Goal: Task Accomplishment & Management: Complete application form

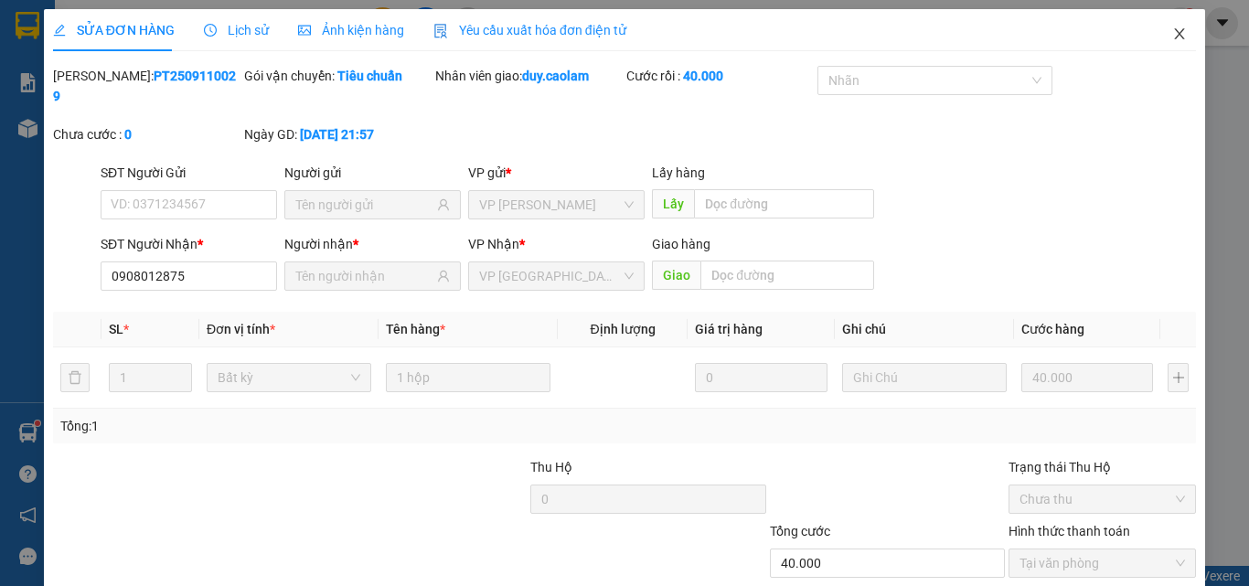
click at [1173, 38] on icon "close" at bounding box center [1180, 34] width 15 height 15
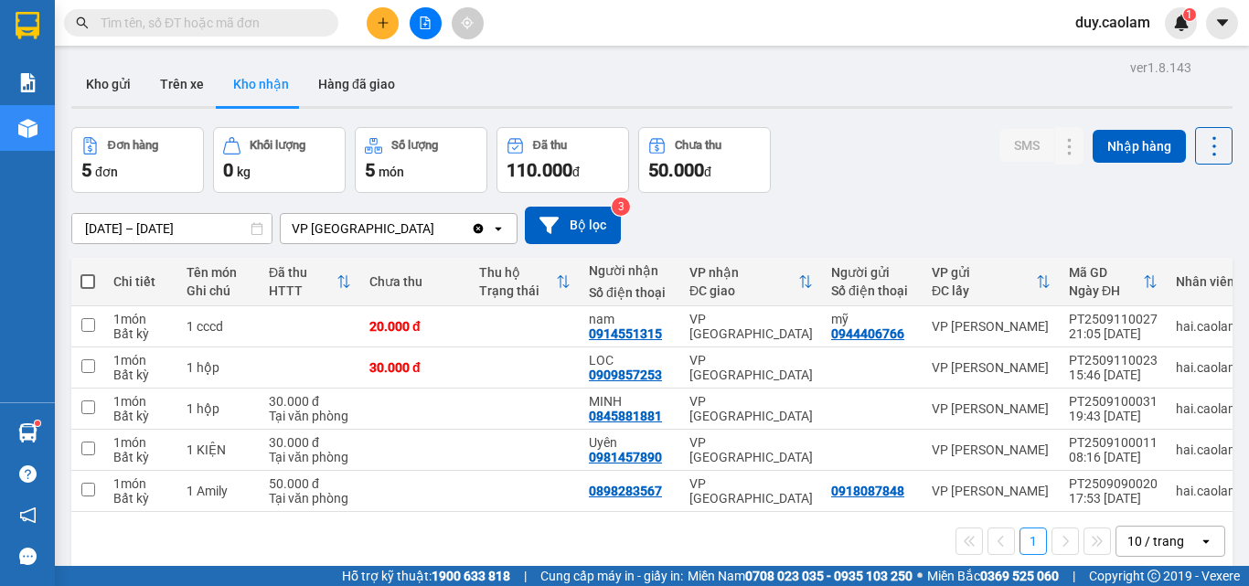
click at [389, 23] on icon "plus" at bounding box center [383, 22] width 13 height 13
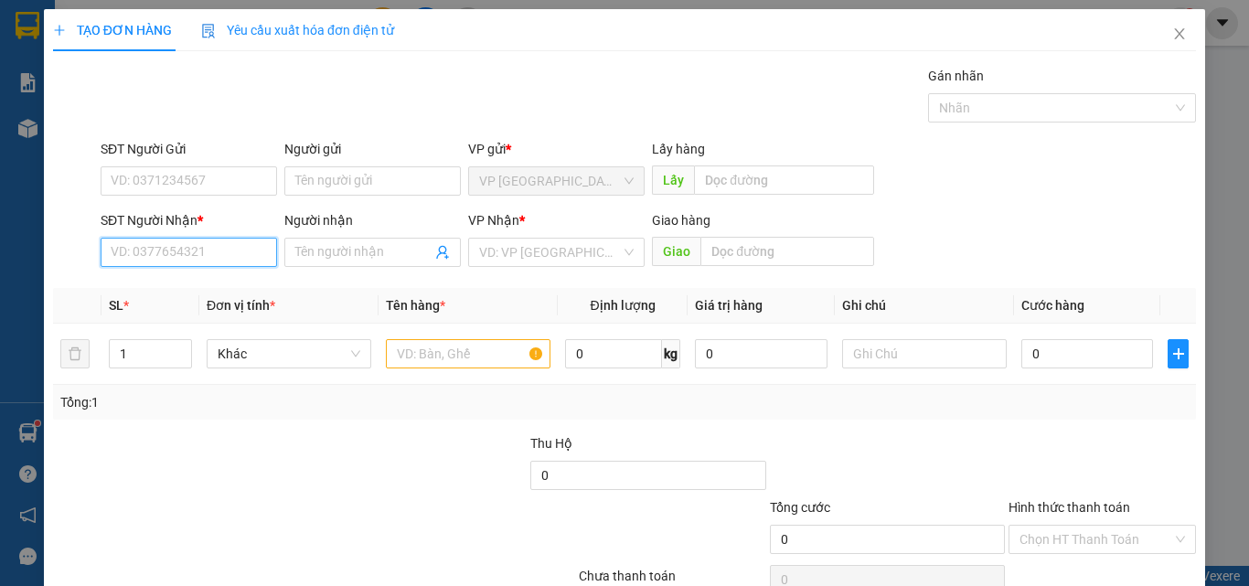
click at [138, 247] on input "SĐT Người Nhận *" at bounding box center [189, 252] width 177 height 29
click at [223, 251] on input "626" at bounding box center [189, 252] width 177 height 29
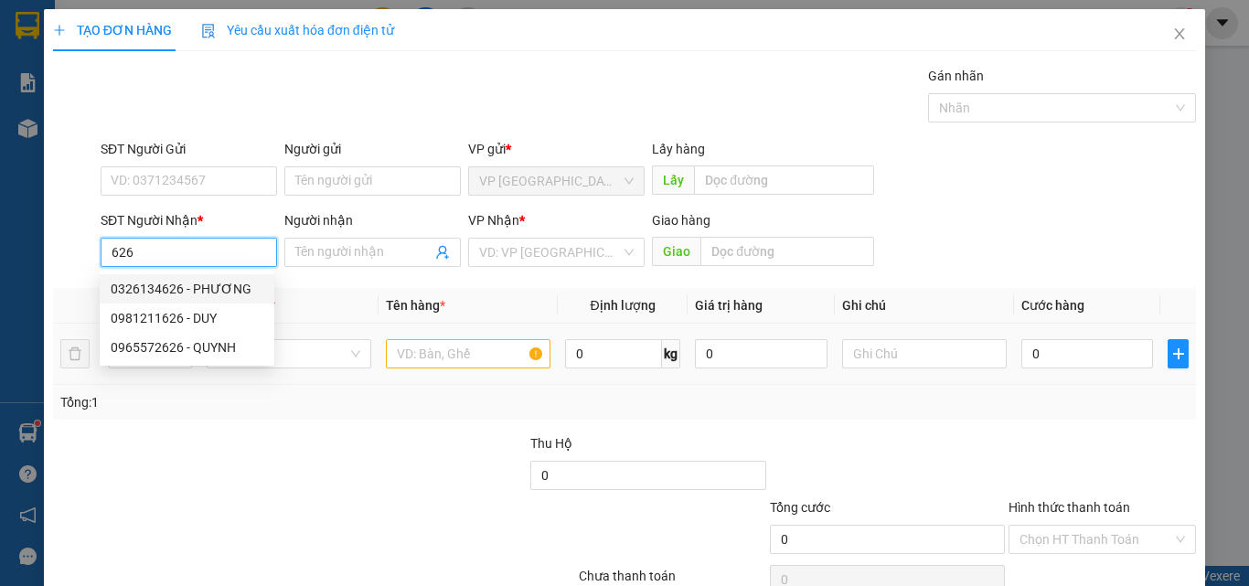
drag, startPoint x: 203, startPoint y: 288, endPoint x: 372, endPoint y: 345, distance: 178.5
click at [206, 288] on div "0326134626 - PHƯƠNG" at bounding box center [187, 289] width 153 height 20
type input "0326134626"
type input "PHƯƠNG"
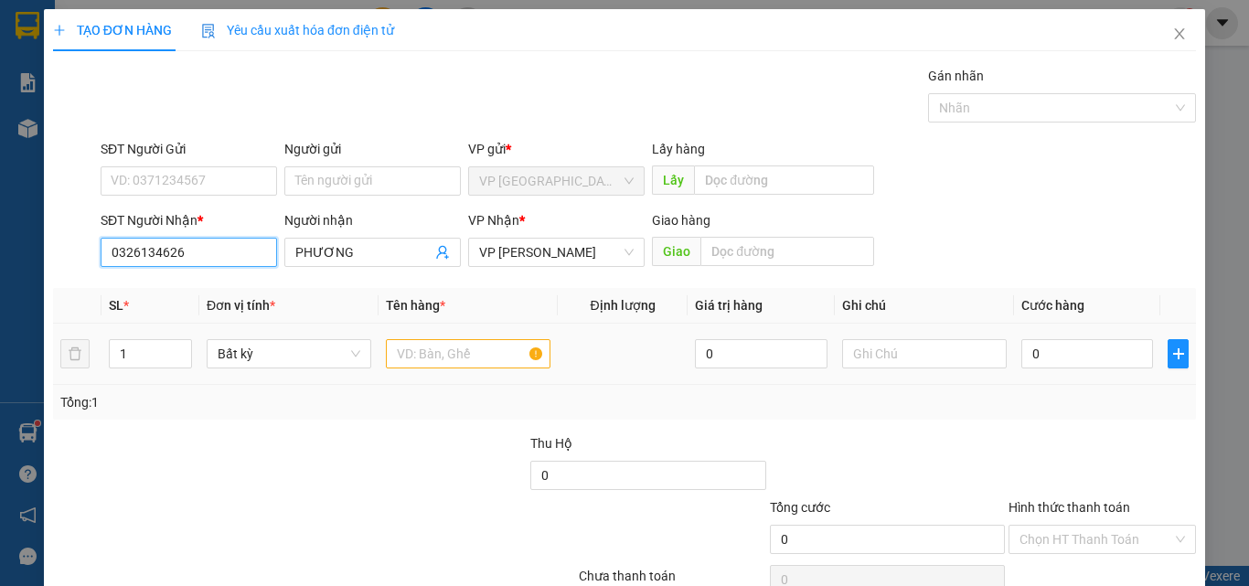
type input "0326134626"
click at [423, 354] on input "text" at bounding box center [468, 353] width 165 height 29
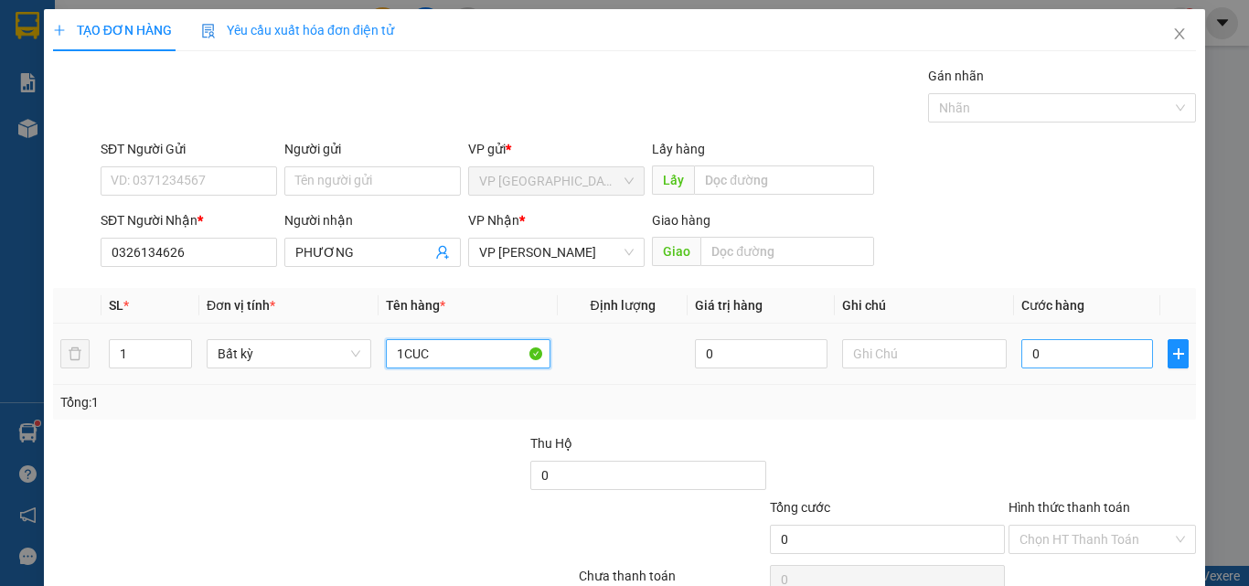
type input "1CUC"
click at [1022, 347] on input "0" at bounding box center [1088, 353] width 132 height 29
type input "4"
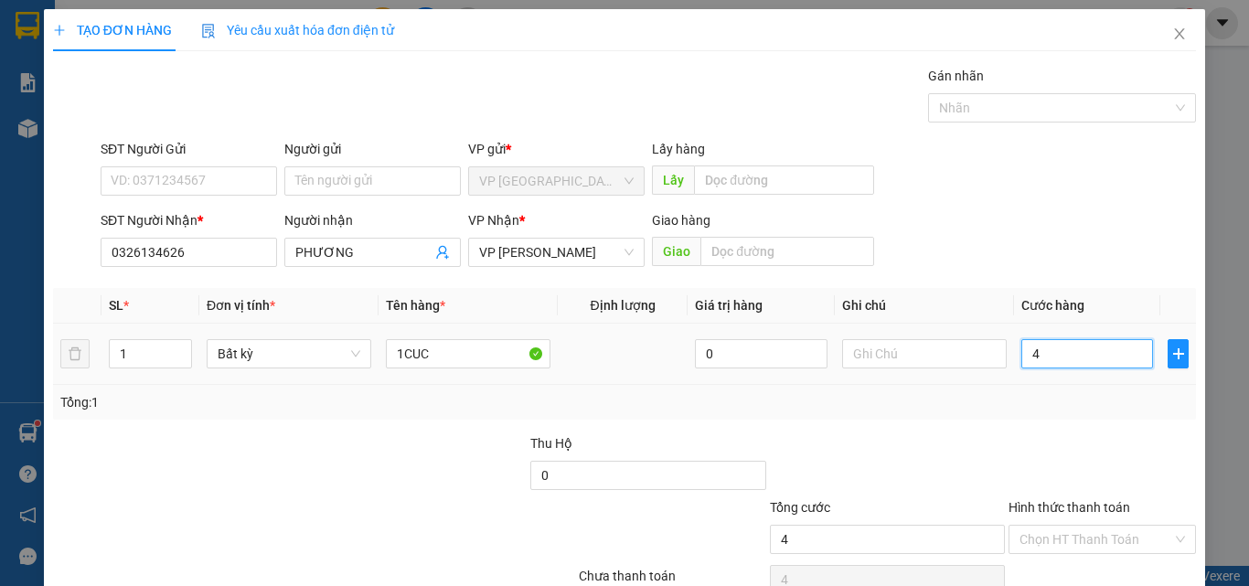
type input "40"
type input "400"
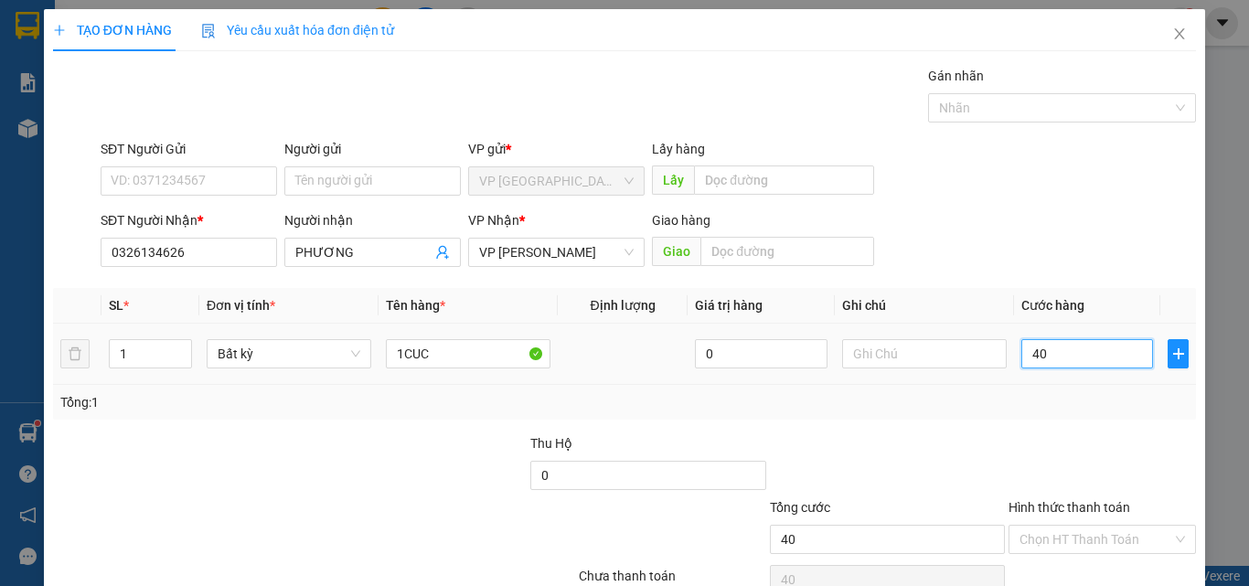
type input "400"
type input "4.000"
type input "40.000"
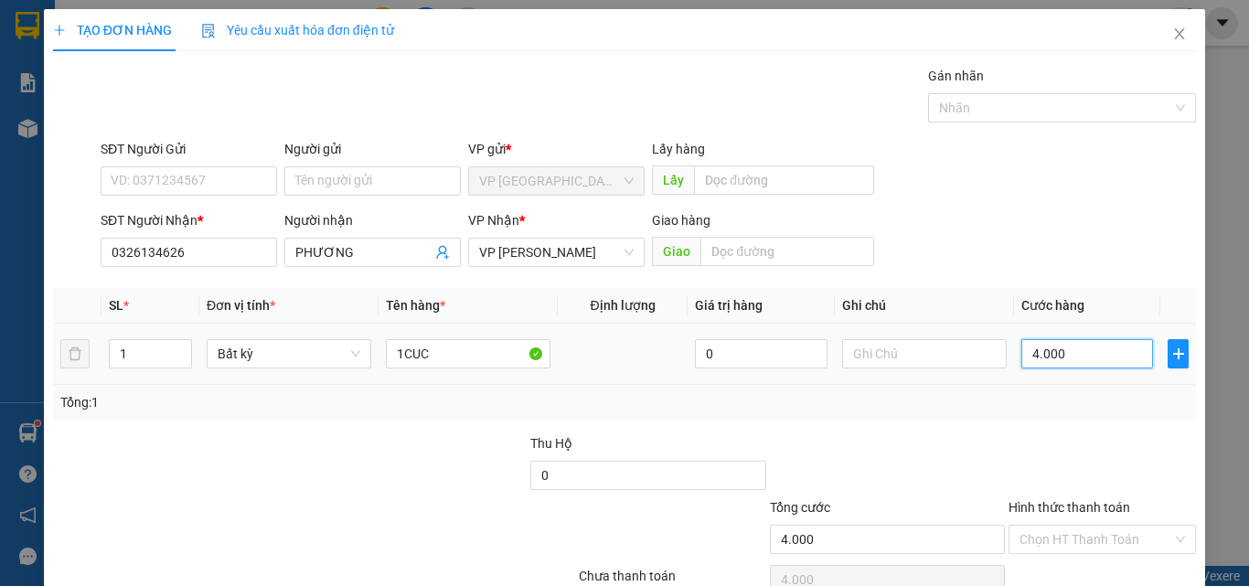
type input "40.000"
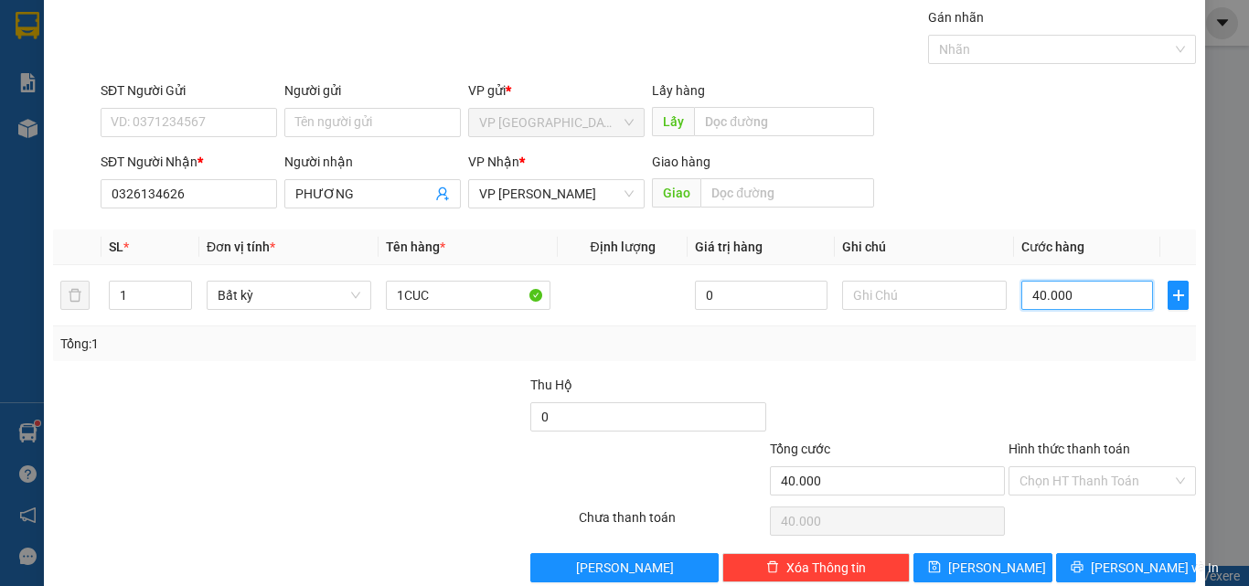
scroll to position [91, 0]
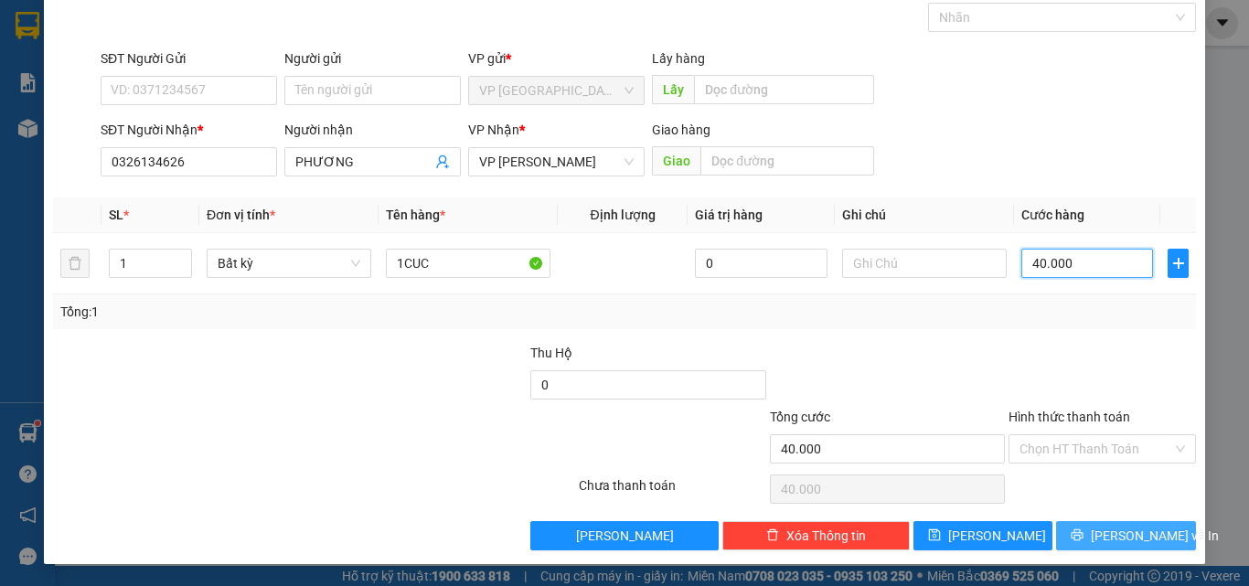
type input "40.000"
click at [1108, 534] on span "[PERSON_NAME] và In" at bounding box center [1155, 536] width 128 height 20
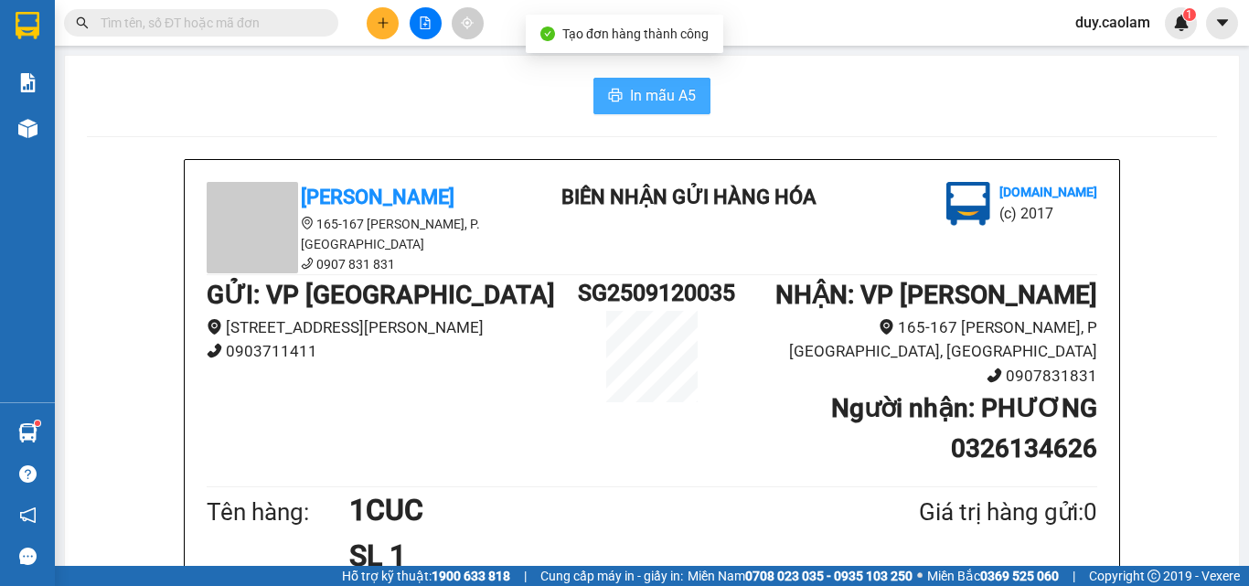
click at [644, 87] on span "In mẫu A5" at bounding box center [663, 95] width 66 height 23
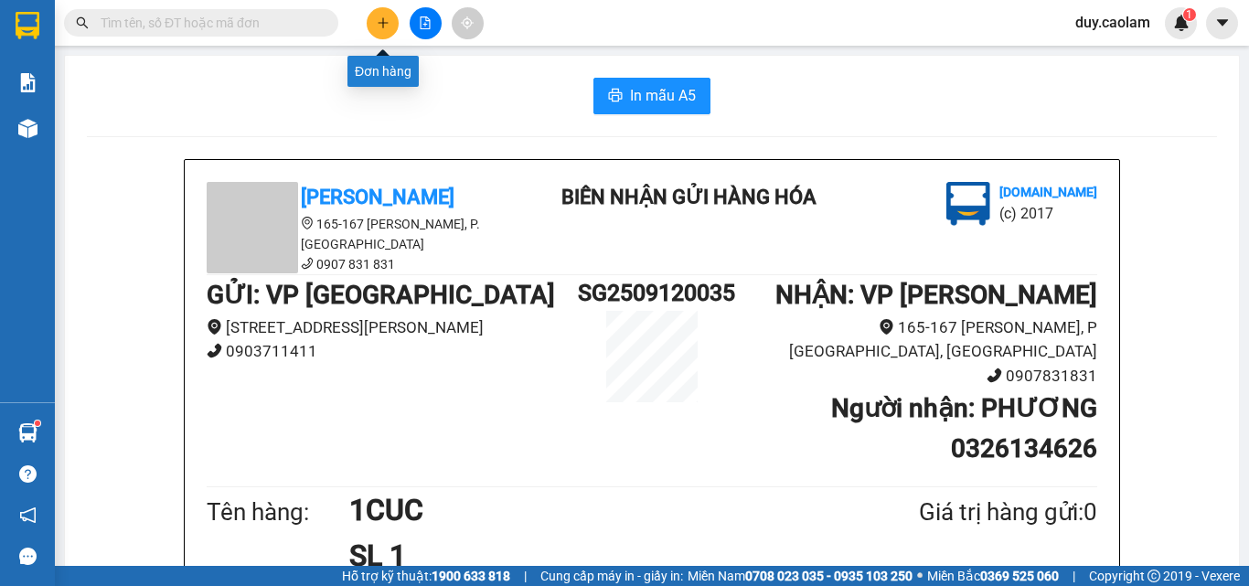
click at [379, 29] on button at bounding box center [383, 23] width 32 height 32
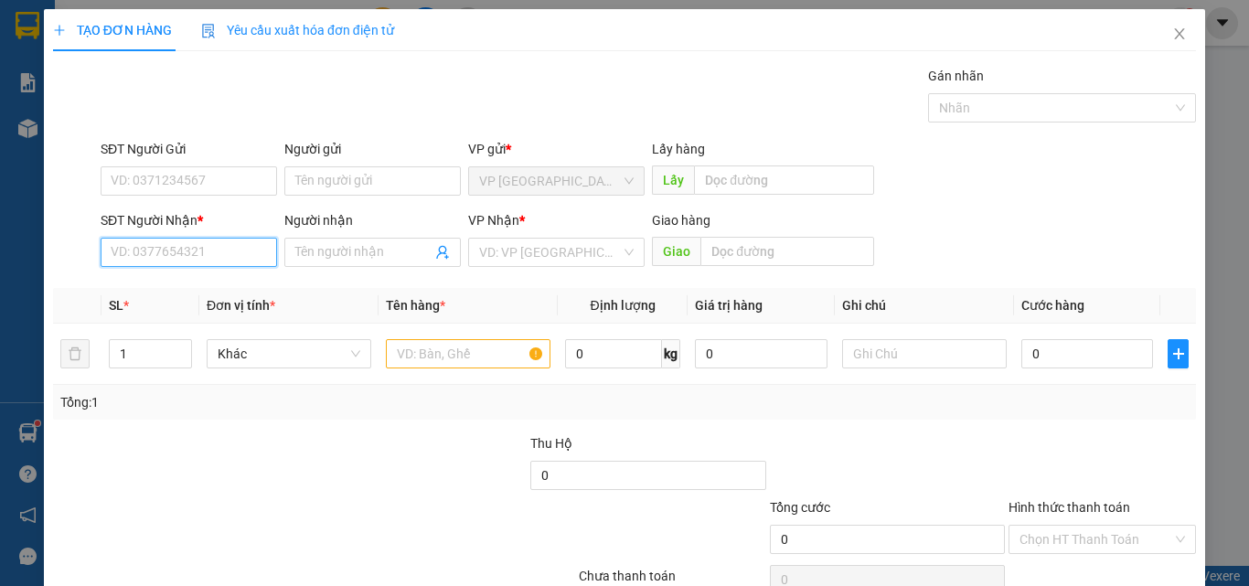
click at [198, 251] on input "SĐT Người Nhận *" at bounding box center [189, 252] width 177 height 29
type input "0908676725"
click at [330, 254] on input "Người nhận" at bounding box center [363, 252] width 136 height 20
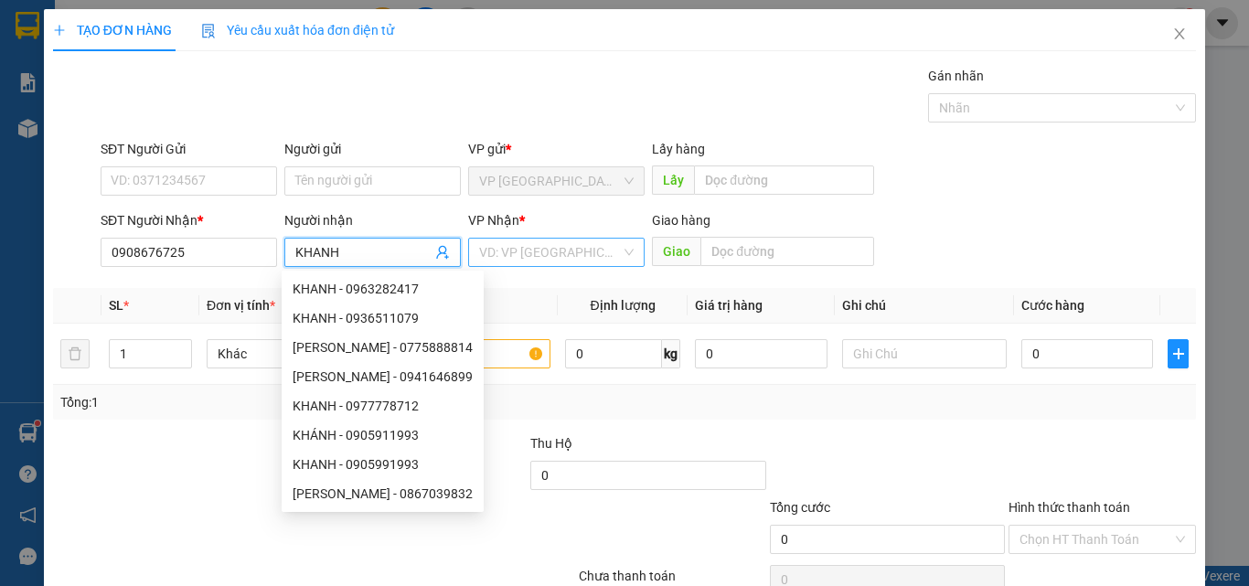
type input "KHANH"
click at [552, 245] on input "search" at bounding box center [550, 252] width 142 height 27
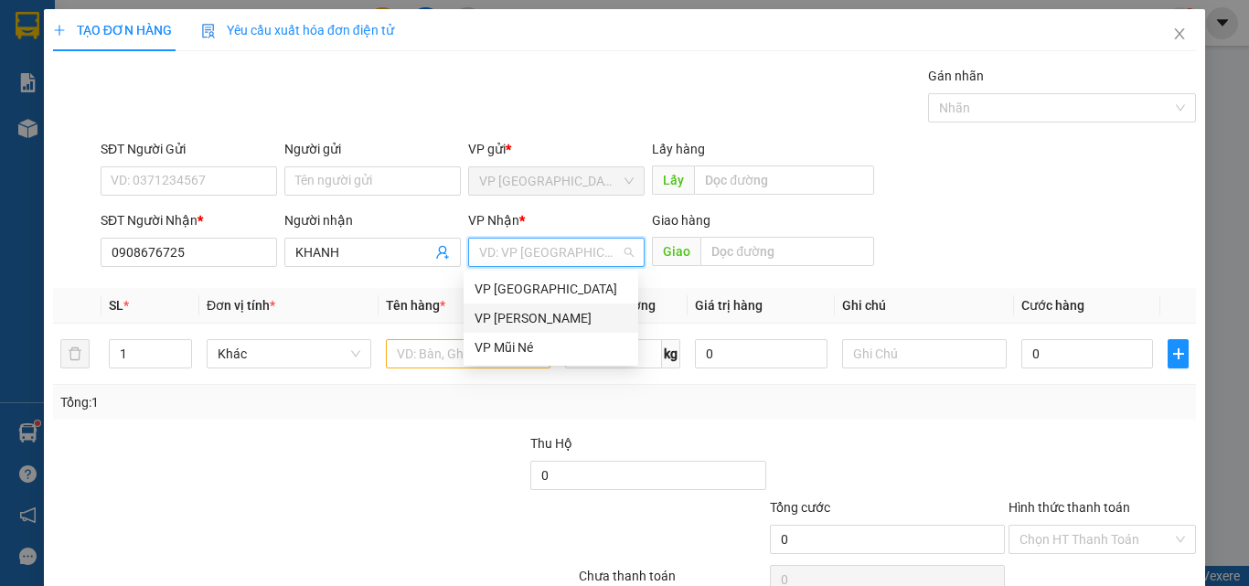
click at [554, 320] on div "VP [PERSON_NAME]" at bounding box center [551, 318] width 153 height 20
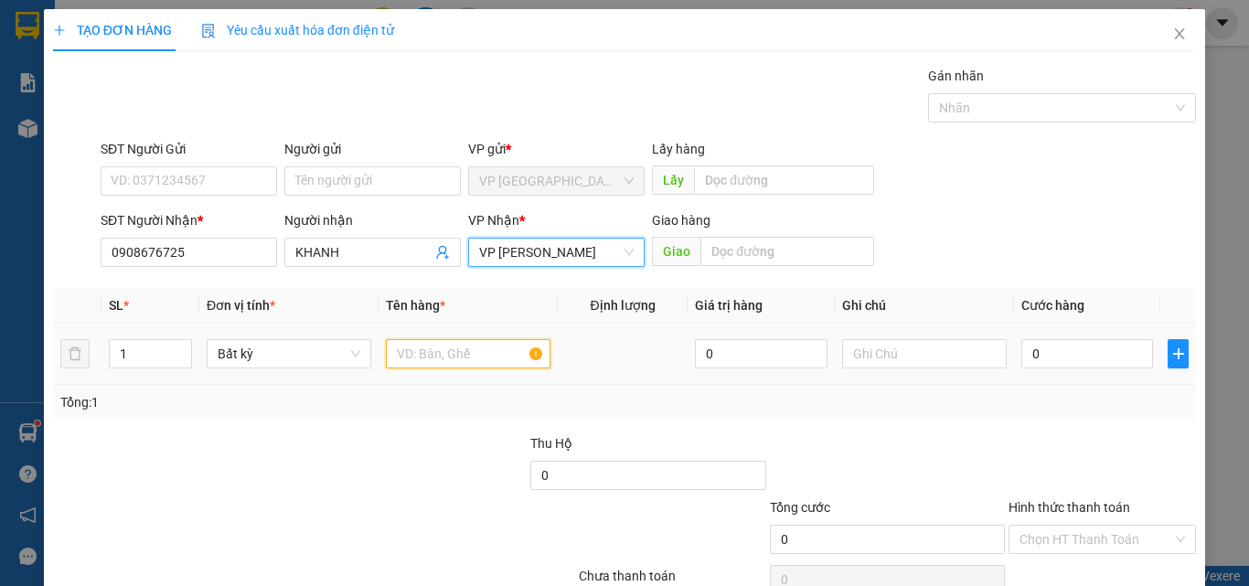
click at [439, 349] on input "text" at bounding box center [468, 353] width 165 height 29
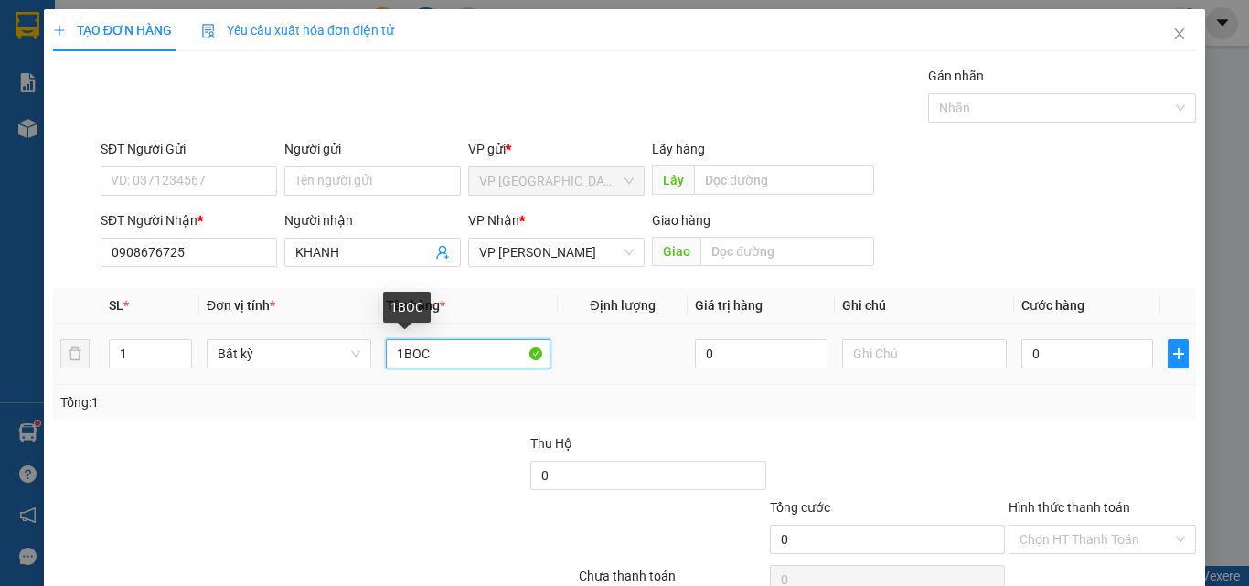
click at [458, 346] on input "1BOC" at bounding box center [468, 353] width 165 height 29
type input "1BOC DEN"
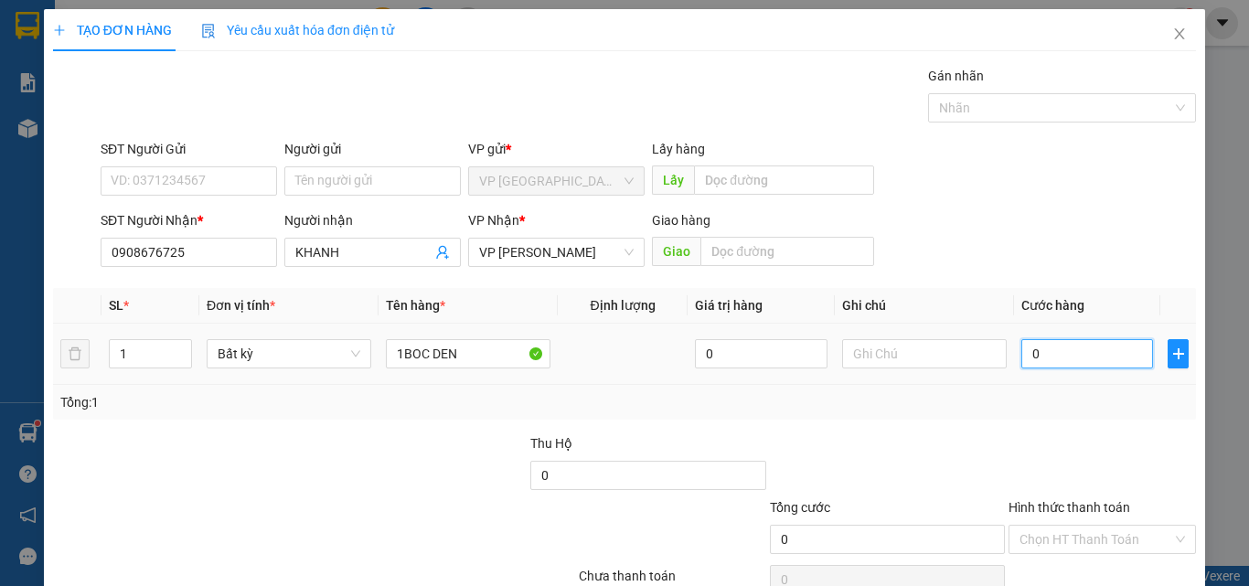
click at [1062, 344] on input "0" at bounding box center [1088, 353] width 132 height 29
click at [1063, 346] on input "0" at bounding box center [1088, 353] width 132 height 29
type input "03"
type input "3"
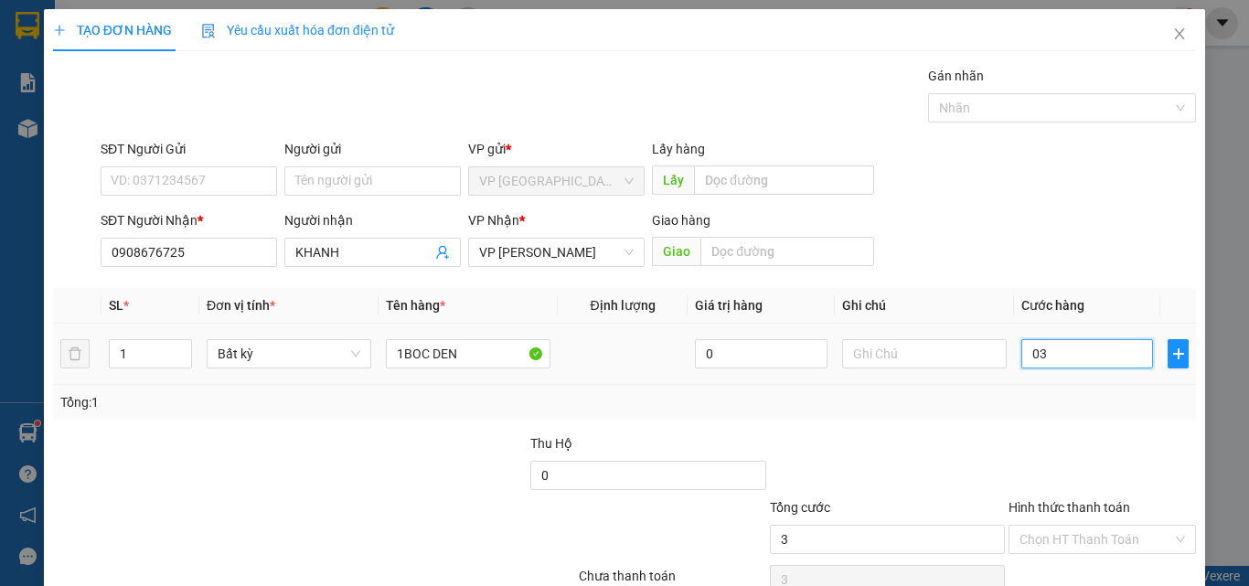
type input "030"
type input "30"
type input "0.300"
type input "300"
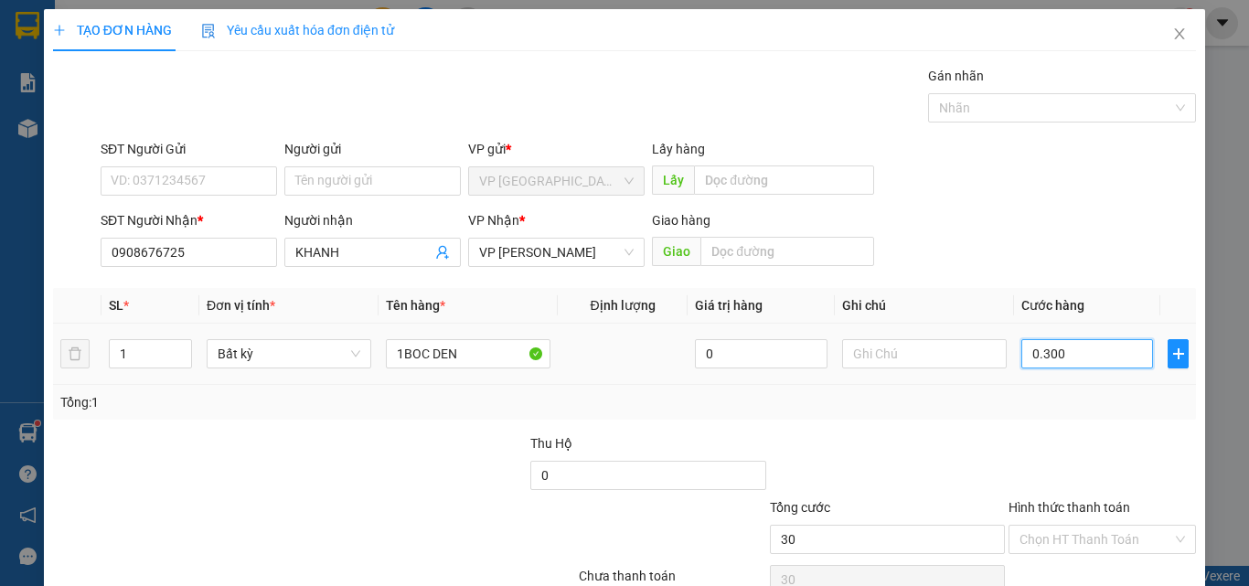
type input "300"
type input "03.000"
type input "3.000"
type input "030.000"
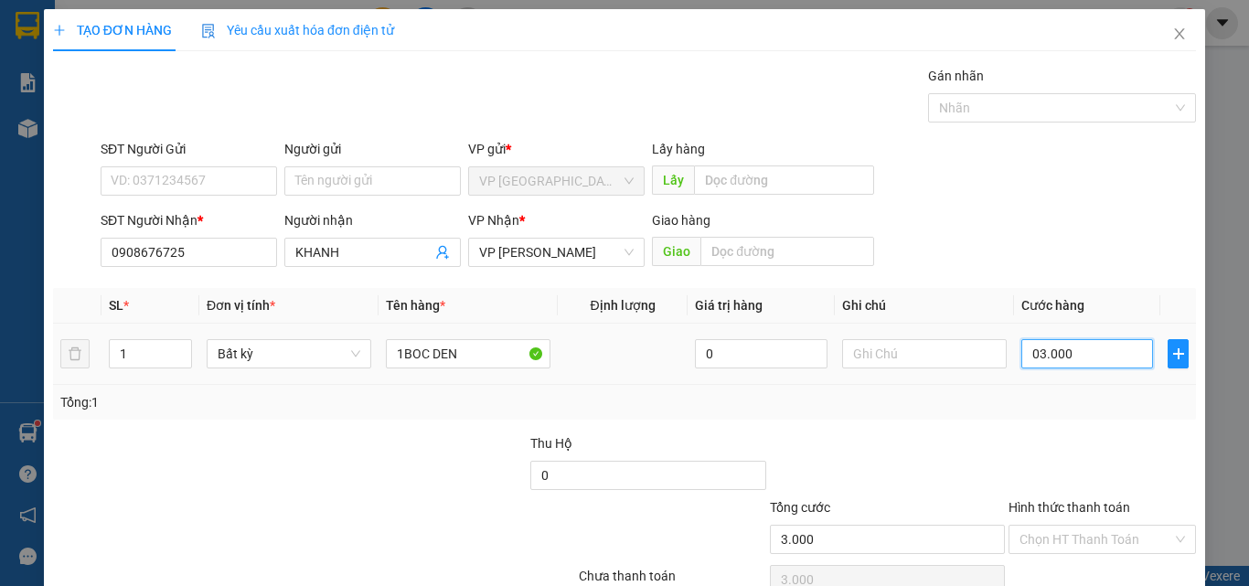
type input "30.000"
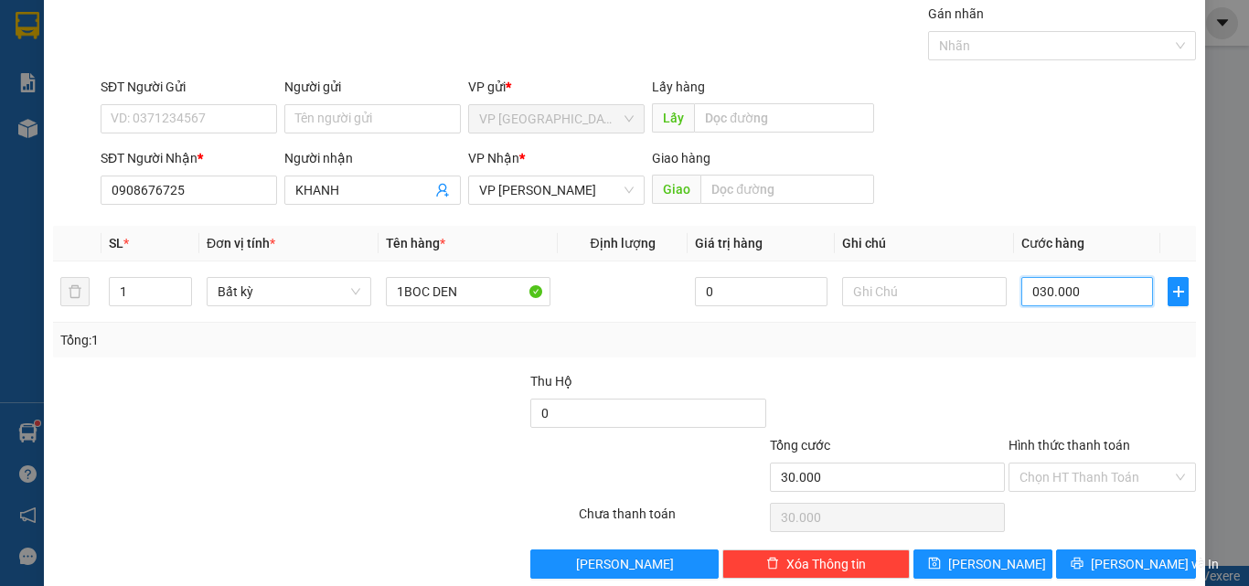
scroll to position [91, 0]
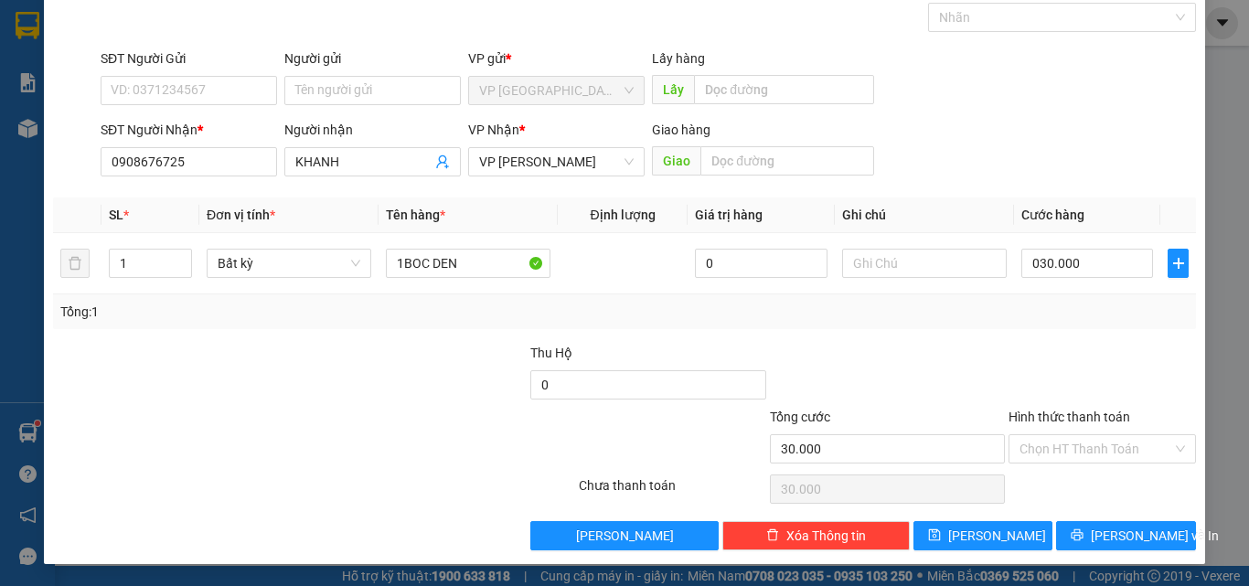
type input "30.000"
click at [1077, 420] on label "Hình thức thanh toán" at bounding box center [1070, 417] width 122 height 15
click at [1077, 435] on input "Hình thức thanh toán" at bounding box center [1096, 448] width 153 height 27
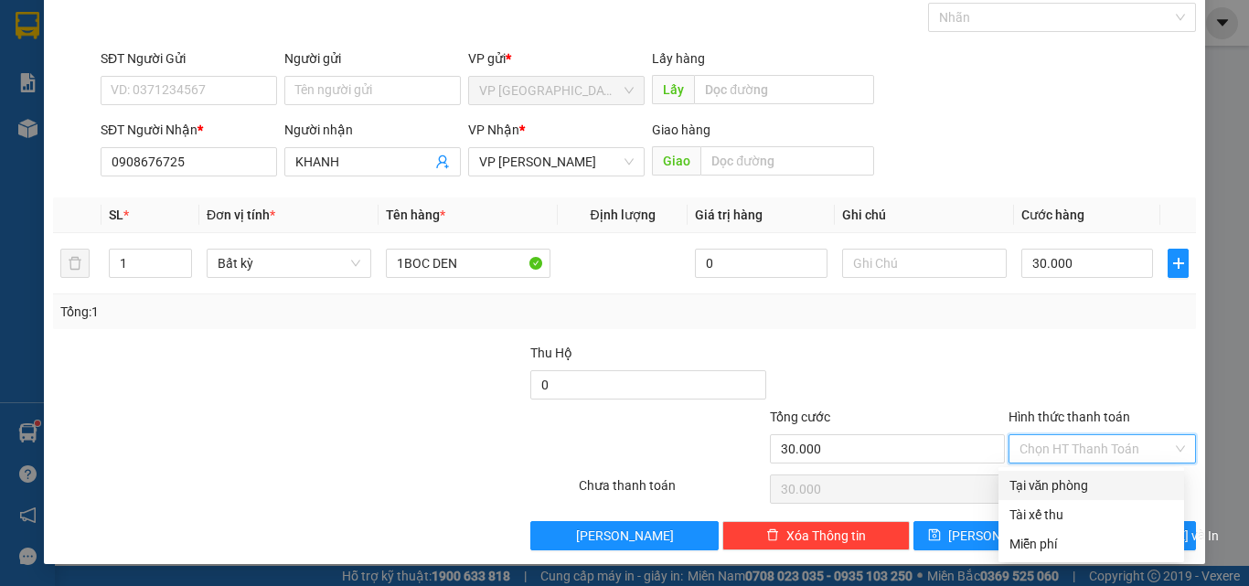
drag, startPoint x: 1070, startPoint y: 482, endPoint x: 1082, endPoint y: 486, distance: 12.4
click at [1071, 481] on div "Tại văn phòng" at bounding box center [1092, 486] width 164 height 20
type input "0"
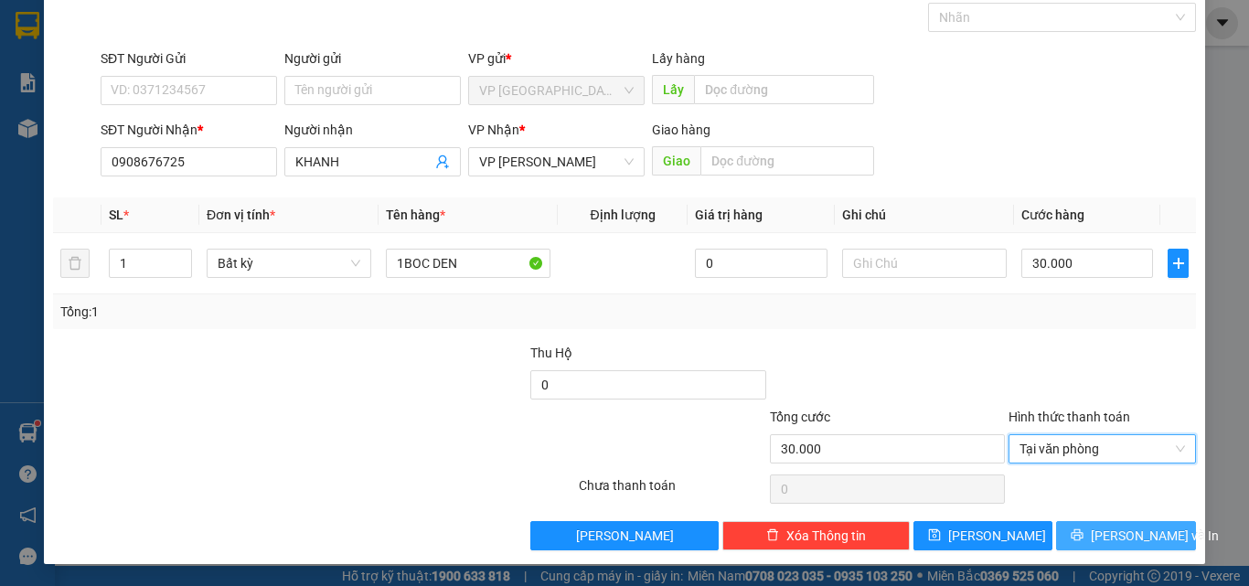
click at [1101, 528] on span "[PERSON_NAME] và In" at bounding box center [1155, 536] width 128 height 20
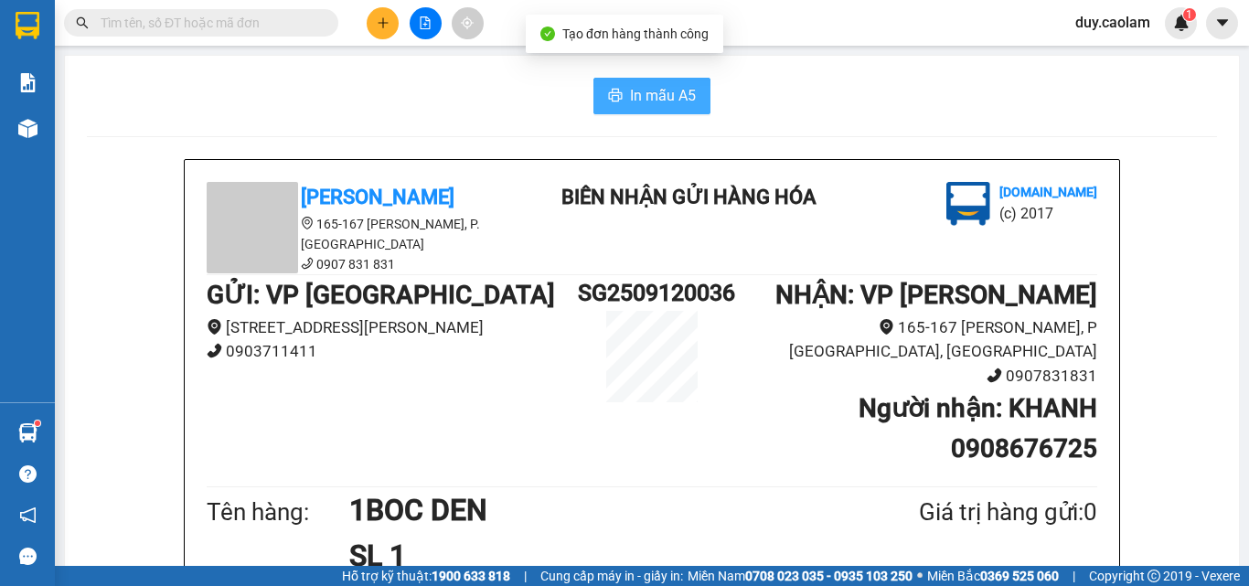
click at [670, 92] on span "In mẫu A5" at bounding box center [663, 95] width 66 height 23
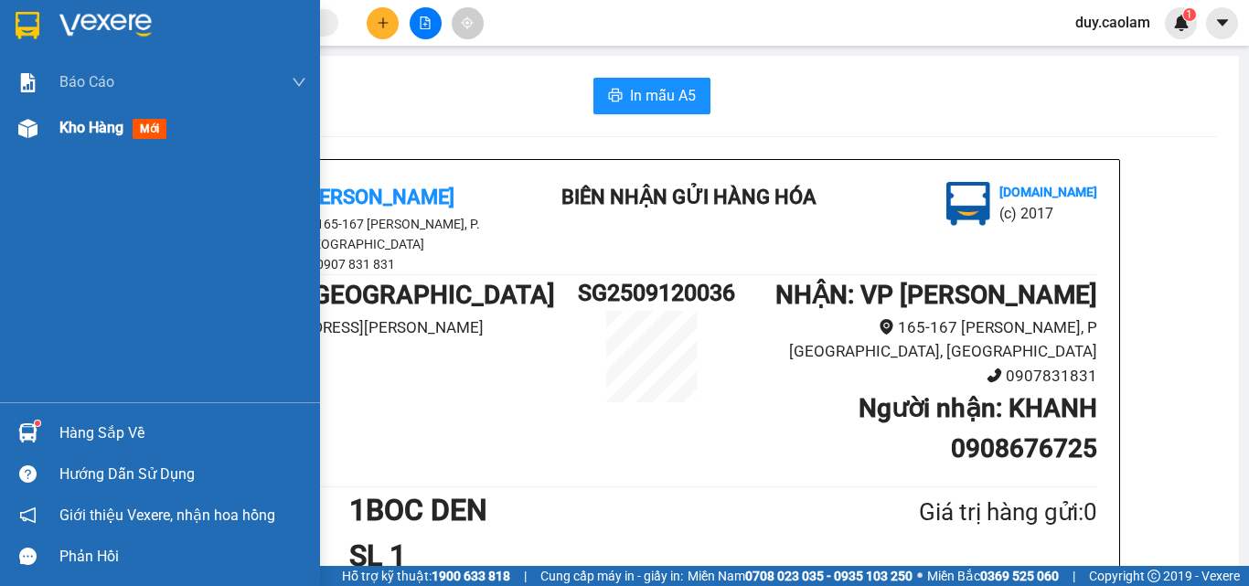
click at [54, 139] on div "Kho hàng mới" at bounding box center [160, 128] width 320 height 46
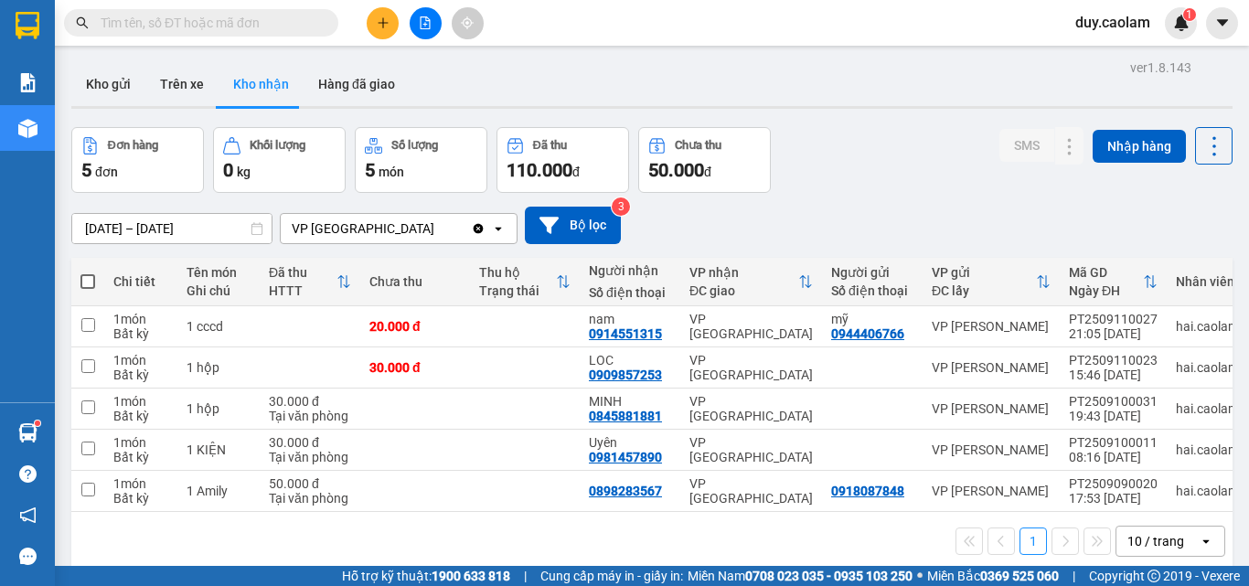
click at [424, 36] on button at bounding box center [426, 23] width 32 height 32
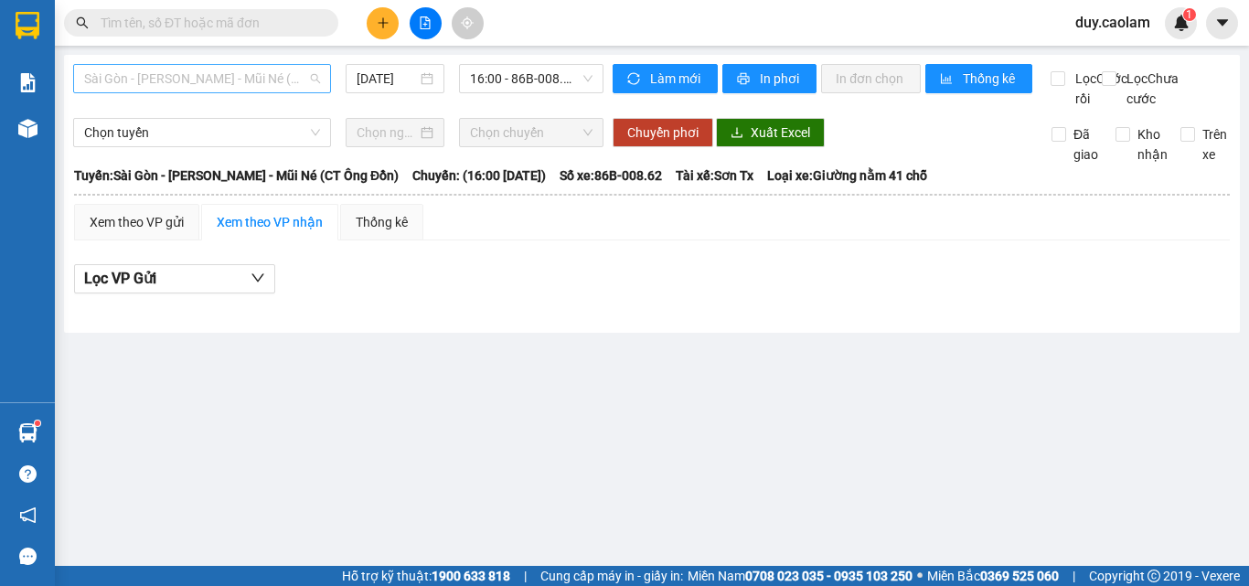
click at [192, 84] on span "Sài Gòn - [PERSON_NAME] - Mũi Né (CT Ông Đồn)" at bounding box center [202, 78] width 236 height 27
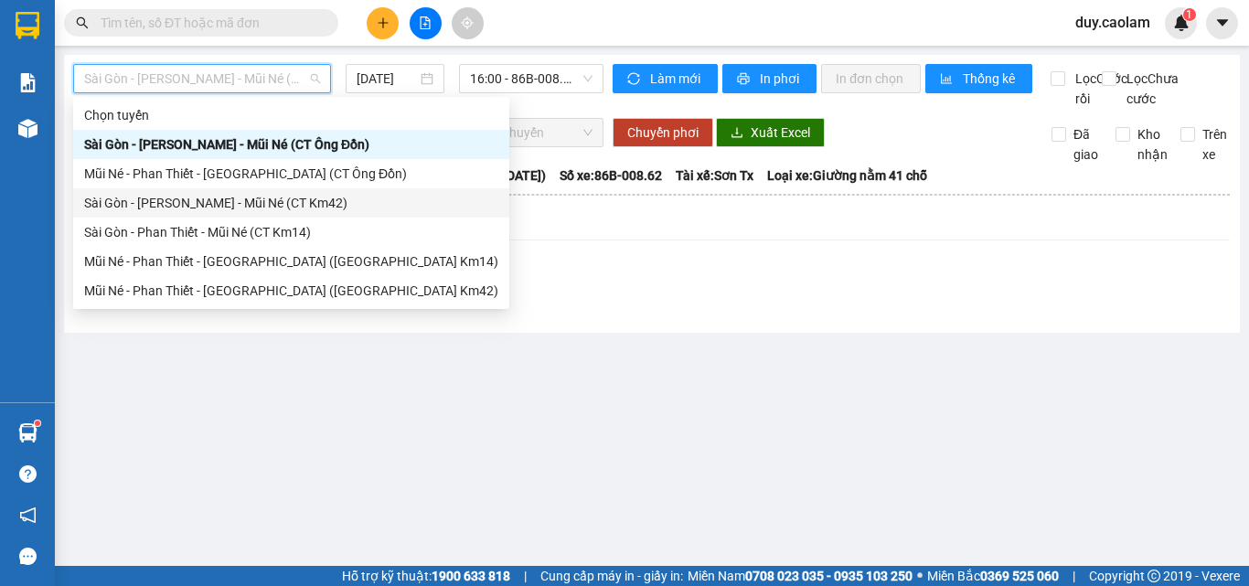
click at [201, 199] on div "Sài Gòn - [PERSON_NAME] - Mũi Né (CT Km42)" at bounding box center [291, 203] width 414 height 20
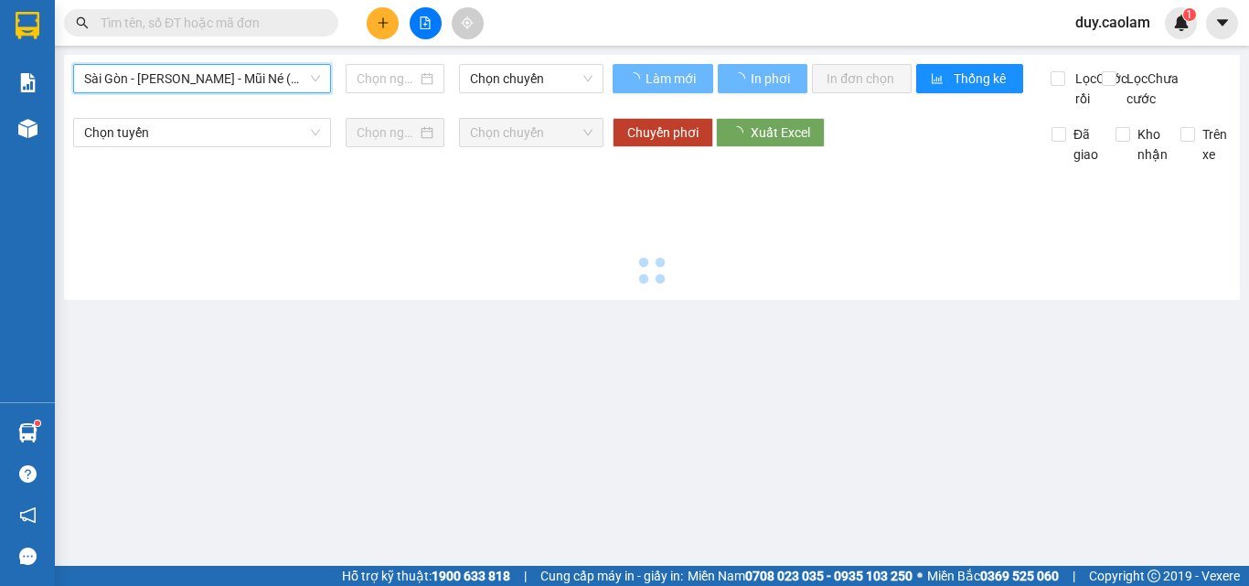
type input "[DATE]"
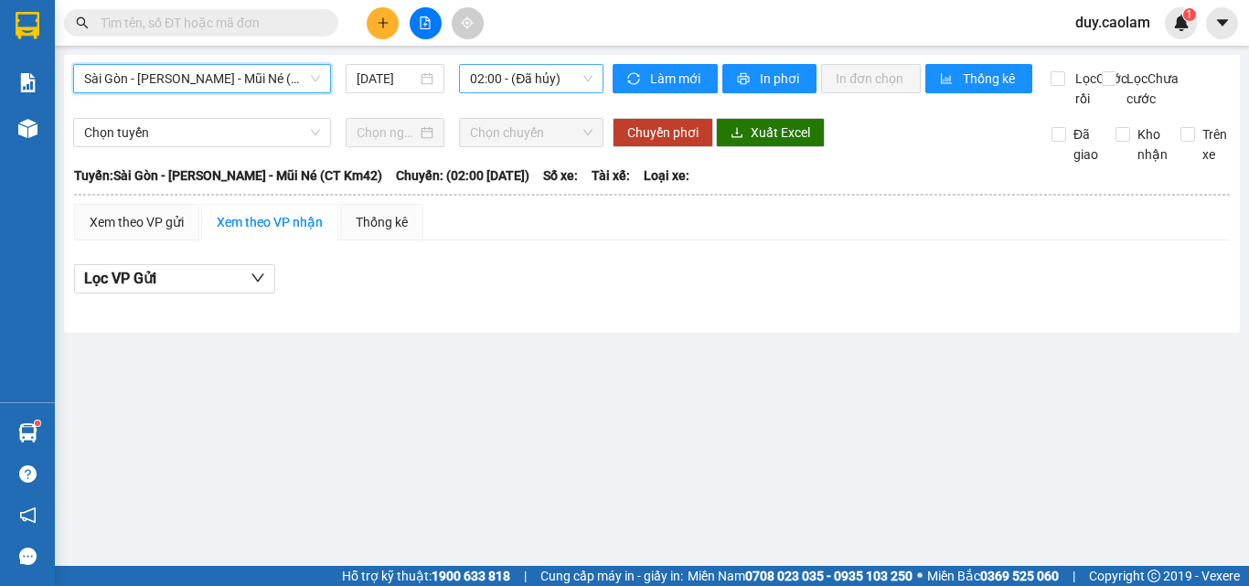
click at [529, 75] on span "02:00 - (Đã hủy)" at bounding box center [531, 78] width 123 height 27
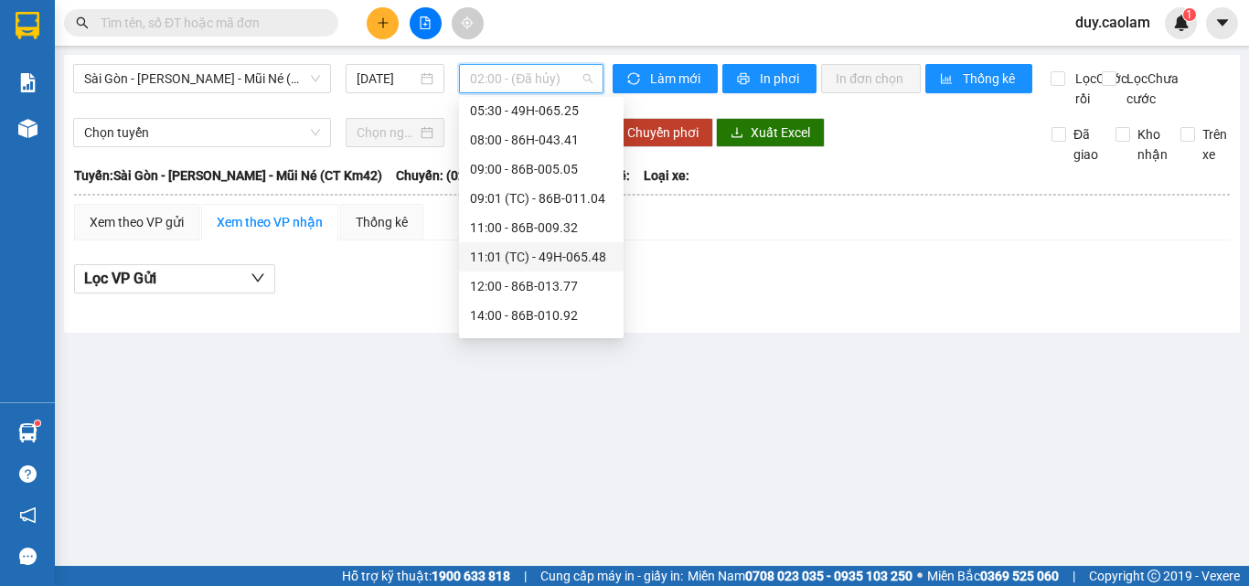
scroll to position [183, 0]
click at [522, 279] on div "14:00 - 86B-010.92" at bounding box center [541, 283] width 143 height 20
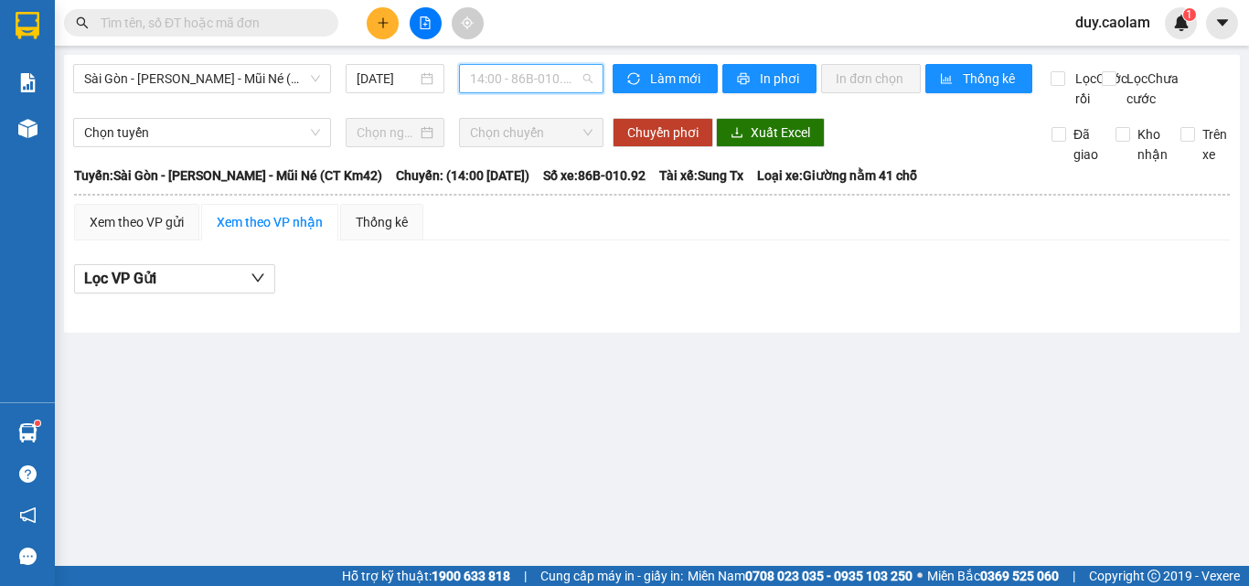
click at [491, 69] on span "14:00 - 86B-010.92" at bounding box center [531, 78] width 123 height 27
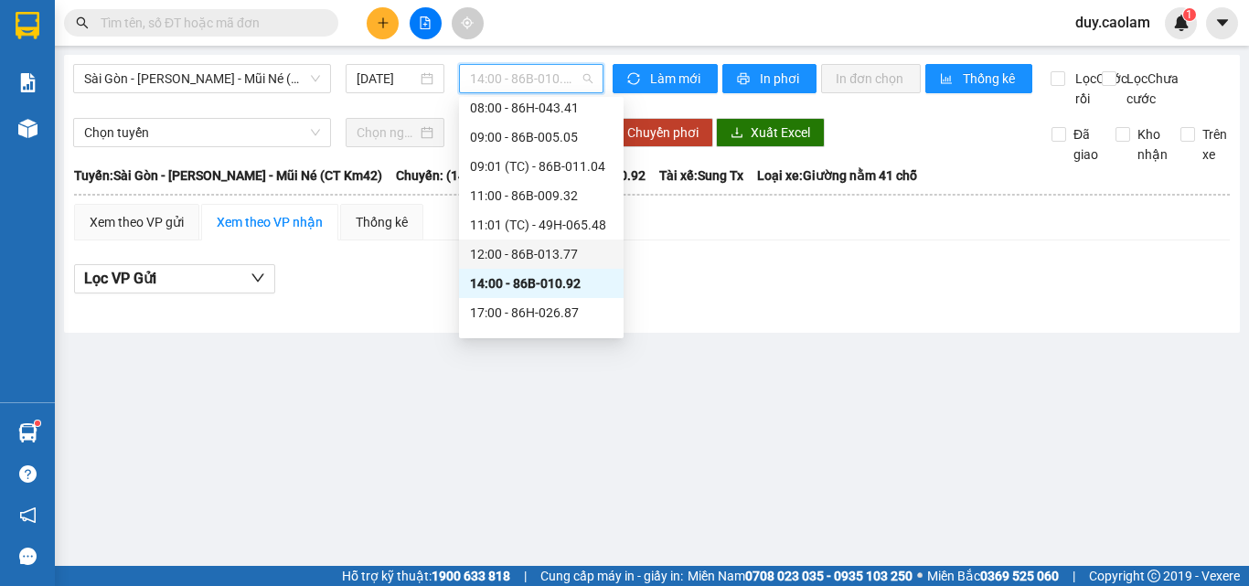
click at [514, 245] on div "12:00 - 86B-013.77" at bounding box center [541, 254] width 143 height 20
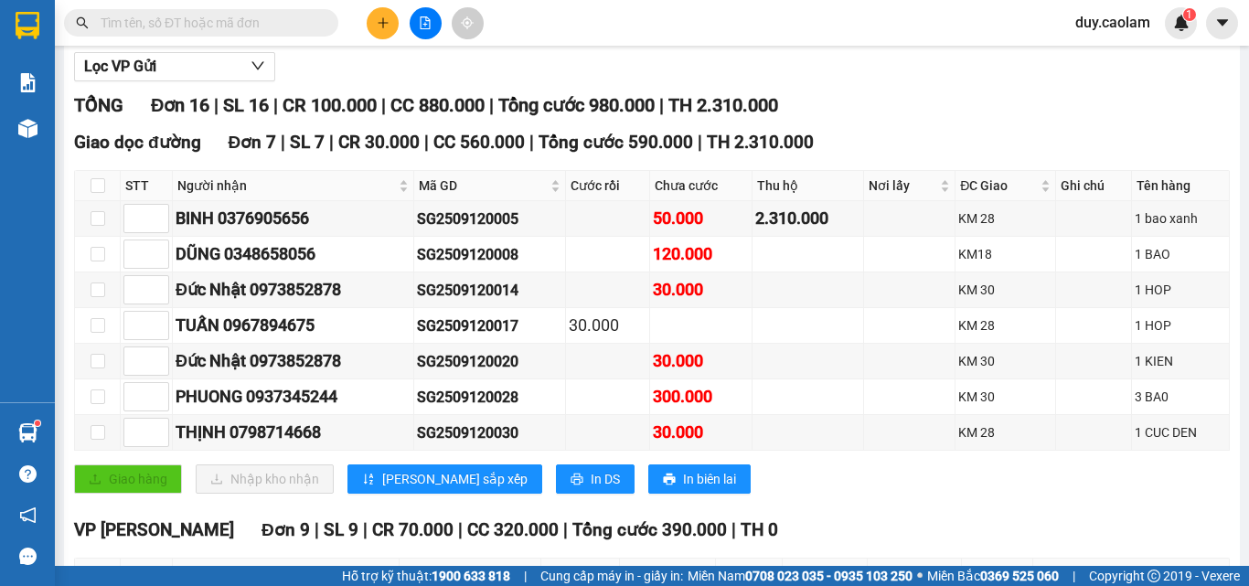
scroll to position [91, 0]
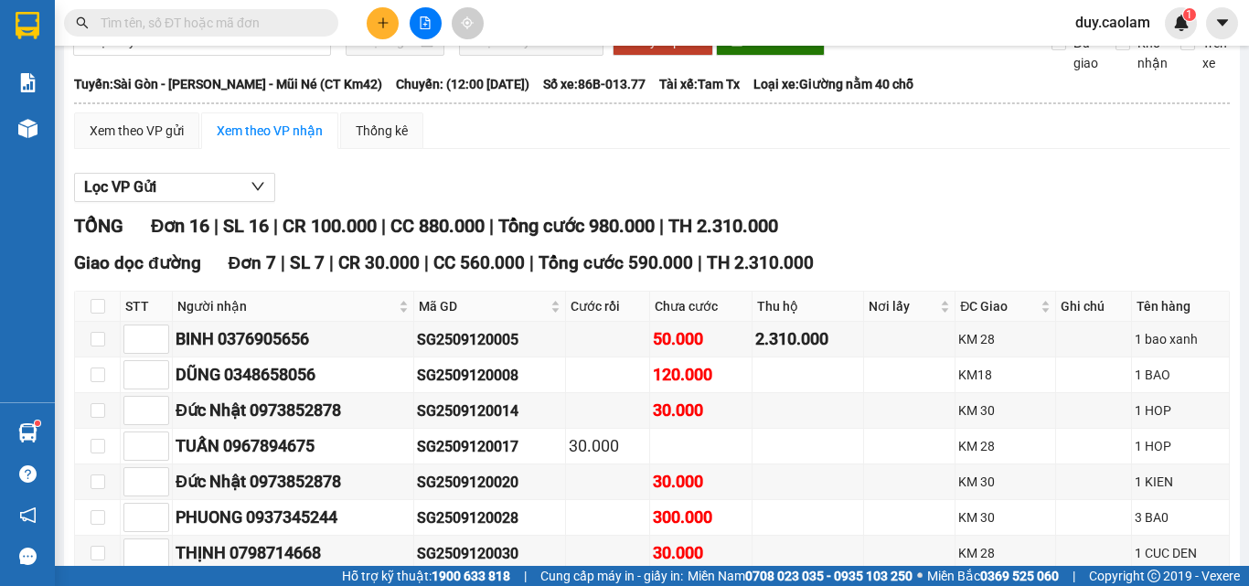
click at [388, 25] on icon "plus" at bounding box center [383, 22] width 13 height 13
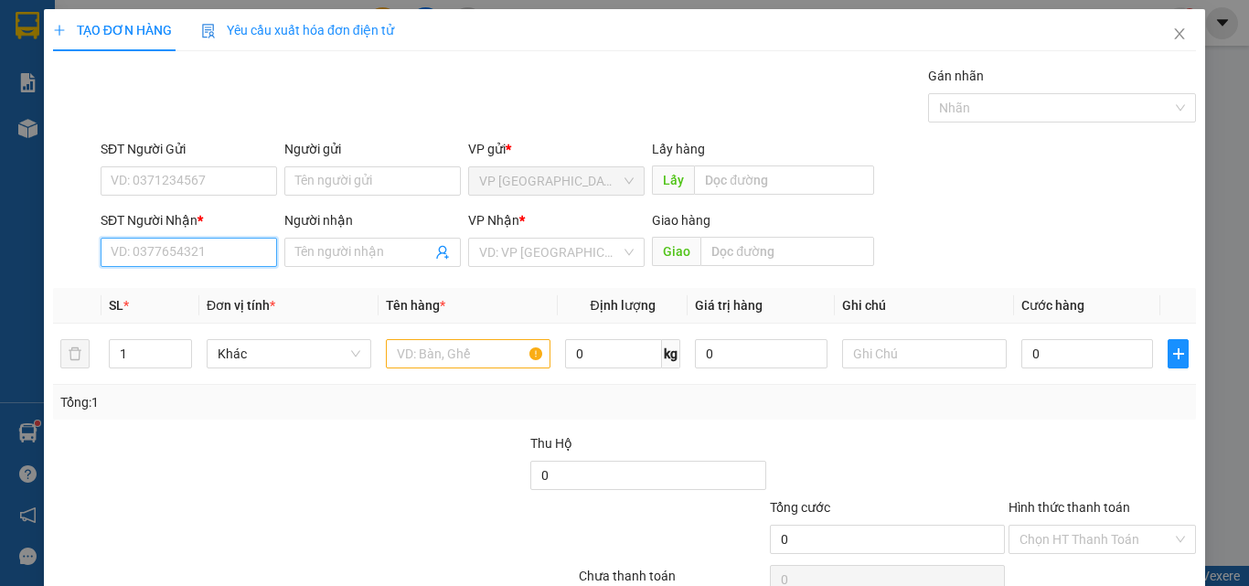
click at [159, 257] on input "SĐT Người Nhận *" at bounding box center [189, 252] width 177 height 29
click at [209, 288] on div "0345370605 - DAT" at bounding box center [187, 289] width 153 height 20
type input "0345370605"
type input "DAT"
type input "KM 11"
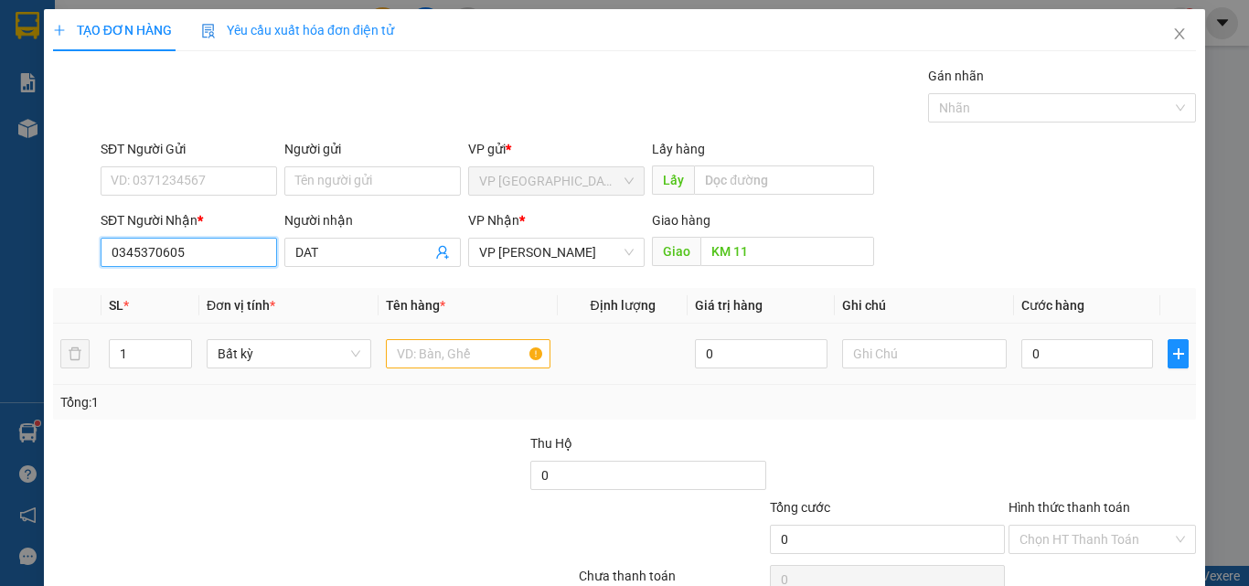
type input "0345370605"
click at [461, 358] on input "text" at bounding box center [468, 353] width 165 height 29
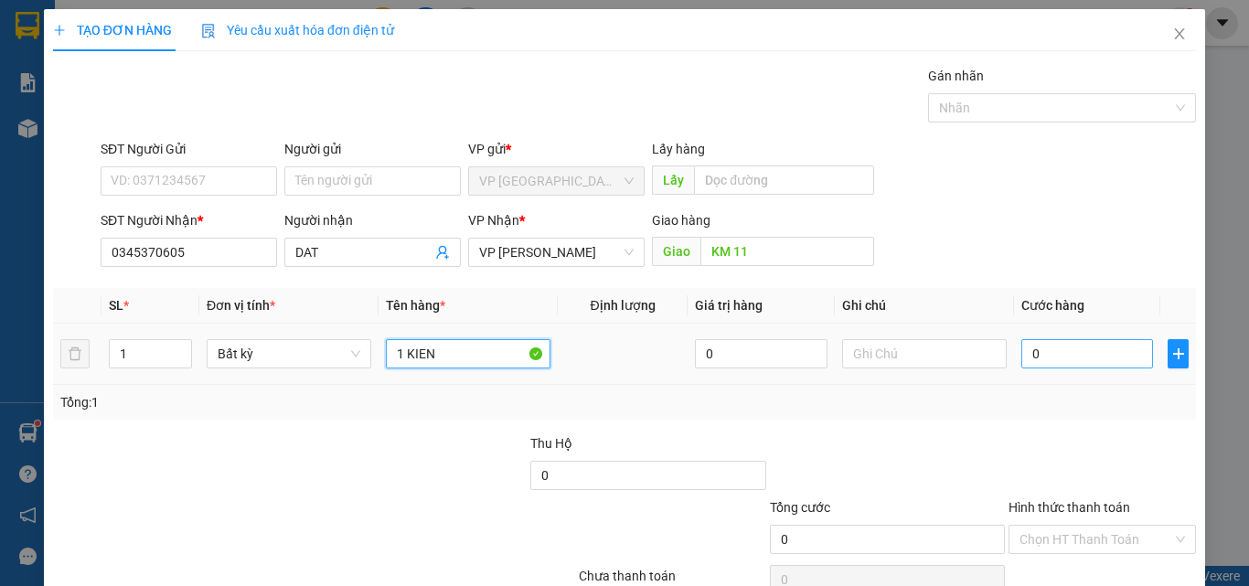
type input "1 KIEN"
click at [1091, 341] on input "0" at bounding box center [1088, 353] width 132 height 29
type input "3"
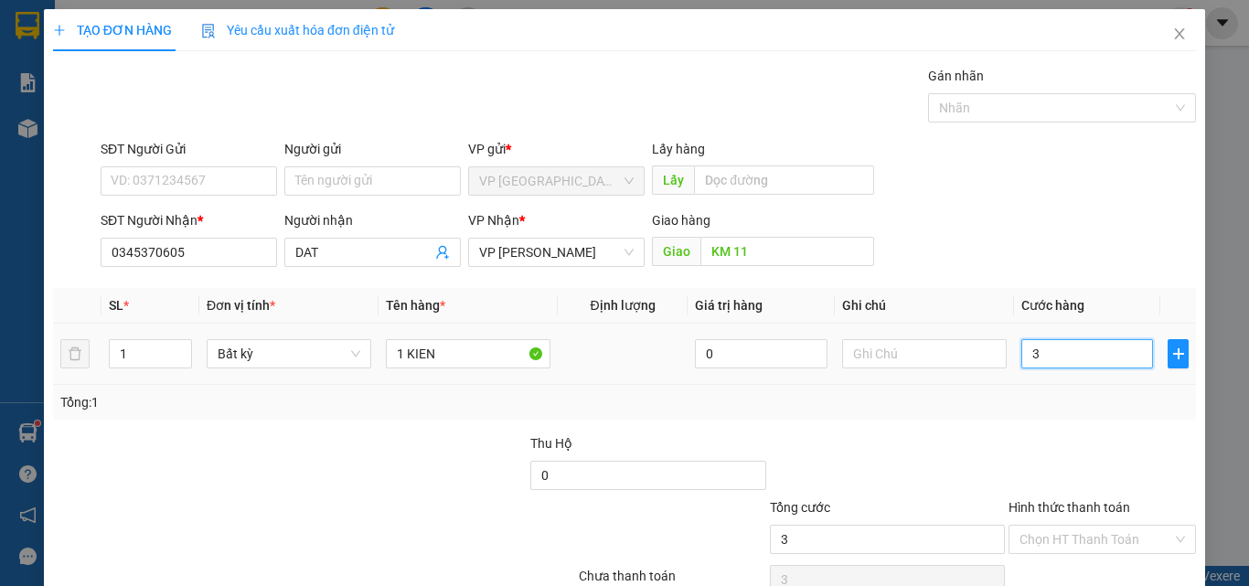
type input "30"
type input "300"
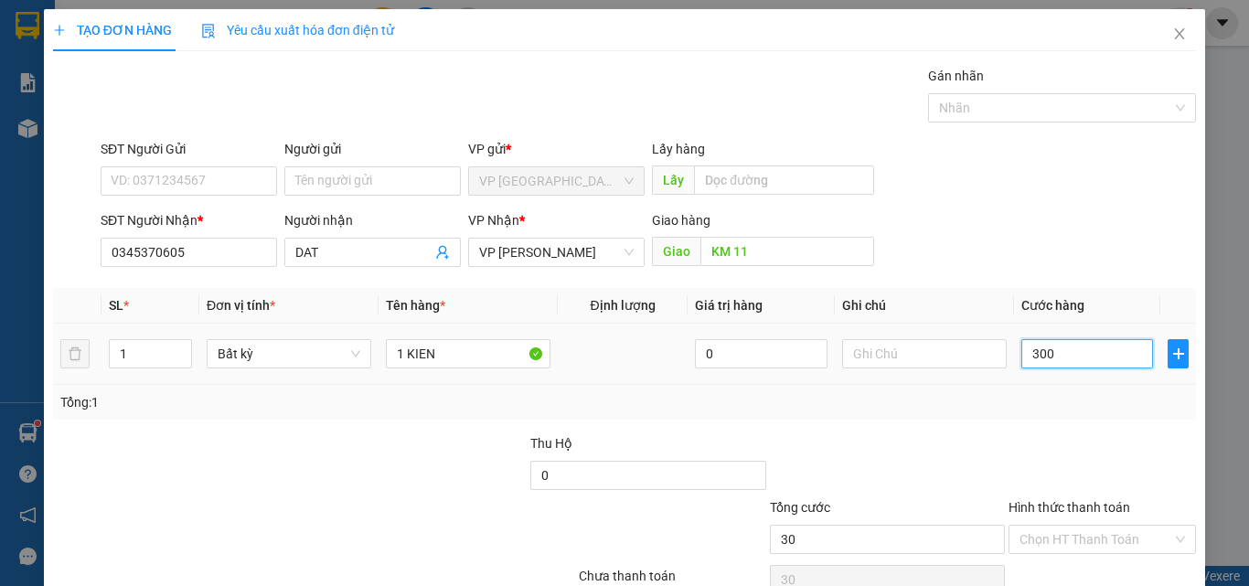
type input "300"
type input "3.000"
type input "30.000"
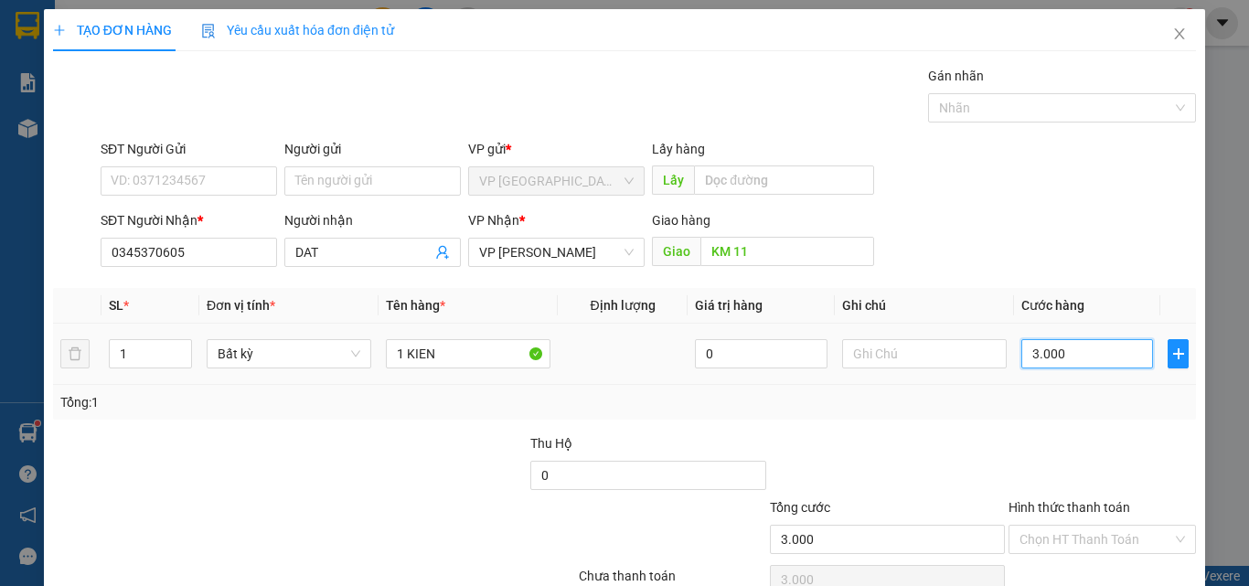
type input "30.000"
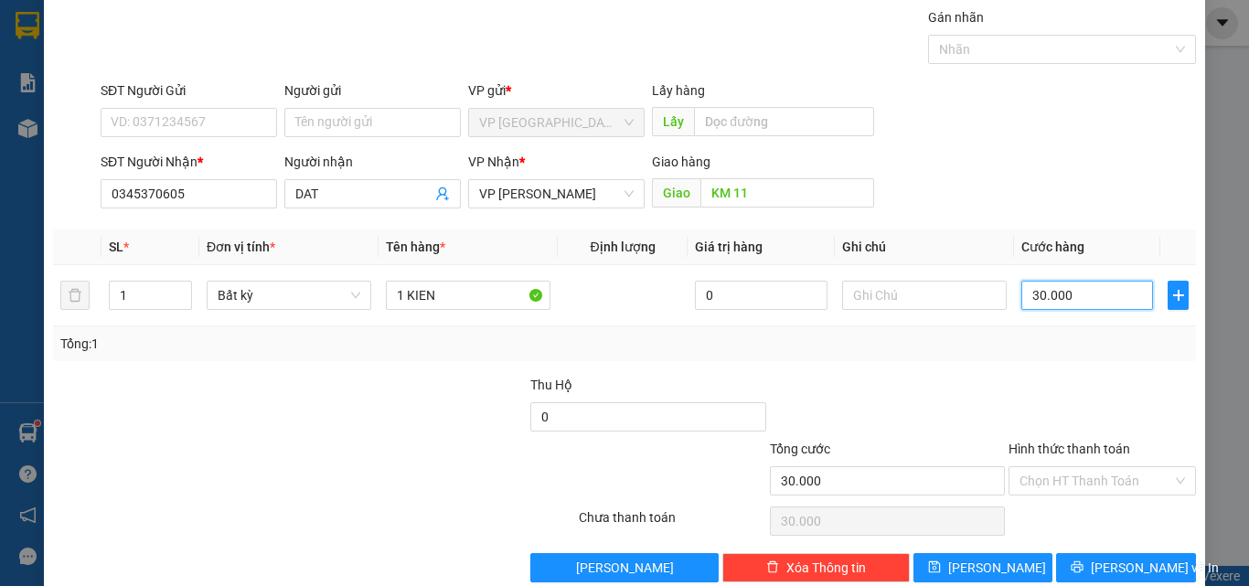
scroll to position [91, 0]
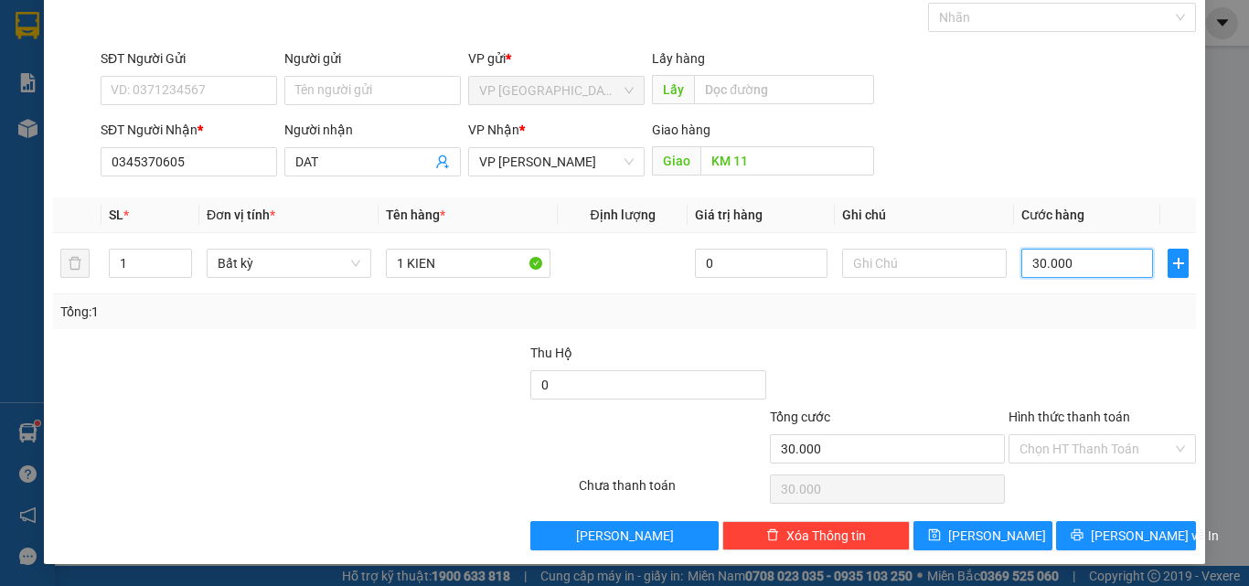
type input "30.000"
click at [1094, 414] on label "Hình thức thanh toán" at bounding box center [1070, 417] width 122 height 15
click at [1094, 435] on input "Hình thức thanh toán" at bounding box center [1096, 448] width 153 height 27
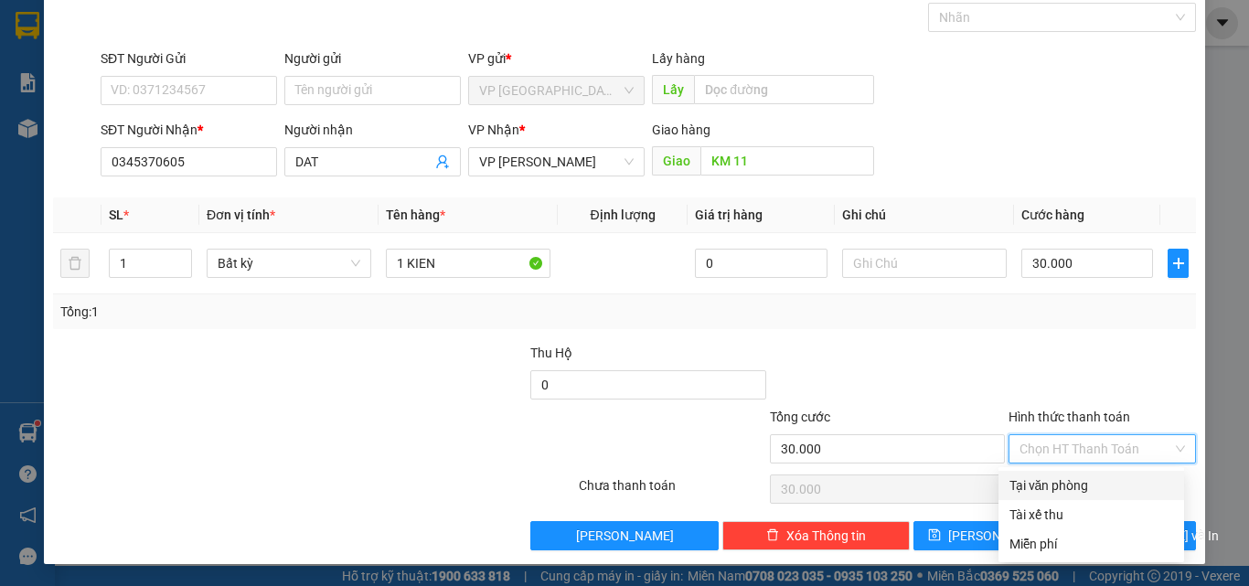
click at [1060, 493] on div "Tại văn phòng" at bounding box center [1092, 486] width 164 height 20
type input "0"
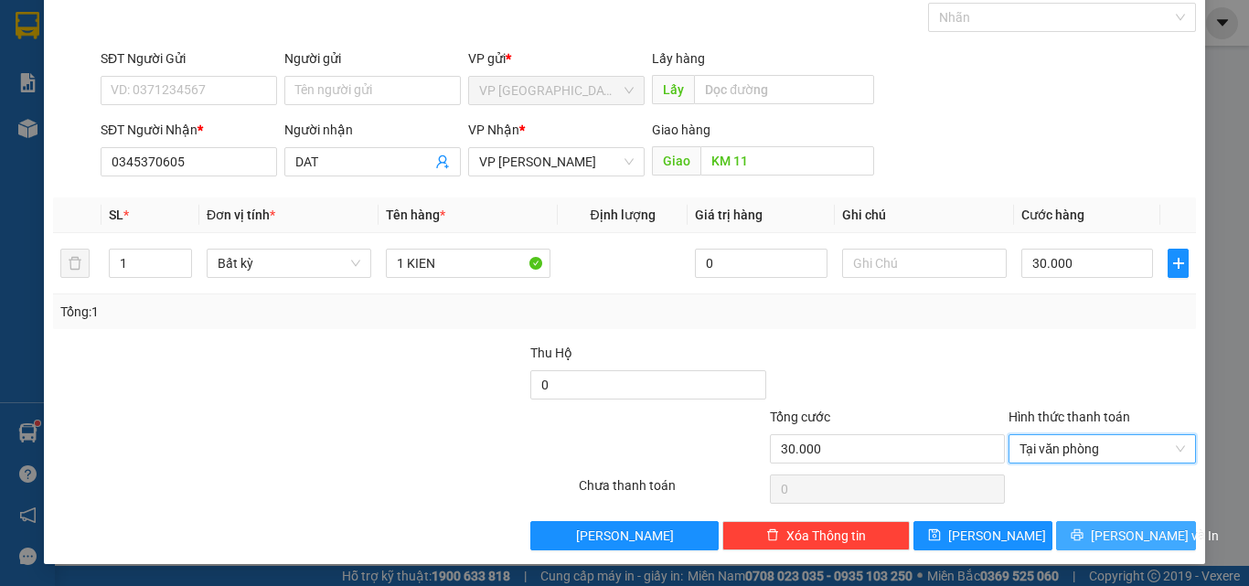
click at [1089, 526] on button "[PERSON_NAME] và In" at bounding box center [1126, 535] width 140 height 29
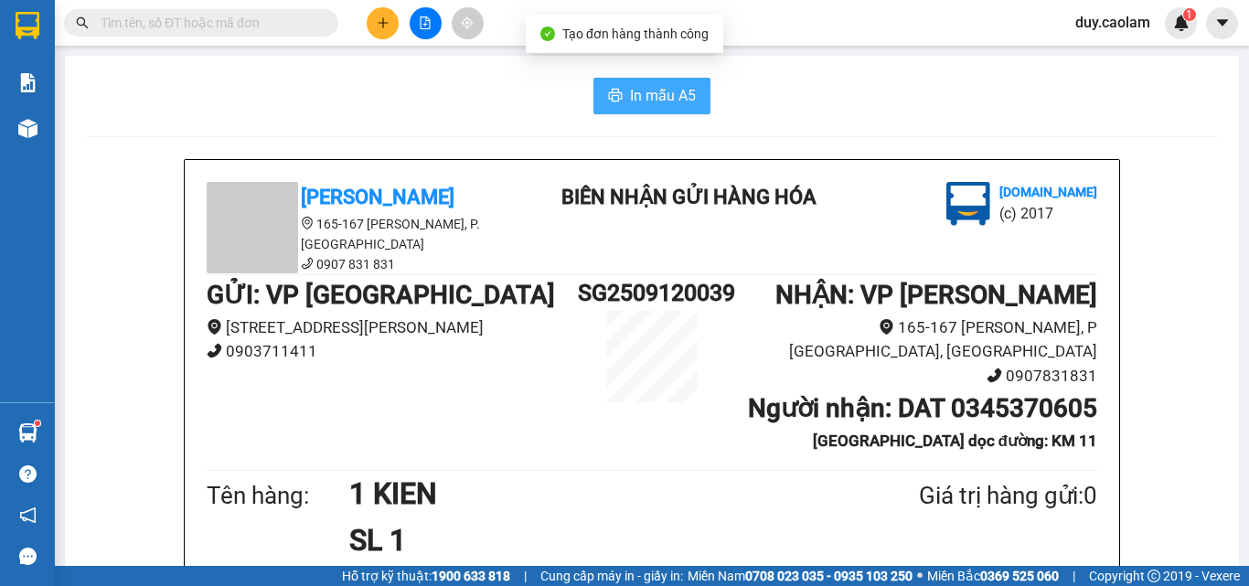
click at [672, 93] on span "In mẫu A5" at bounding box center [663, 95] width 66 height 23
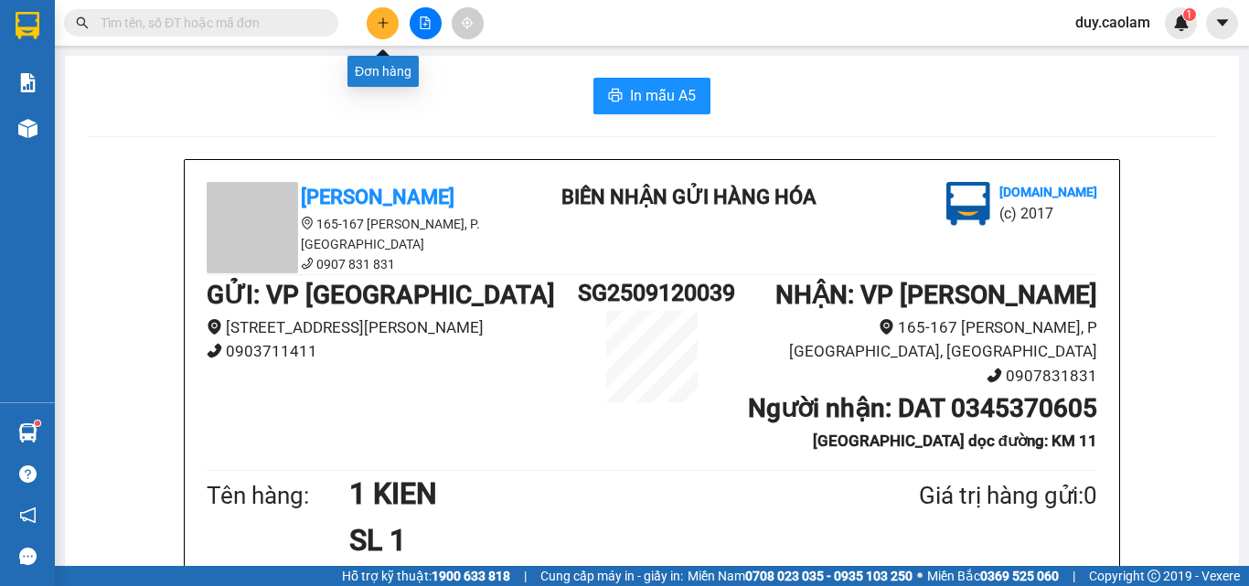
click at [387, 26] on icon "plus" at bounding box center [383, 22] width 13 height 13
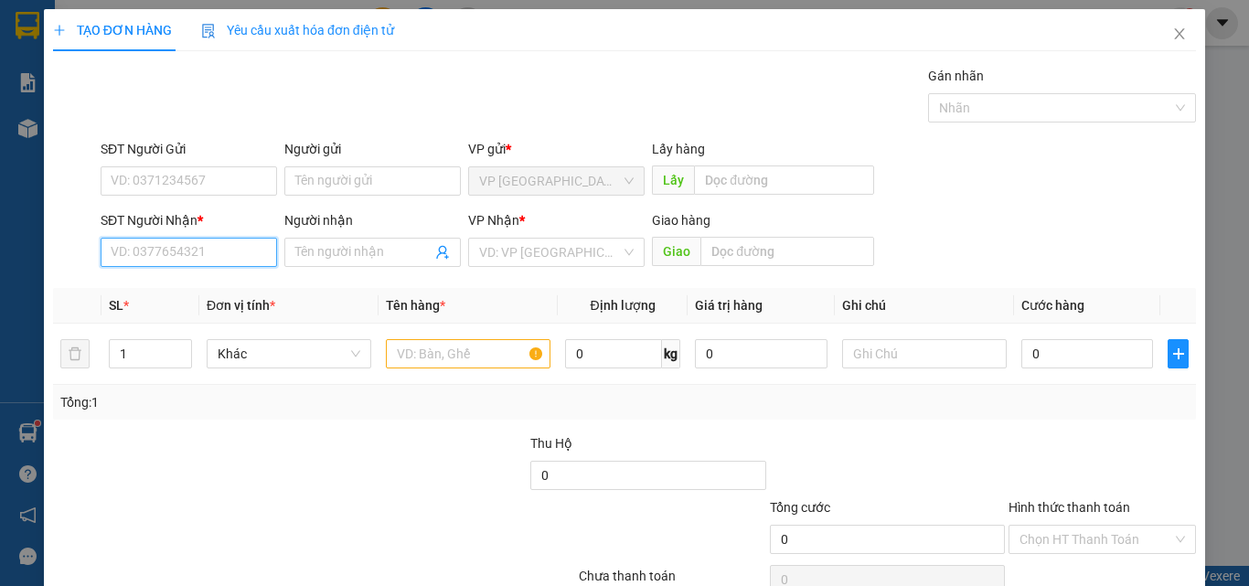
click at [180, 249] on input "SĐT Người Nhận *" at bounding box center [189, 252] width 177 height 29
click at [183, 252] on input "512" at bounding box center [189, 252] width 177 height 29
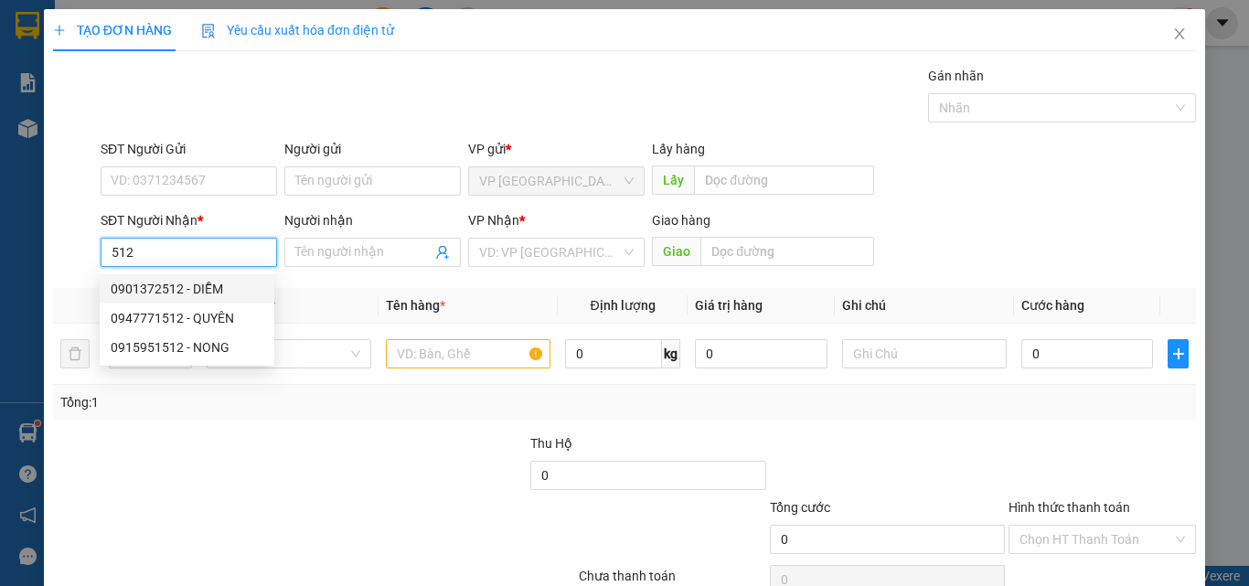
click at [225, 293] on div "0901372512 - DIỄM" at bounding box center [187, 289] width 153 height 20
type input "0901372512"
type input "DIỄM"
type input "KM 22"
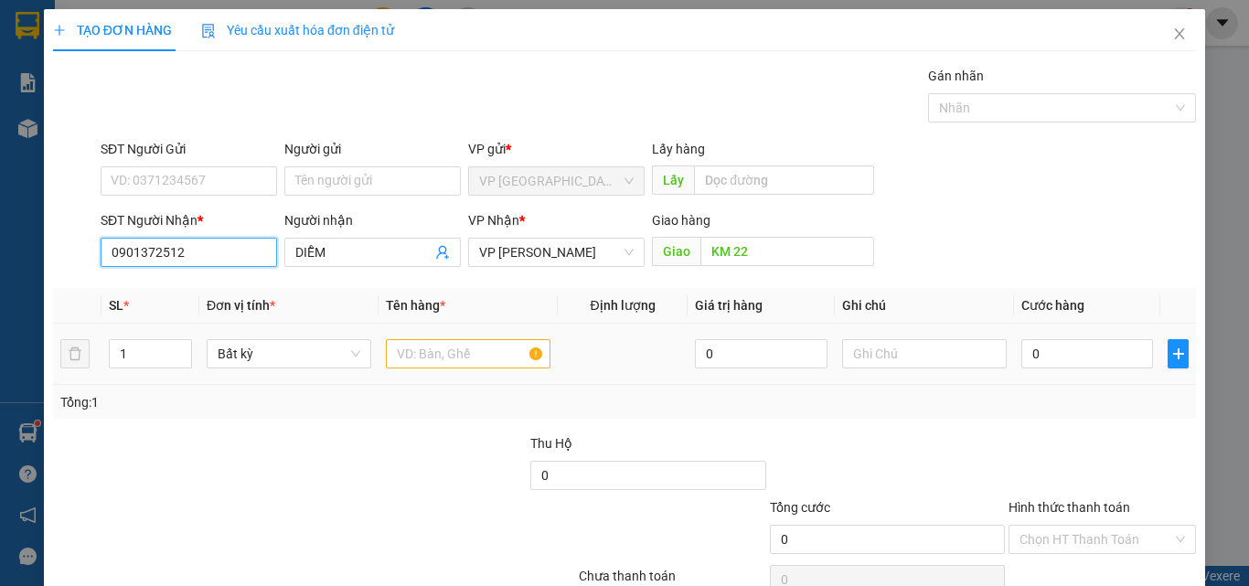
type input "0901372512"
click at [462, 368] on input "text" at bounding box center [468, 353] width 165 height 29
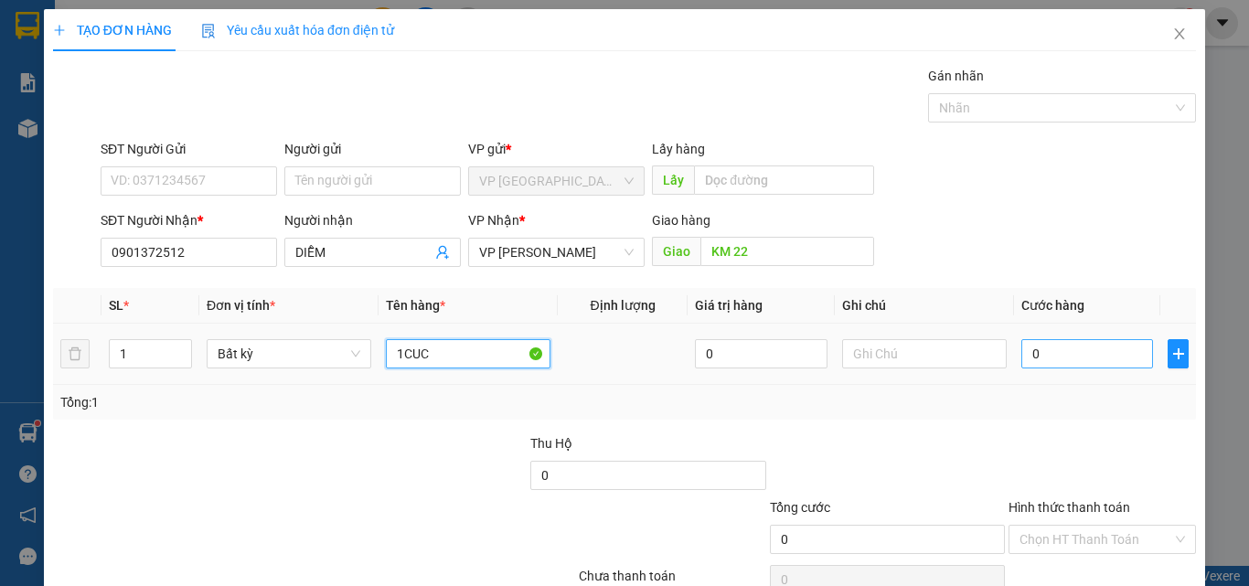
type input "1CUC"
click at [1098, 364] on input "0" at bounding box center [1088, 353] width 132 height 29
type input "5"
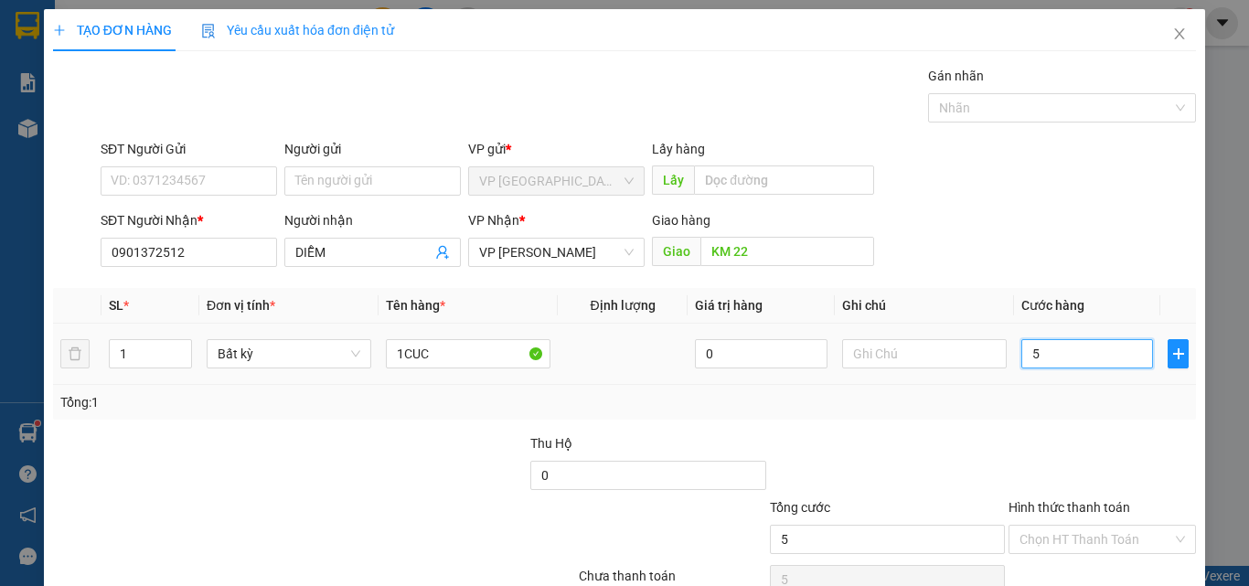
type input "50"
type input "500"
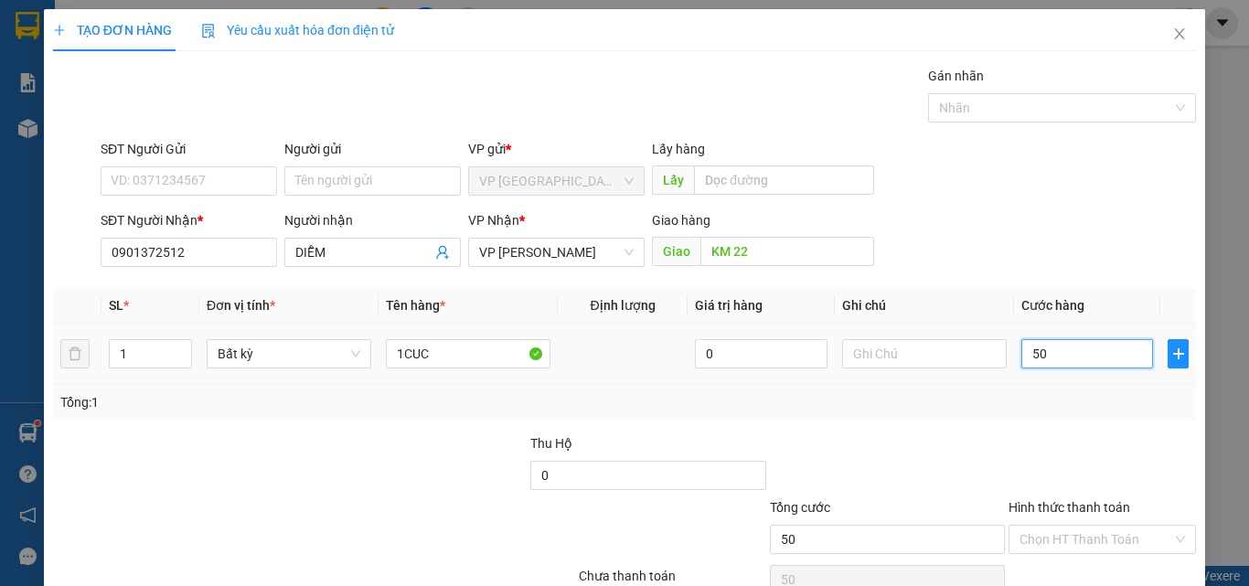
type input "500"
type input "5.000"
type input "50.000"
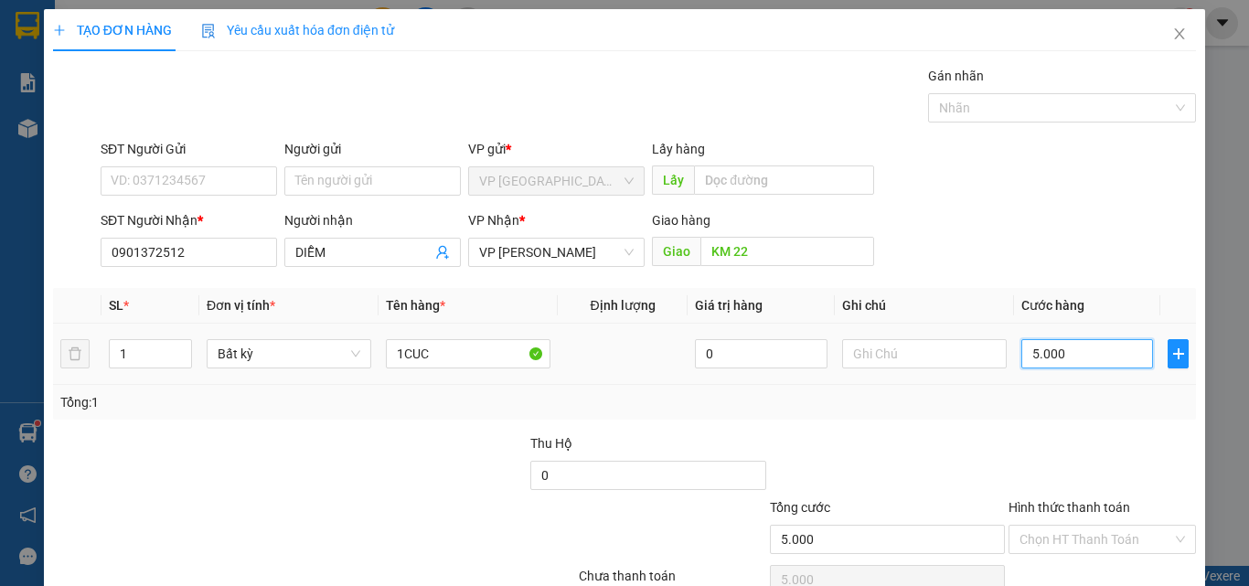
type input "50.000"
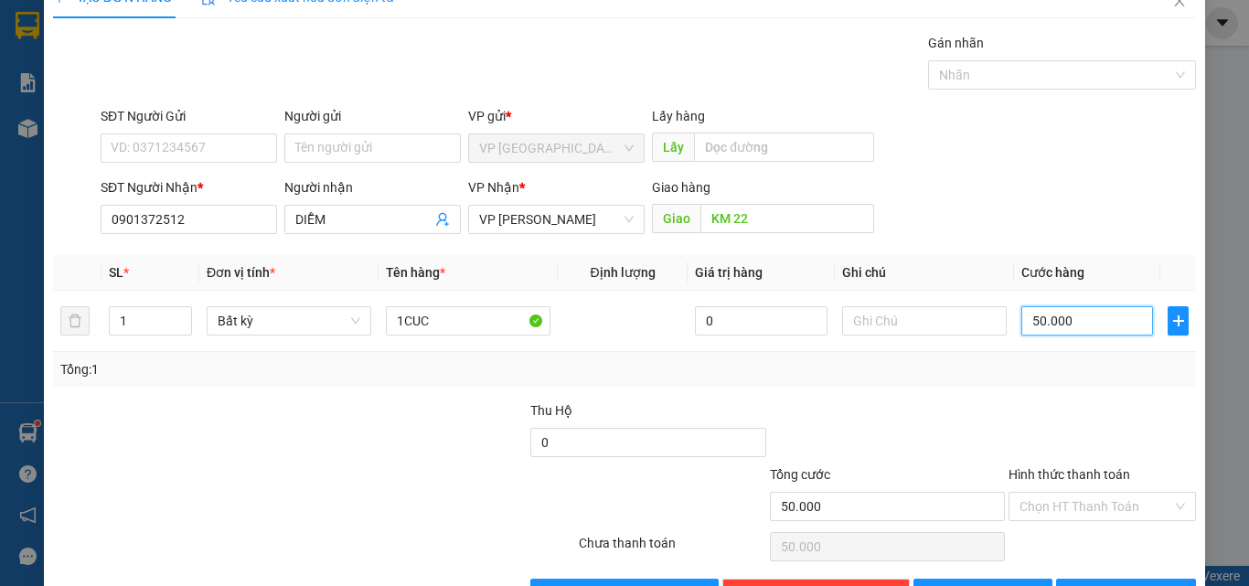
scroll to position [91, 0]
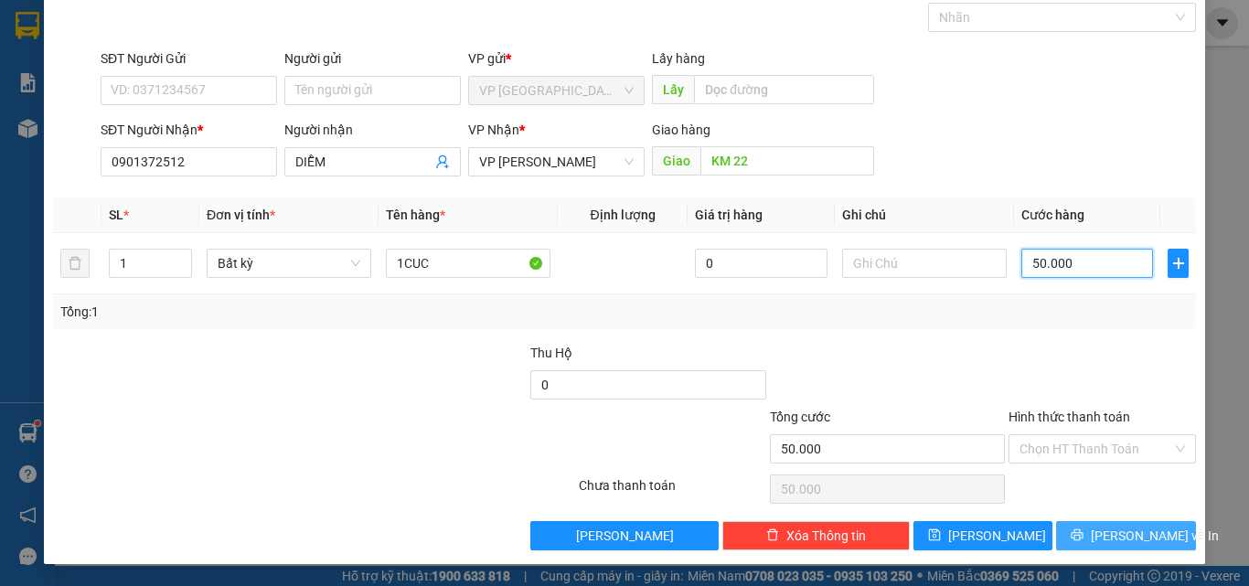
type input "50.000"
click at [1099, 529] on span "[PERSON_NAME] và In" at bounding box center [1155, 536] width 128 height 20
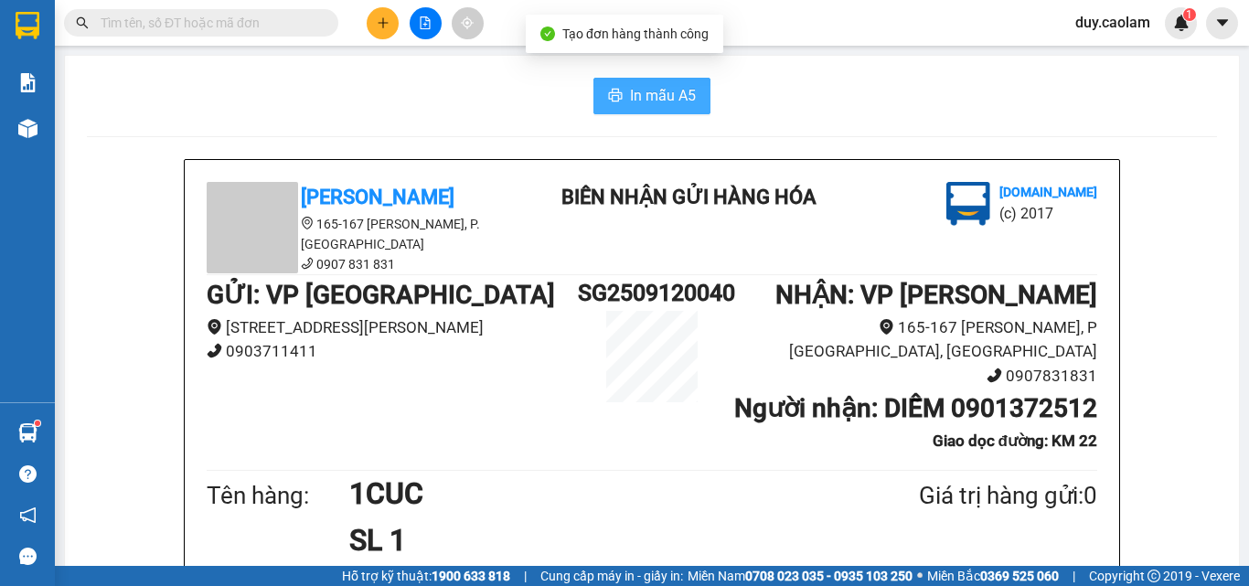
click at [673, 98] on span "In mẫu A5" at bounding box center [663, 95] width 66 height 23
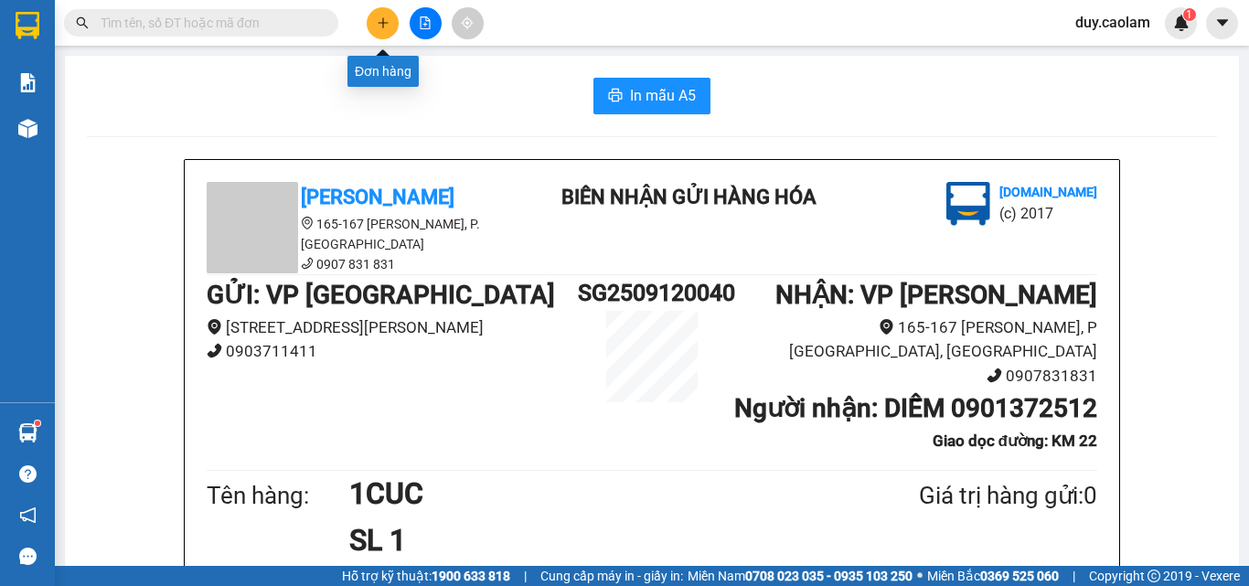
click at [385, 24] on icon "plus" at bounding box center [383, 22] width 13 height 13
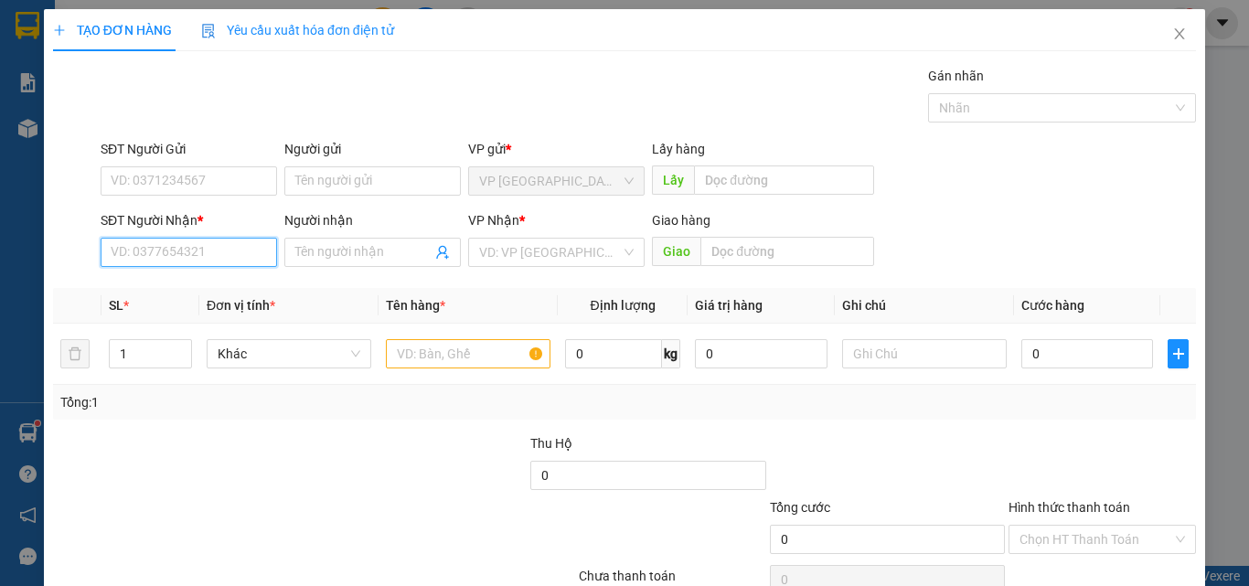
click at [156, 252] on input "SĐT Người Nhận *" at bounding box center [189, 252] width 177 height 29
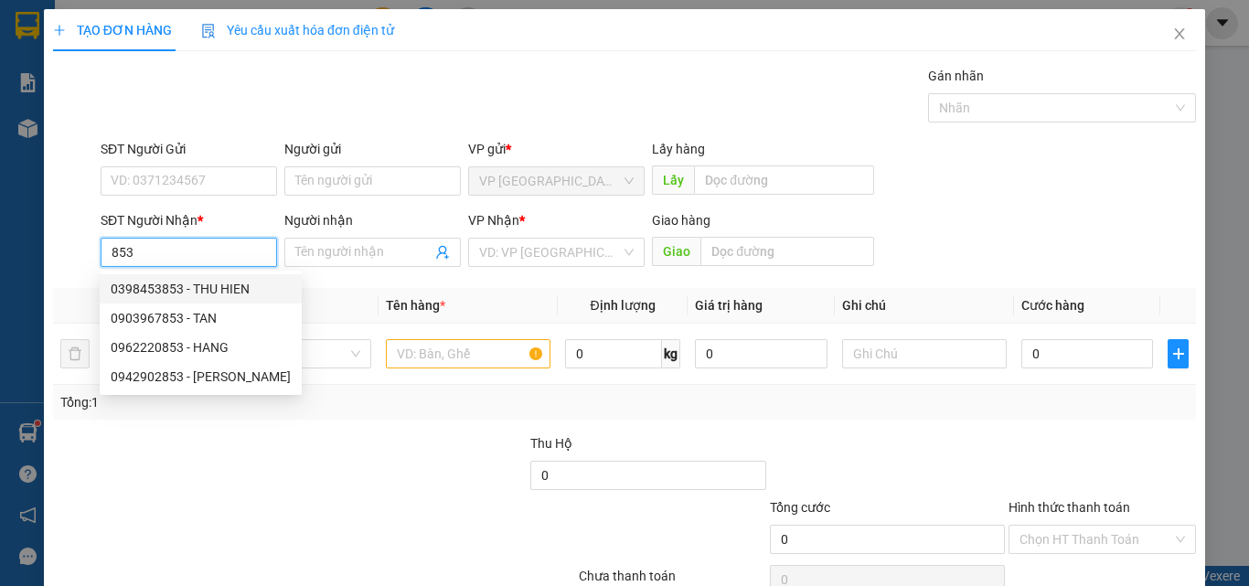
click at [107, 256] on input "853" at bounding box center [189, 252] width 177 height 29
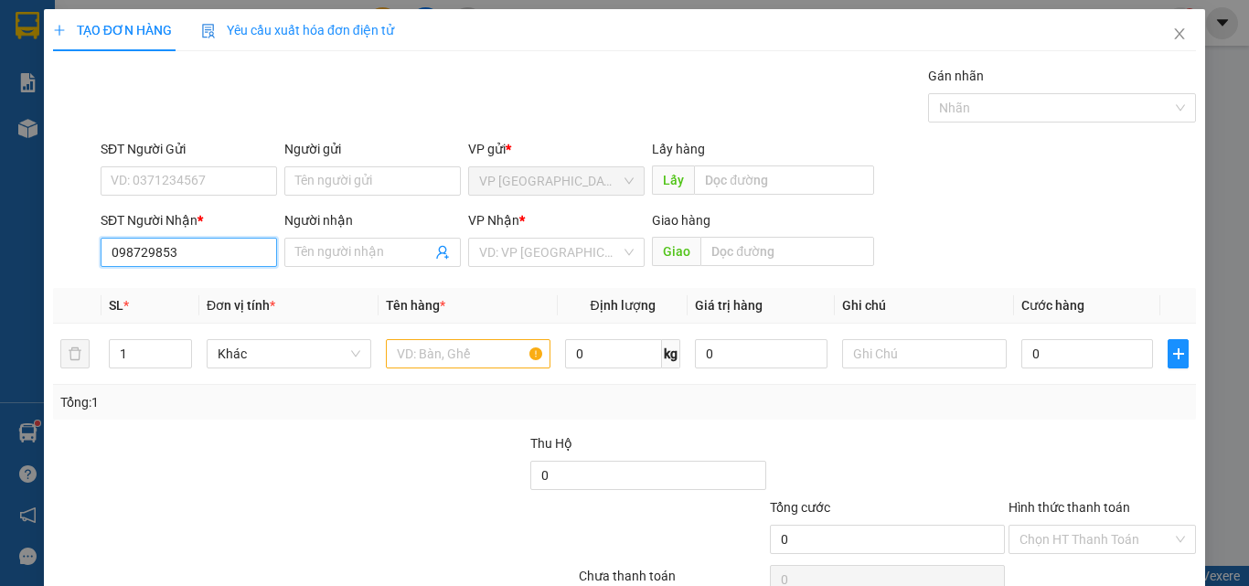
type input "0987290853"
drag, startPoint x: 231, startPoint y: 252, endPoint x: 274, endPoint y: 265, distance: 45.7
click at [234, 252] on input "0987290853" at bounding box center [189, 252] width 177 height 29
drag, startPoint x: 207, startPoint y: 292, endPoint x: 295, endPoint y: 300, distance: 89.1
click at [208, 292] on div "0987290853 - THIEN Ý" at bounding box center [187, 289] width 153 height 20
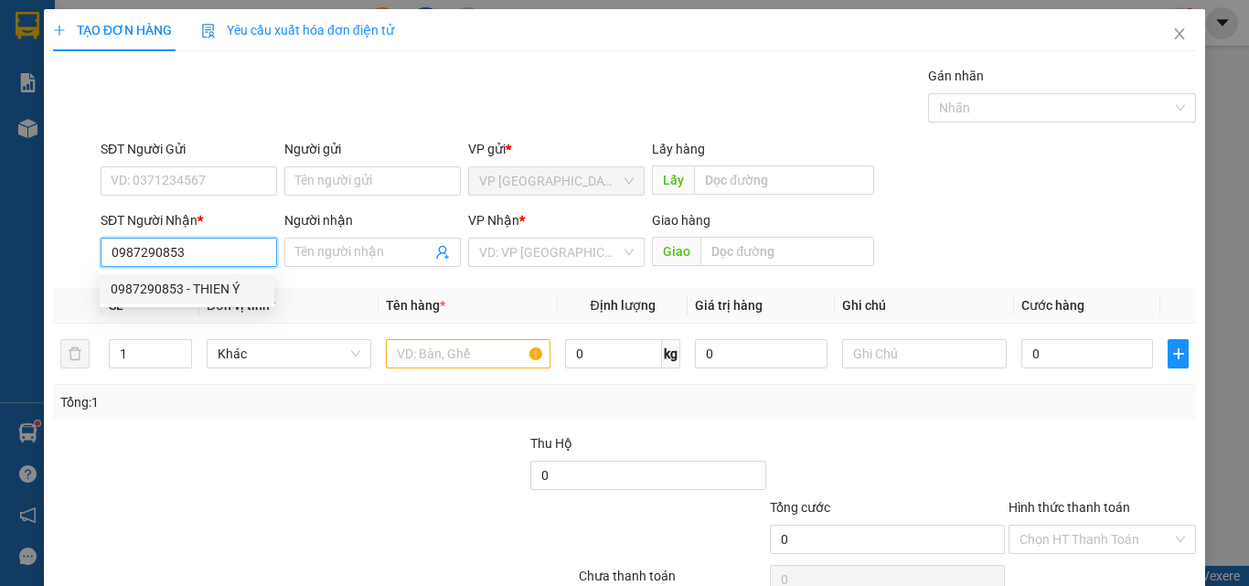
type input "THIEN Ý"
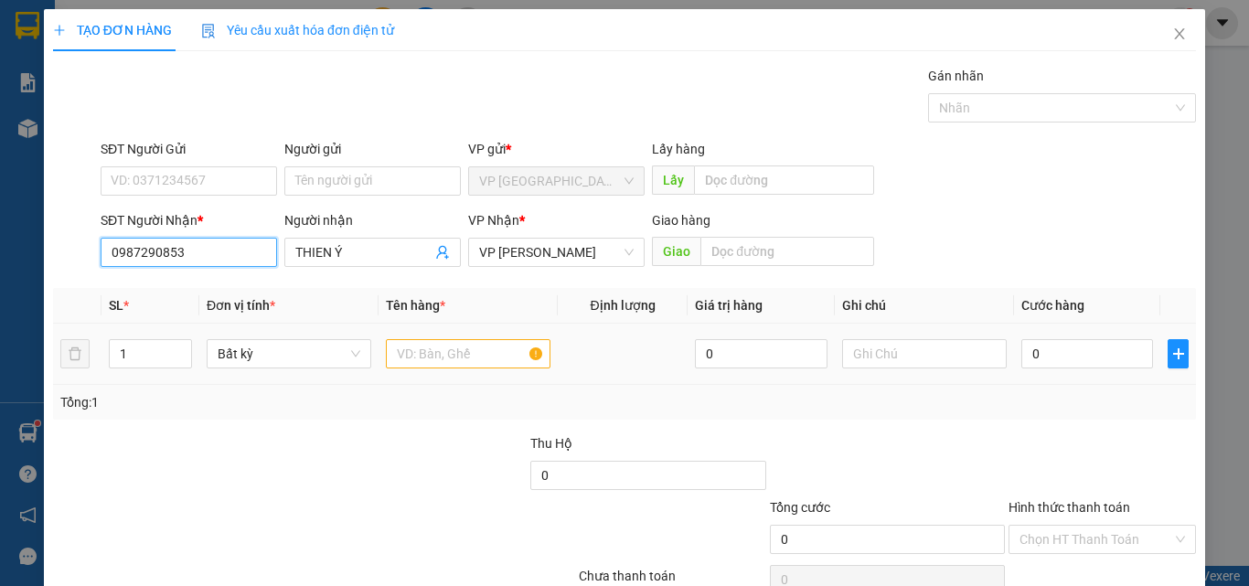
type input "0987290853"
click at [474, 363] on input "text" at bounding box center [468, 353] width 165 height 29
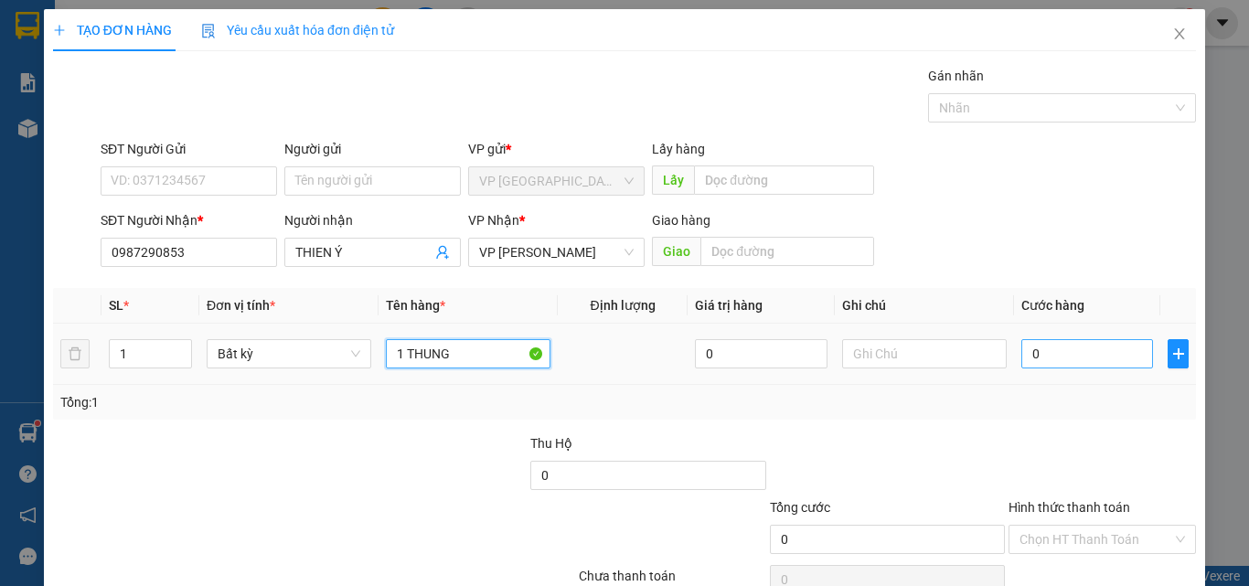
type input "1 THUNG"
click at [1091, 357] on input "0" at bounding box center [1088, 353] width 132 height 29
type input "6"
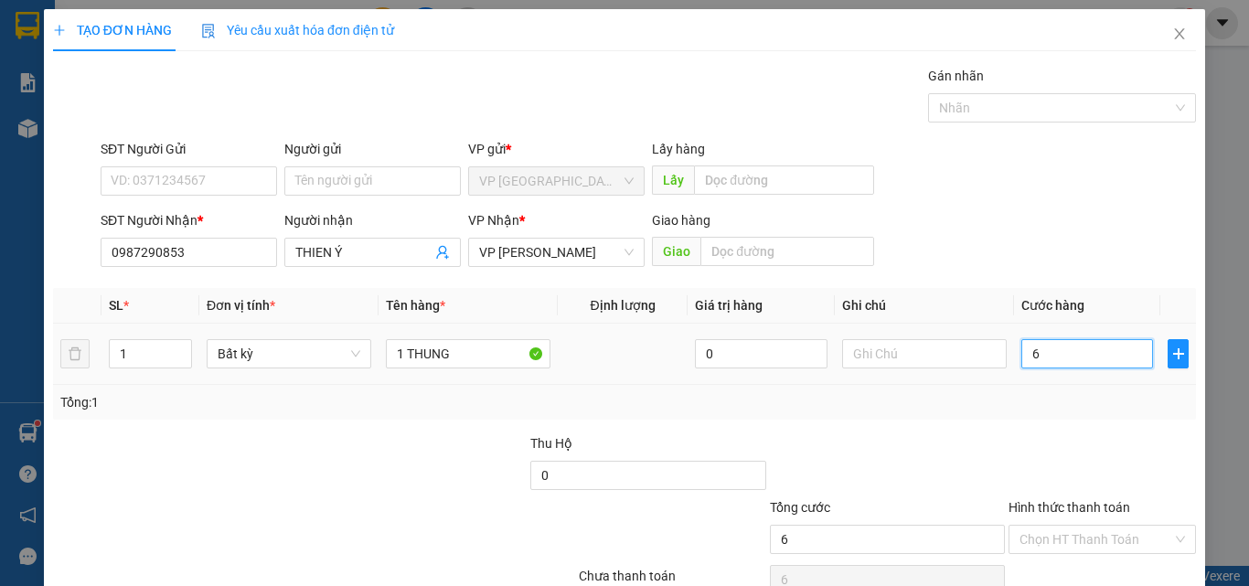
type input "0"
type input "05"
type input "5"
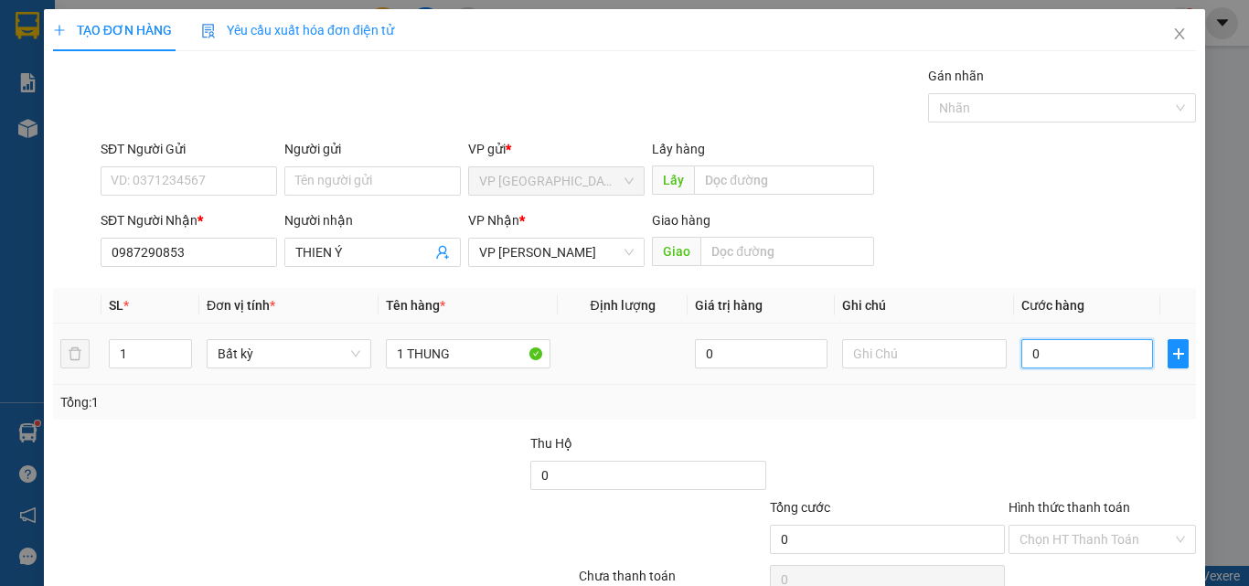
type input "5"
type input "050"
type input "50"
type input "0.500"
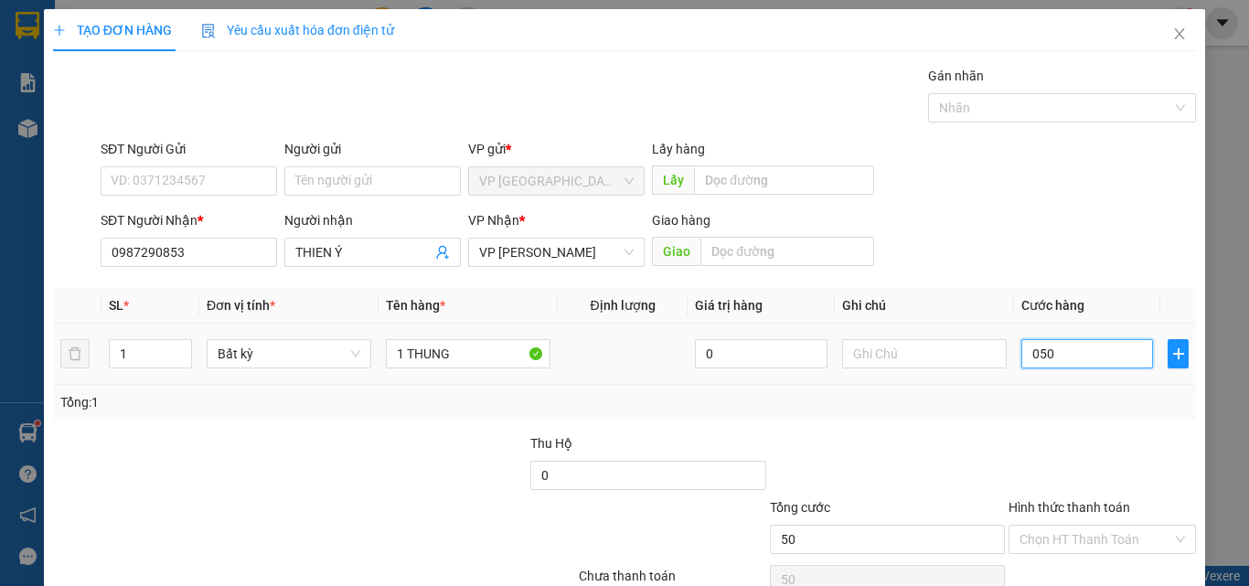
type input "500"
type input "05.000"
type input "5.000"
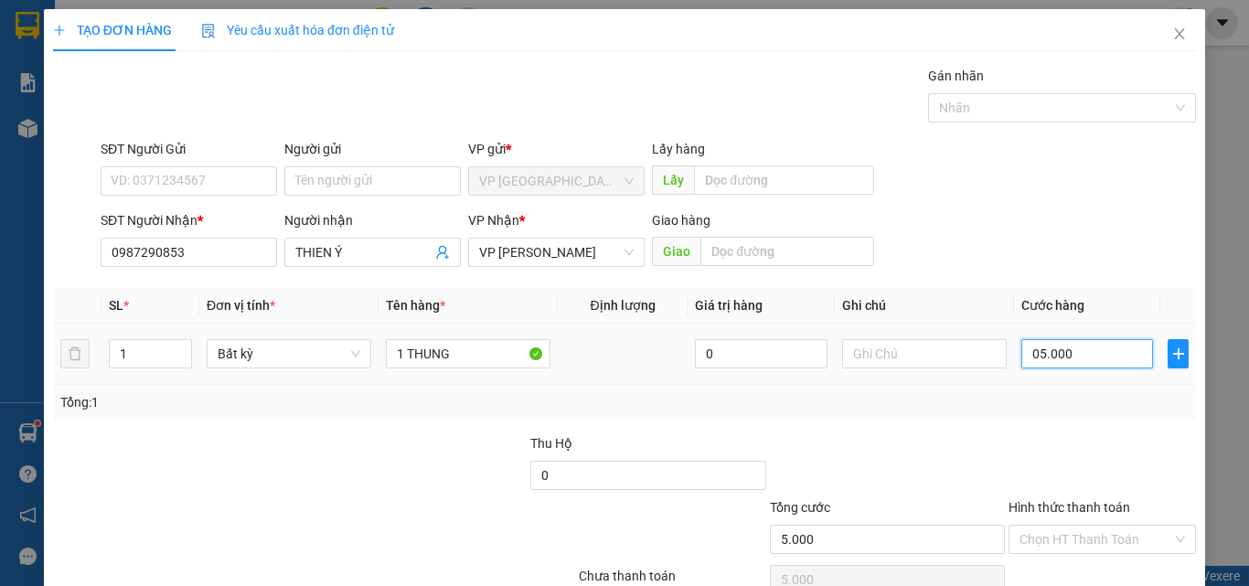
type input "0.500"
type input "500"
type input "050"
type input "50"
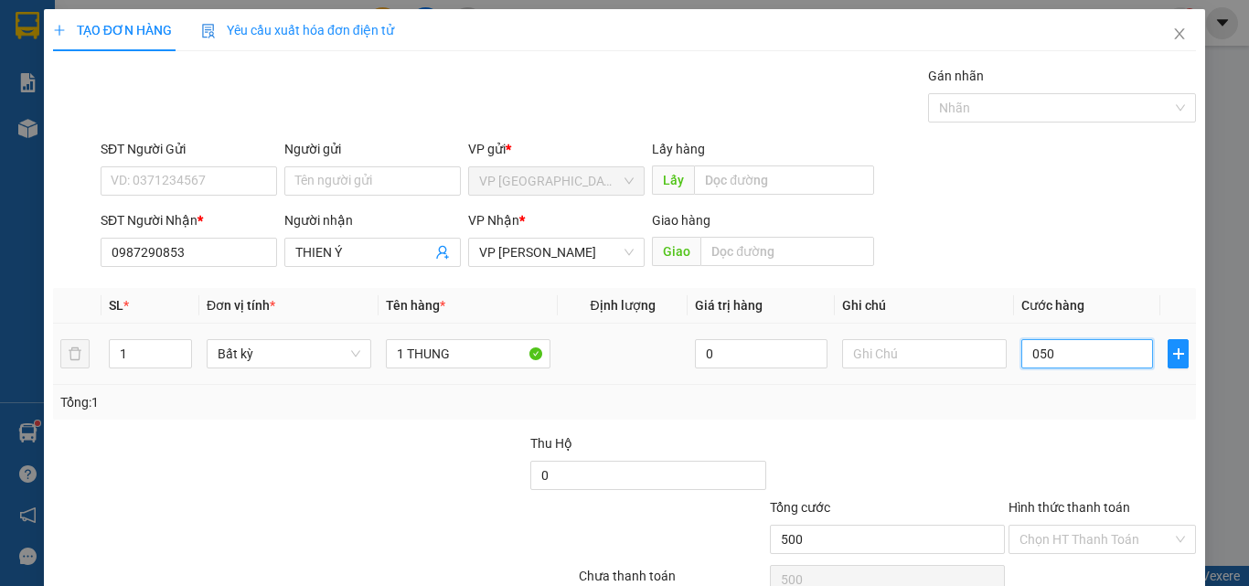
type input "50"
type input "05"
type input "5"
type input "0"
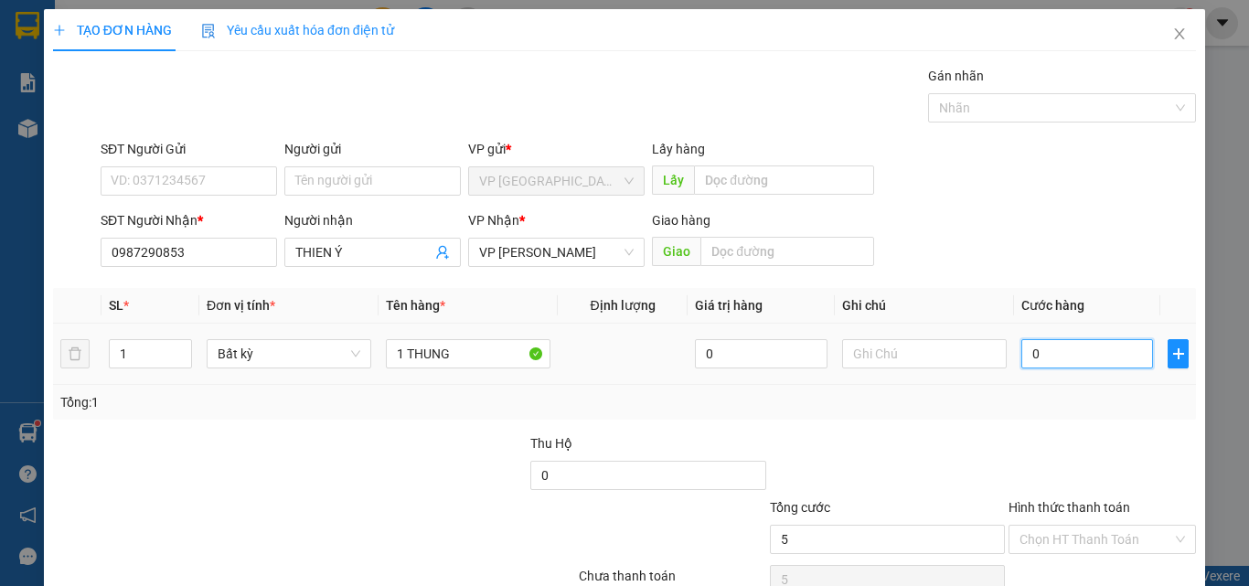
type input "0"
type input "04"
type input "4"
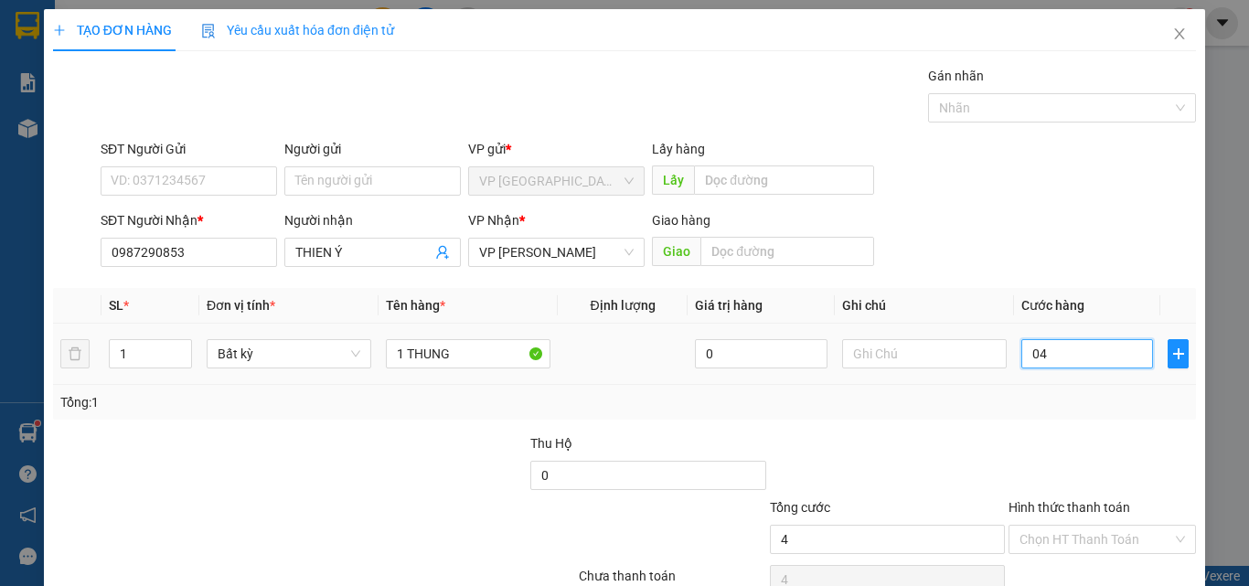
type input "040"
type input "40"
type input "0.400"
type input "400"
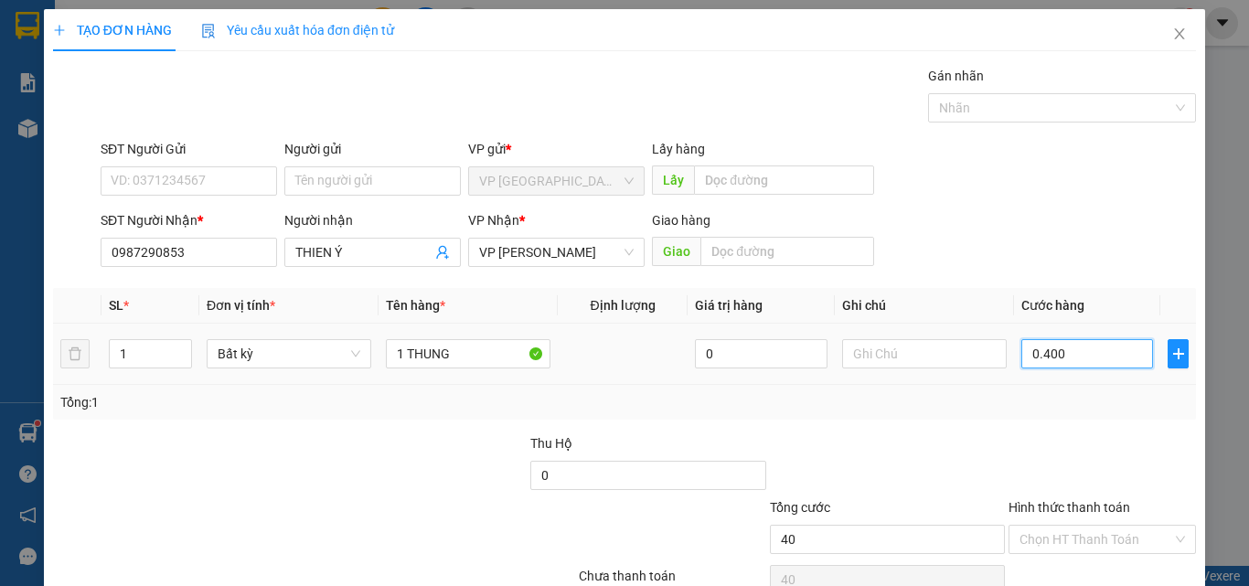
type input "400"
type input "04.000"
type input "4.000"
type input "040.000"
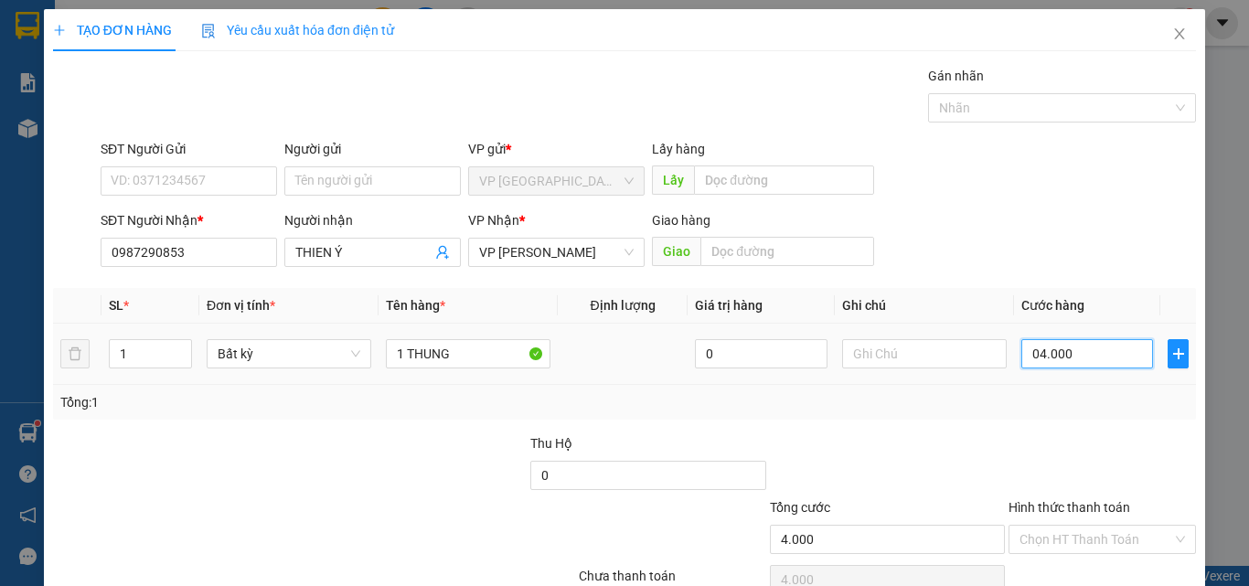
type input "40.000"
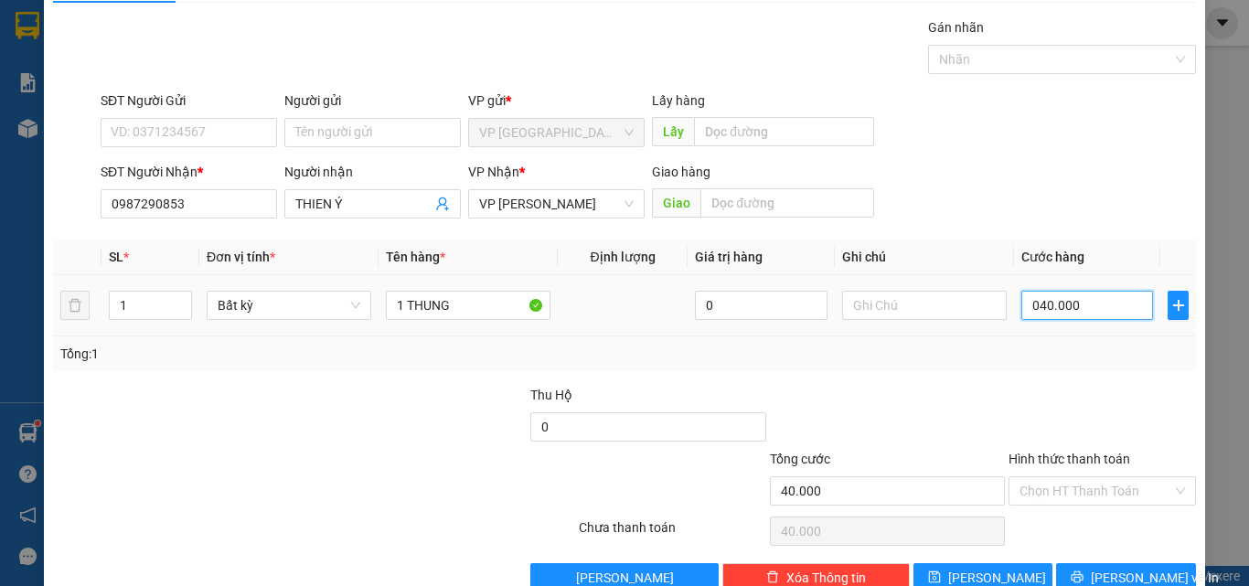
scroll to position [91, 0]
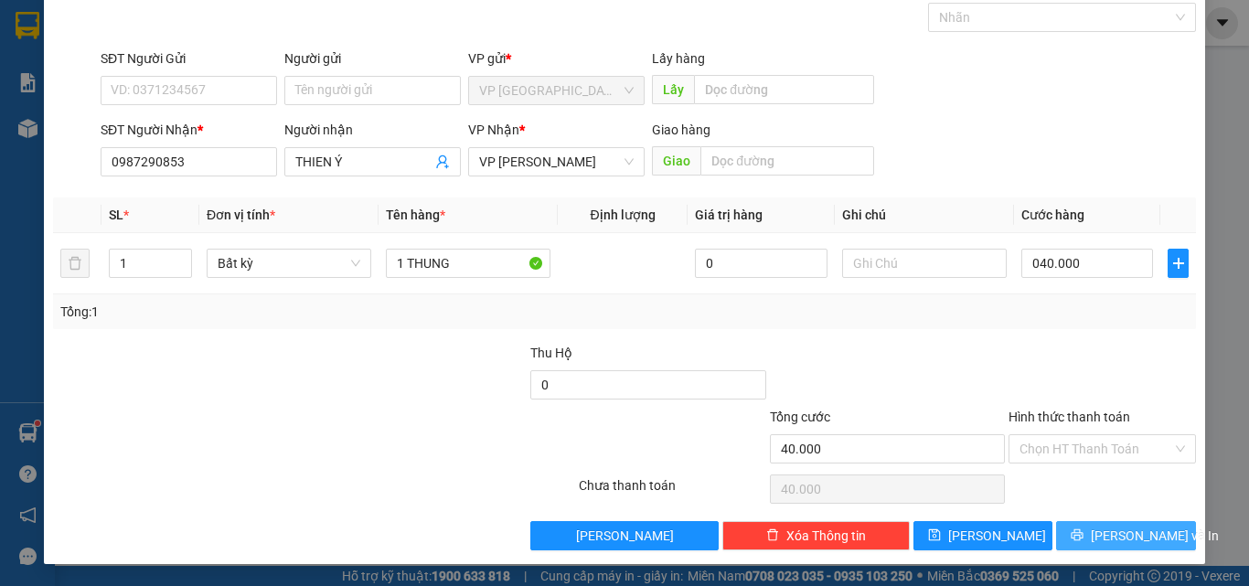
type input "40.000"
click at [1072, 531] on button "[PERSON_NAME] và In" at bounding box center [1126, 535] width 140 height 29
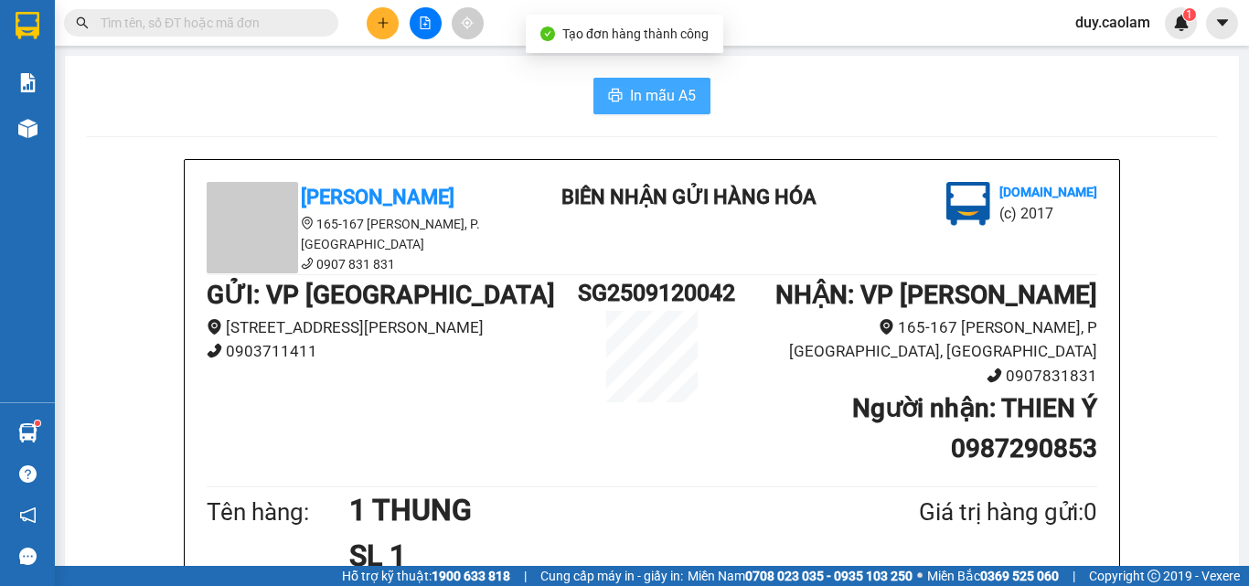
click at [643, 85] on span "In mẫu A5" at bounding box center [663, 95] width 66 height 23
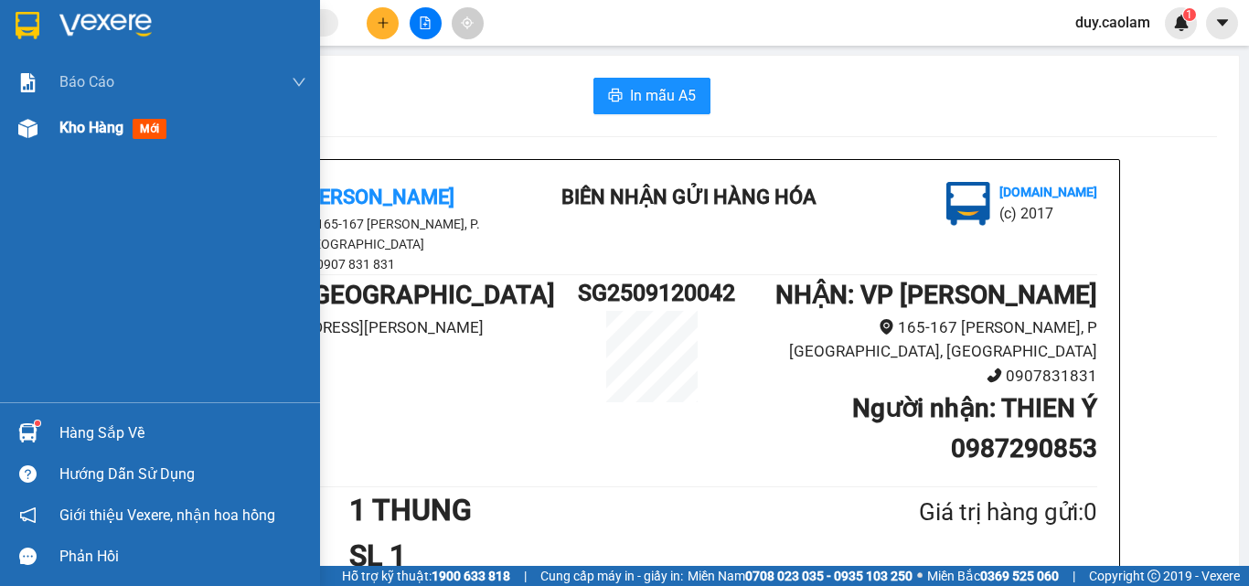
click at [47, 144] on div "Kho hàng mới" at bounding box center [160, 128] width 320 height 46
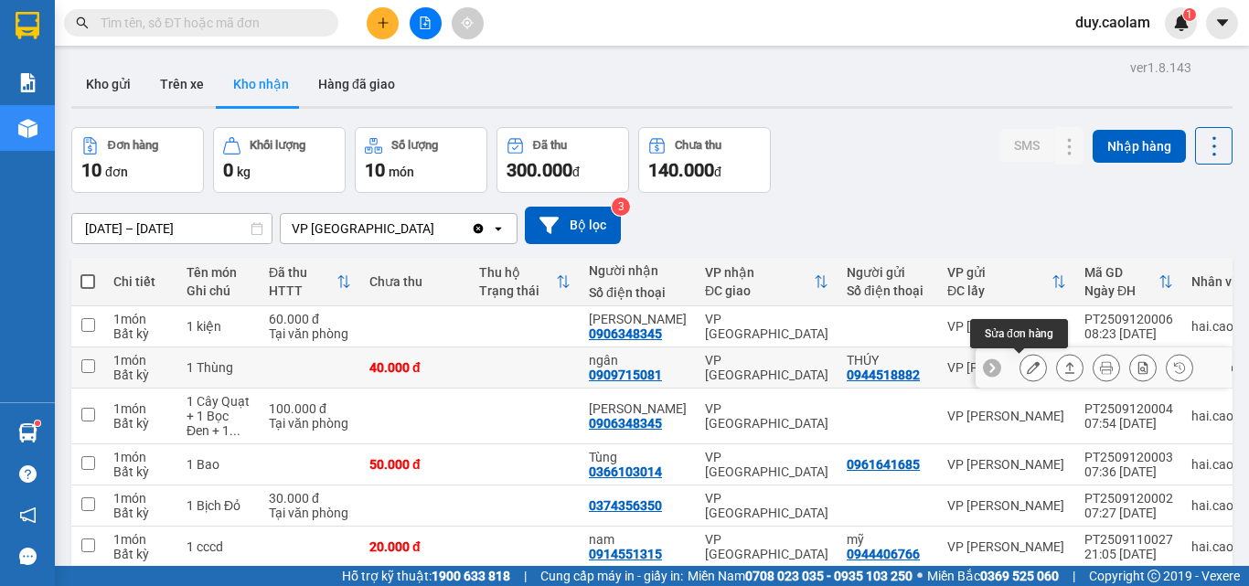
click at [1027, 368] on icon at bounding box center [1033, 367] width 13 height 13
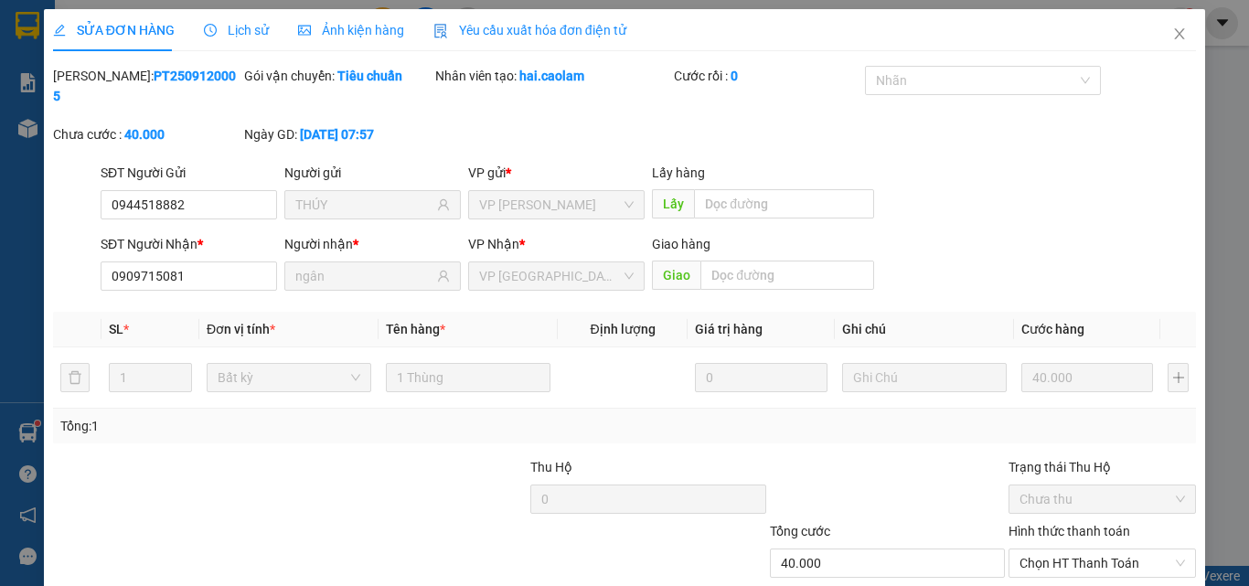
type input "0944518882"
type input "THÚY"
type input "0909715081"
type input "ngân"
type input "40.000"
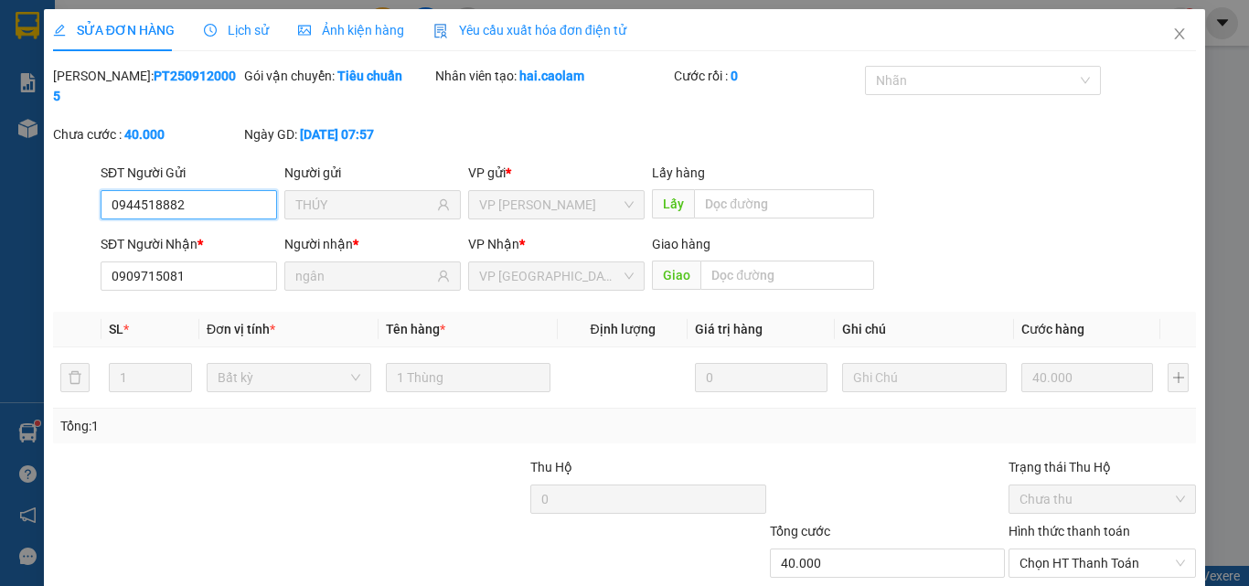
scroll to position [54, 0]
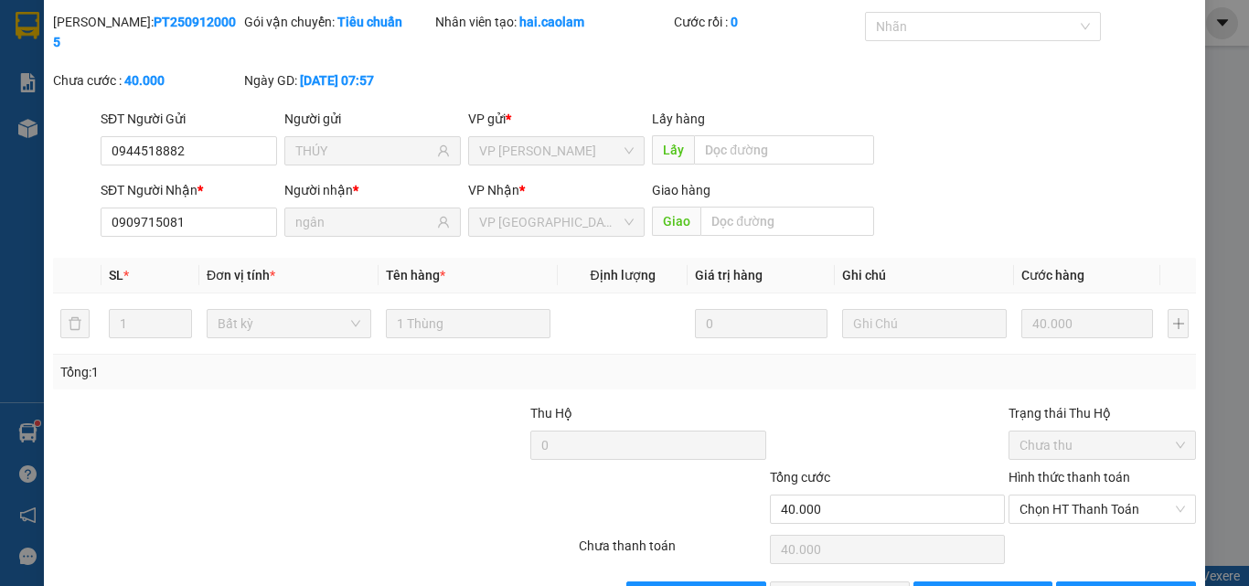
click at [1110, 445] on div "Trạng thái Thu Hộ Chưa thu" at bounding box center [1103, 435] width 188 height 64
click at [1103, 470] on label "Hình thức thanh toán" at bounding box center [1070, 477] width 122 height 15
click at [1103, 496] on input "Hình thức thanh toán" at bounding box center [1096, 509] width 153 height 27
click at [1081, 518] on div "Tại văn phòng" at bounding box center [1092, 526] width 164 height 20
type input "0"
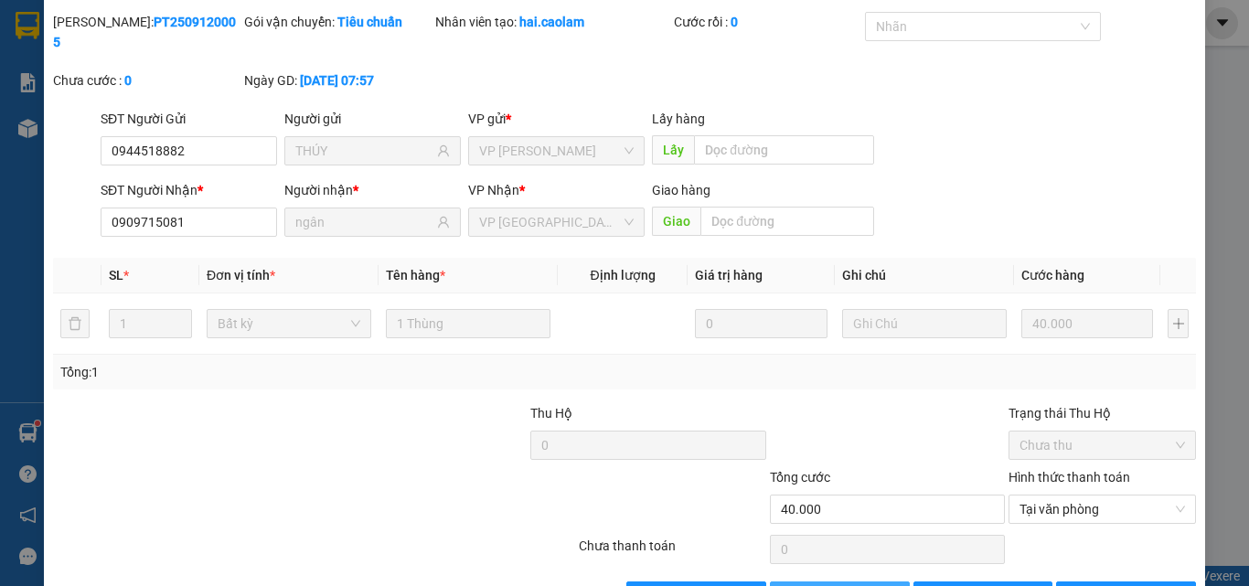
click at [861, 582] on button "Giao hàng" at bounding box center [840, 596] width 140 height 29
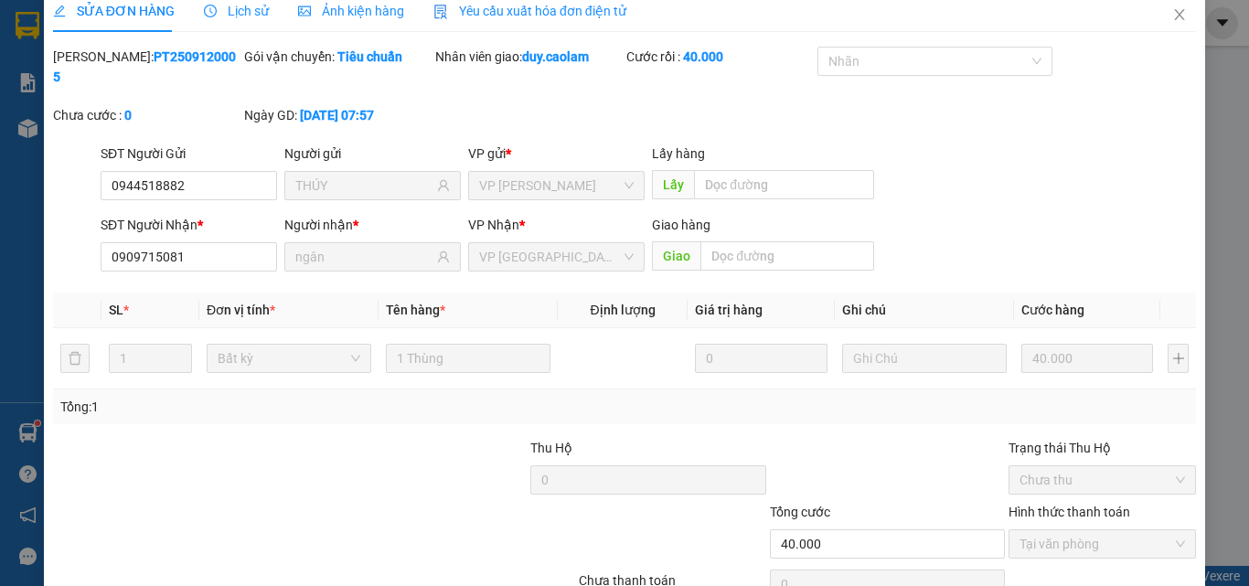
scroll to position [0, 0]
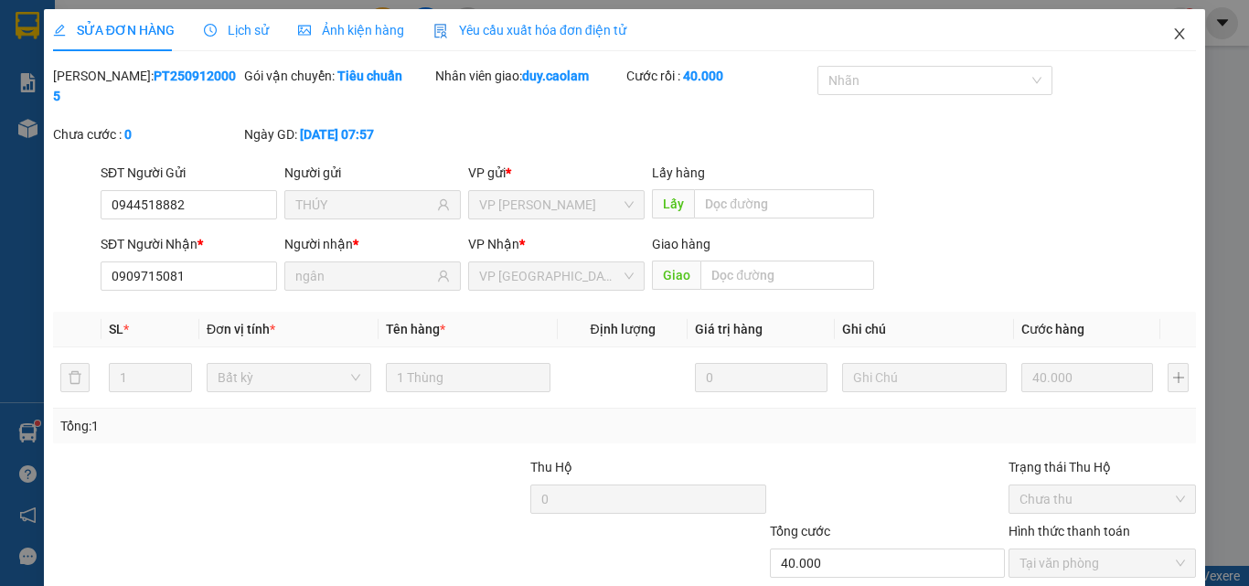
click at [1173, 35] on icon "close" at bounding box center [1180, 34] width 15 height 15
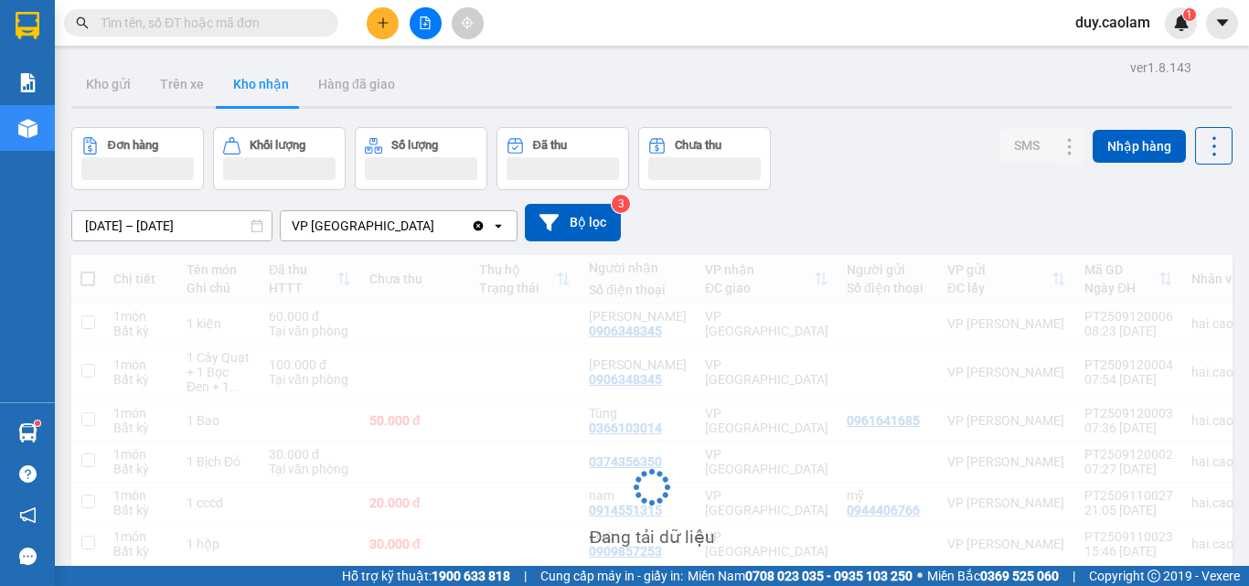
click at [378, 17] on icon "plus" at bounding box center [383, 22] width 13 height 13
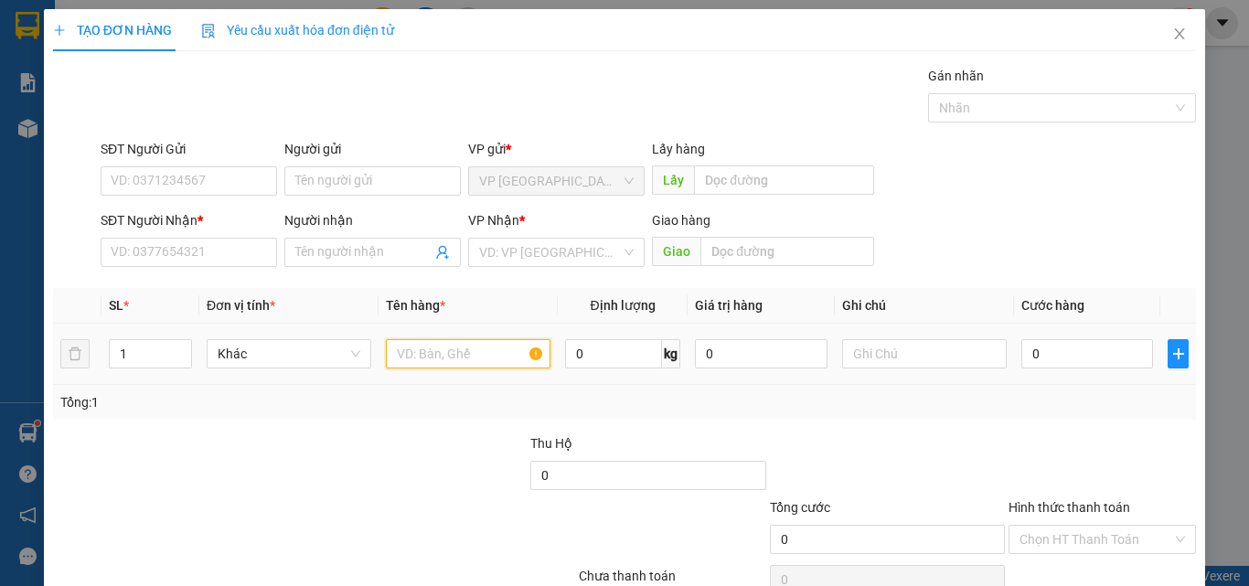
click at [409, 341] on input "text" at bounding box center [468, 353] width 165 height 29
type input "1 THUNG"
click at [1031, 361] on input "0" at bounding box center [1088, 353] width 132 height 29
type input "5"
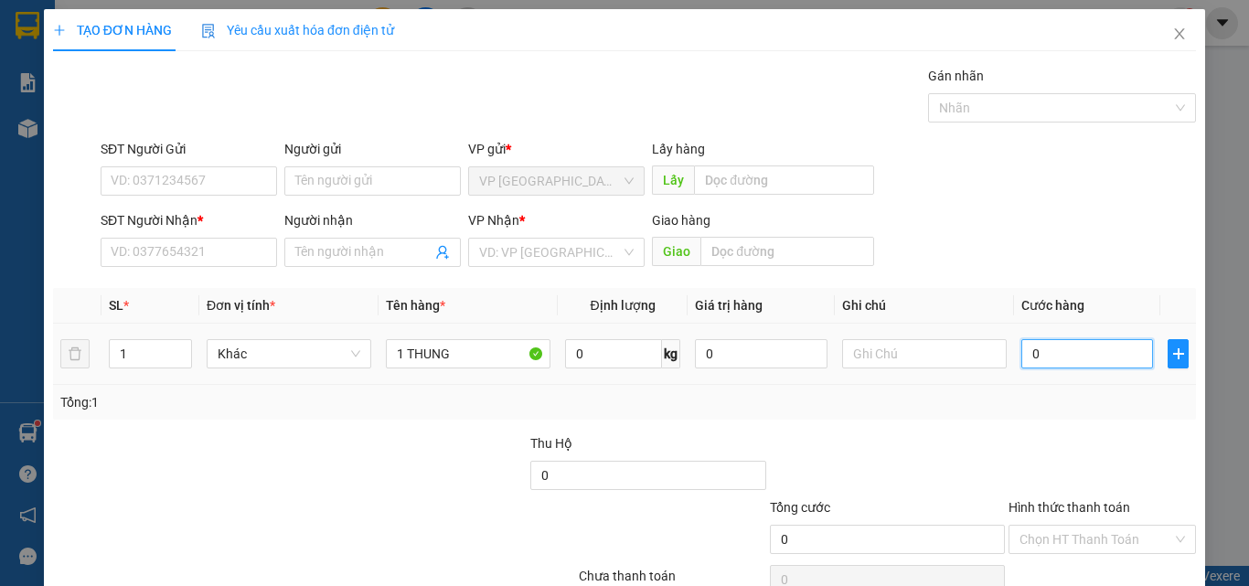
type input "5"
type input "50"
type input "500"
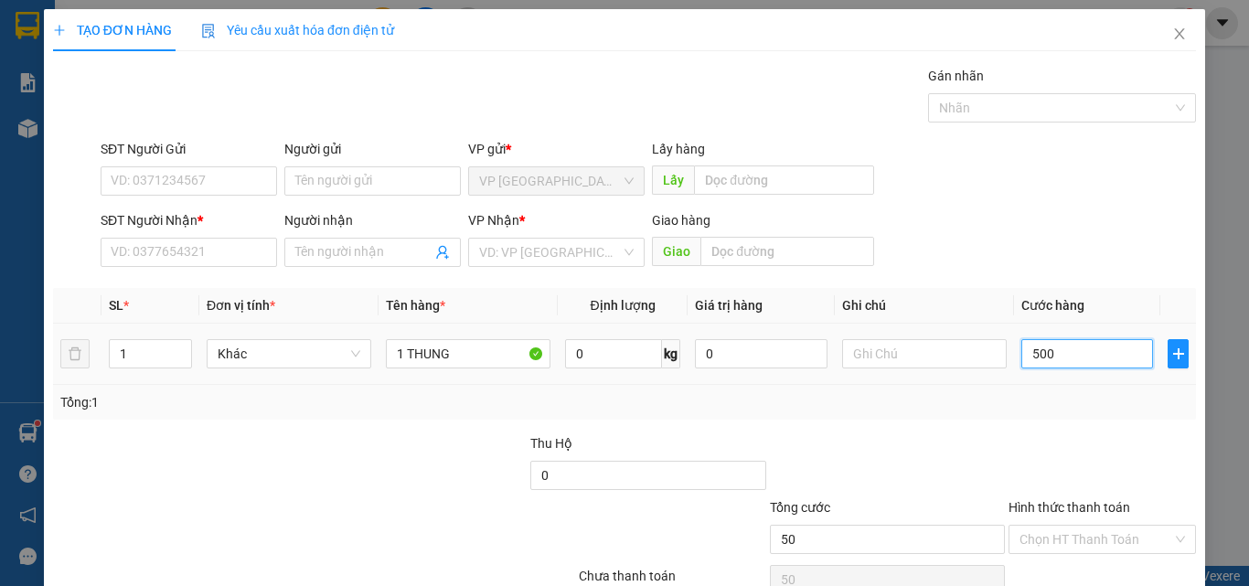
type input "500"
type input "5.000"
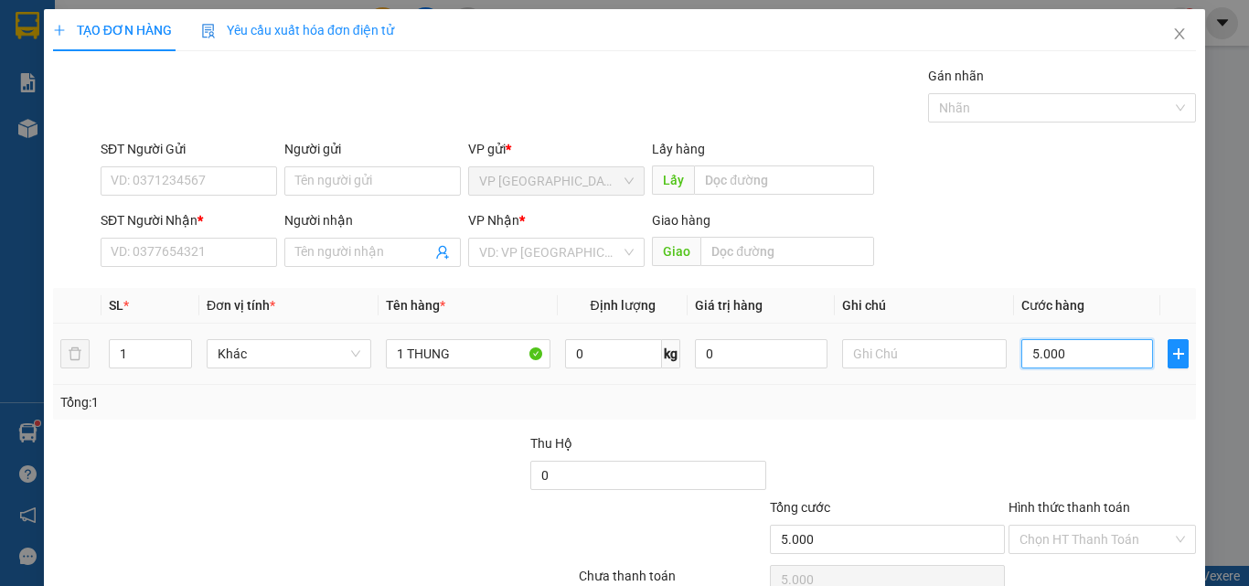
type input "50.000"
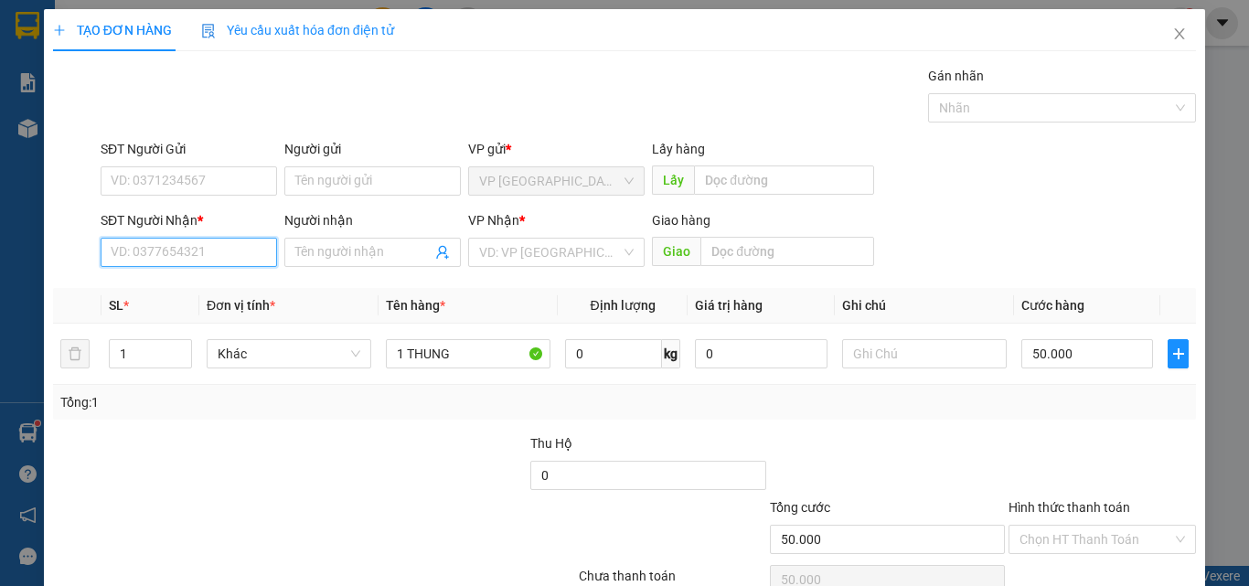
click at [142, 243] on input "SĐT Người Nhận *" at bounding box center [189, 252] width 177 height 29
click at [146, 285] on div "0961866634" at bounding box center [187, 289] width 153 height 20
type input "0961866634"
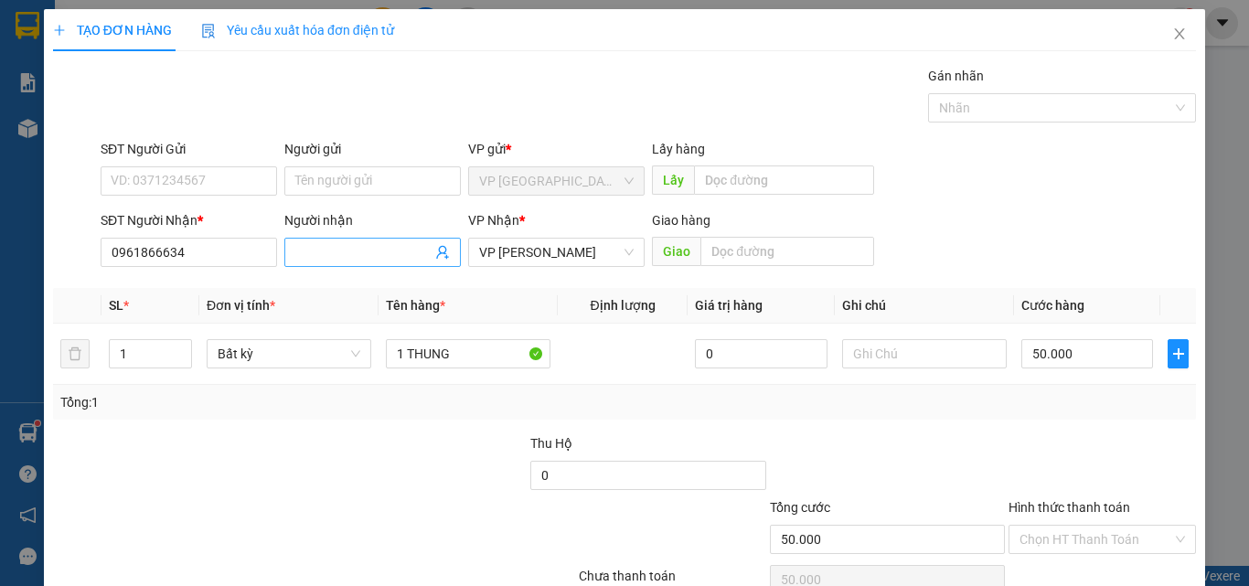
click at [329, 255] on input "Người nhận" at bounding box center [363, 252] width 136 height 20
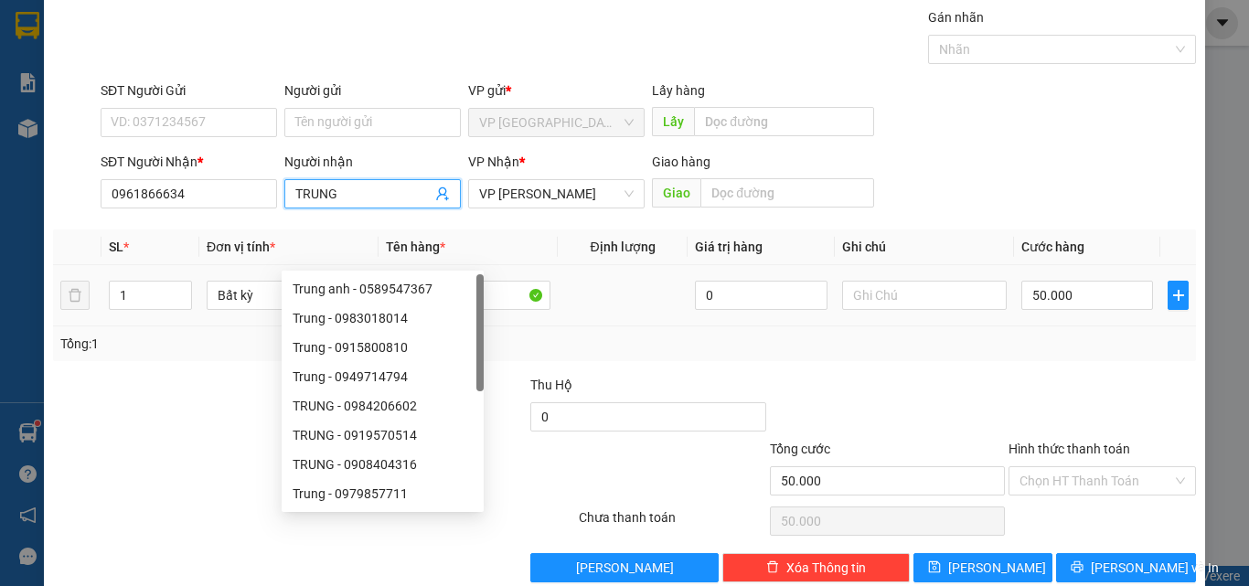
scroll to position [91, 0]
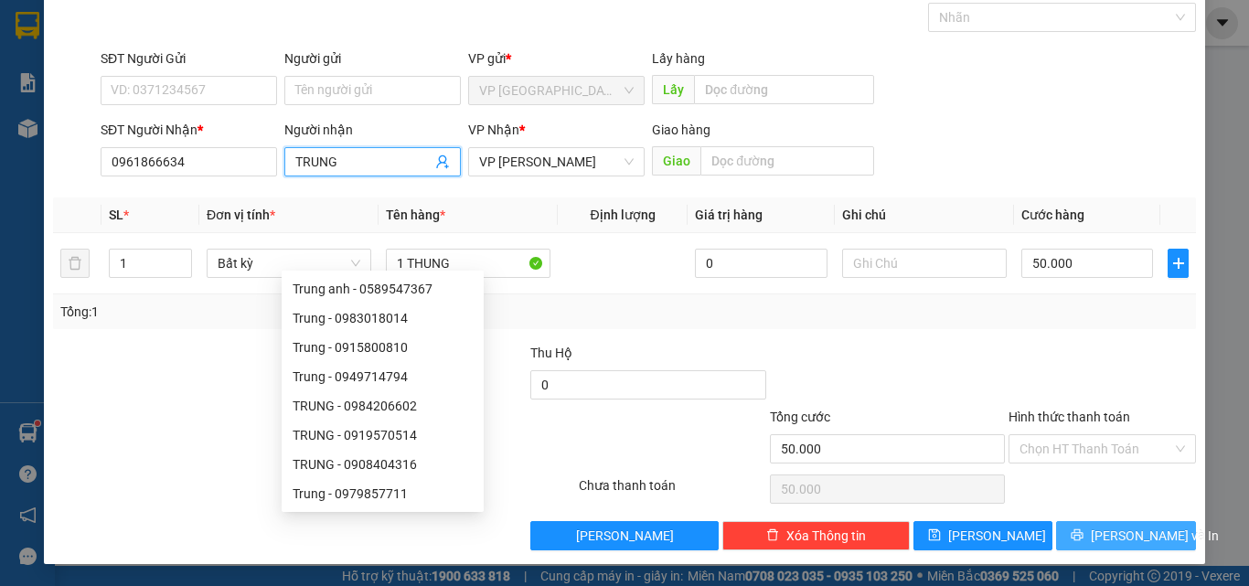
type input "TRUNG"
click at [1126, 531] on span "[PERSON_NAME] và In" at bounding box center [1155, 536] width 128 height 20
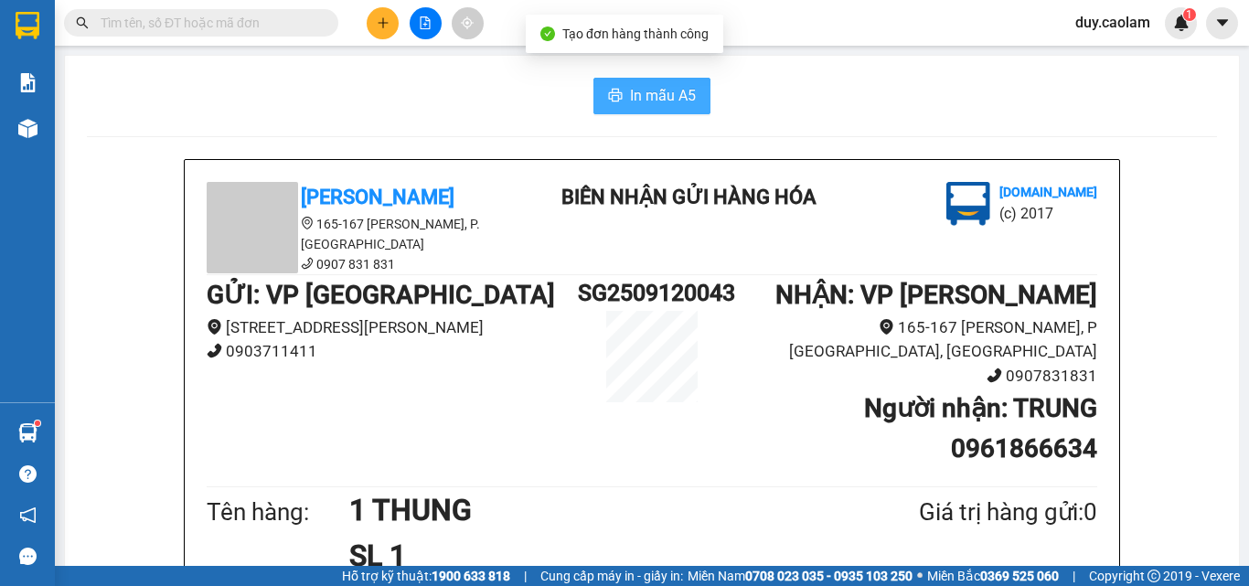
click at [663, 104] on span "In mẫu A5" at bounding box center [663, 95] width 66 height 23
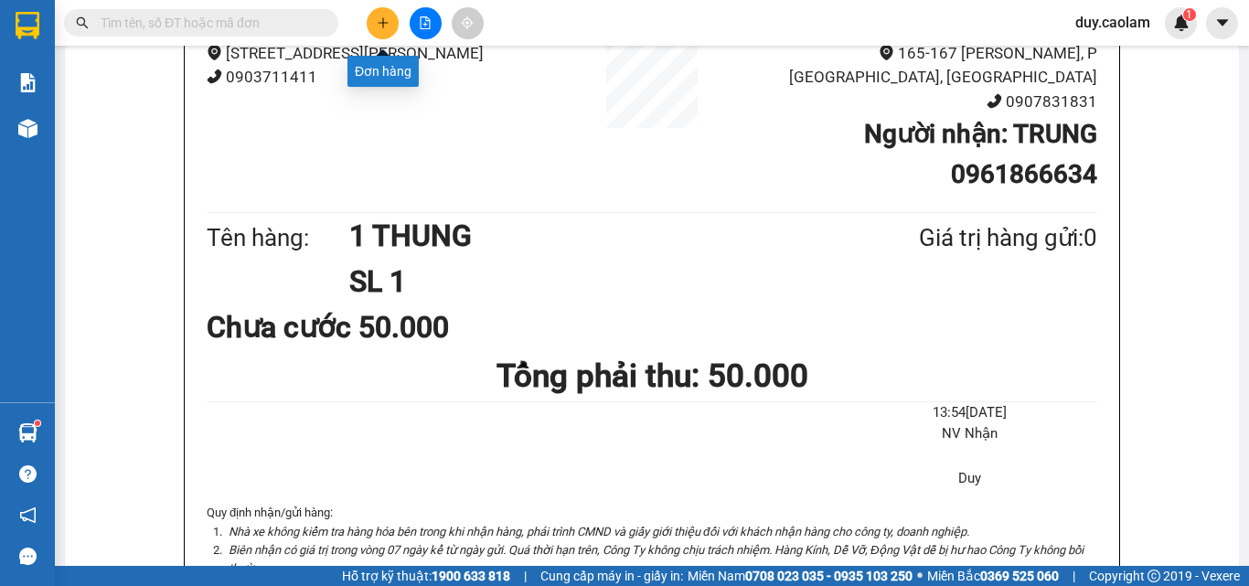
click at [379, 22] on icon "plus" at bounding box center [383, 22] width 13 height 13
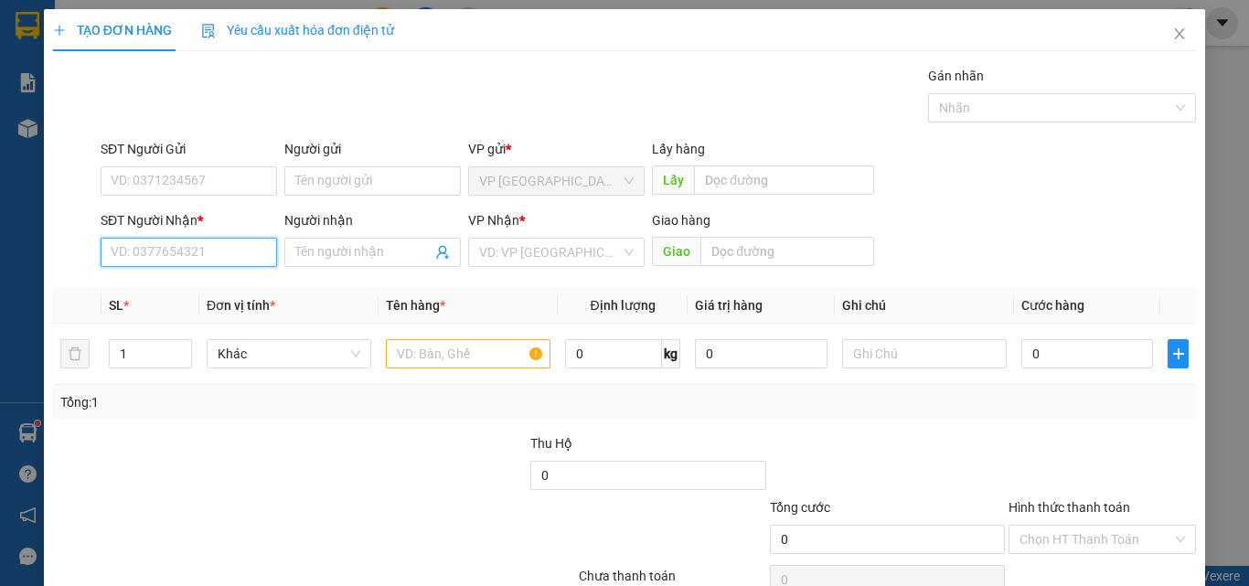
click at [204, 252] on input "SĐT Người Nhận *" at bounding box center [189, 252] width 177 height 29
click at [215, 250] on input "SĐT Người Nhận *" at bounding box center [189, 252] width 177 height 29
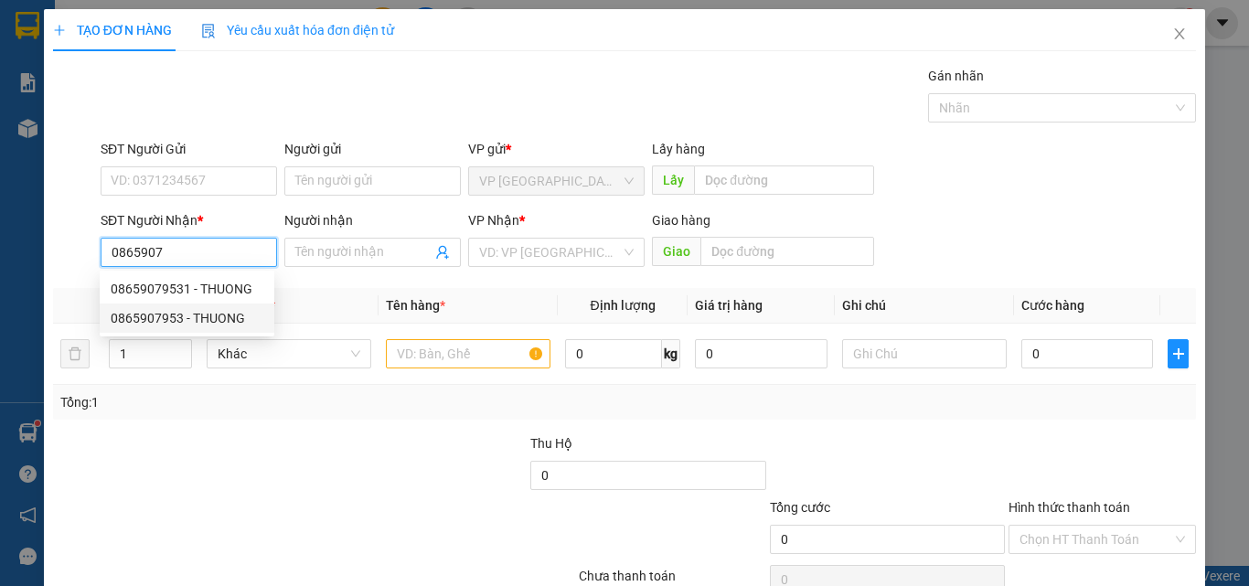
click at [198, 317] on div "0865907953 - THUONG" at bounding box center [187, 318] width 153 height 20
type input "0865907953"
type input "THUONG"
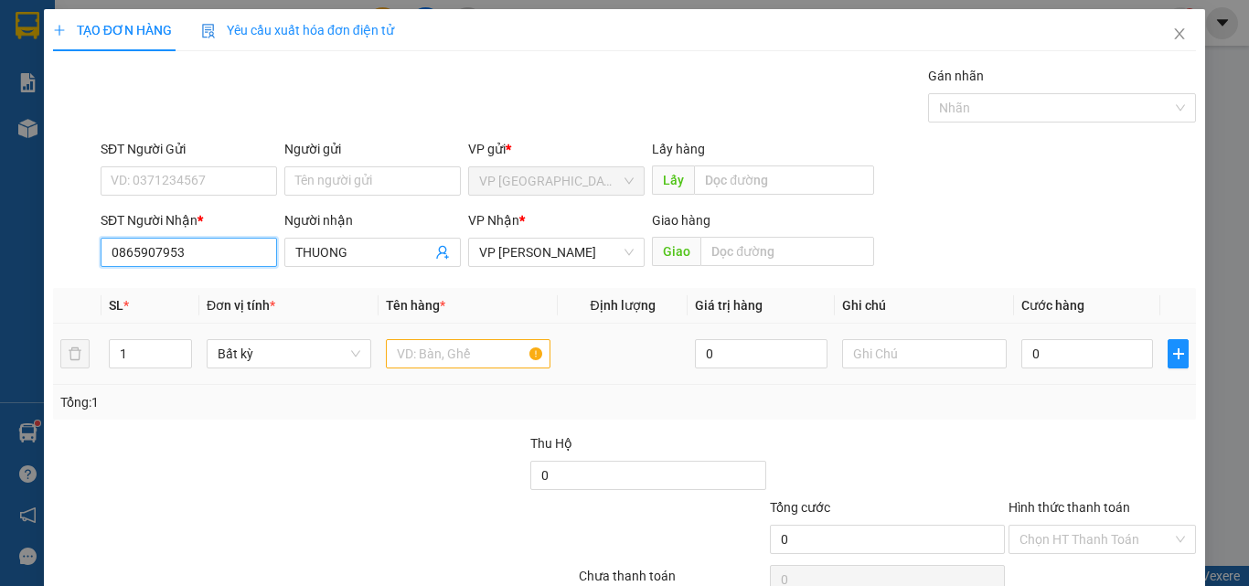
type input "0865907953"
click at [441, 356] on input "text" at bounding box center [468, 353] width 165 height 29
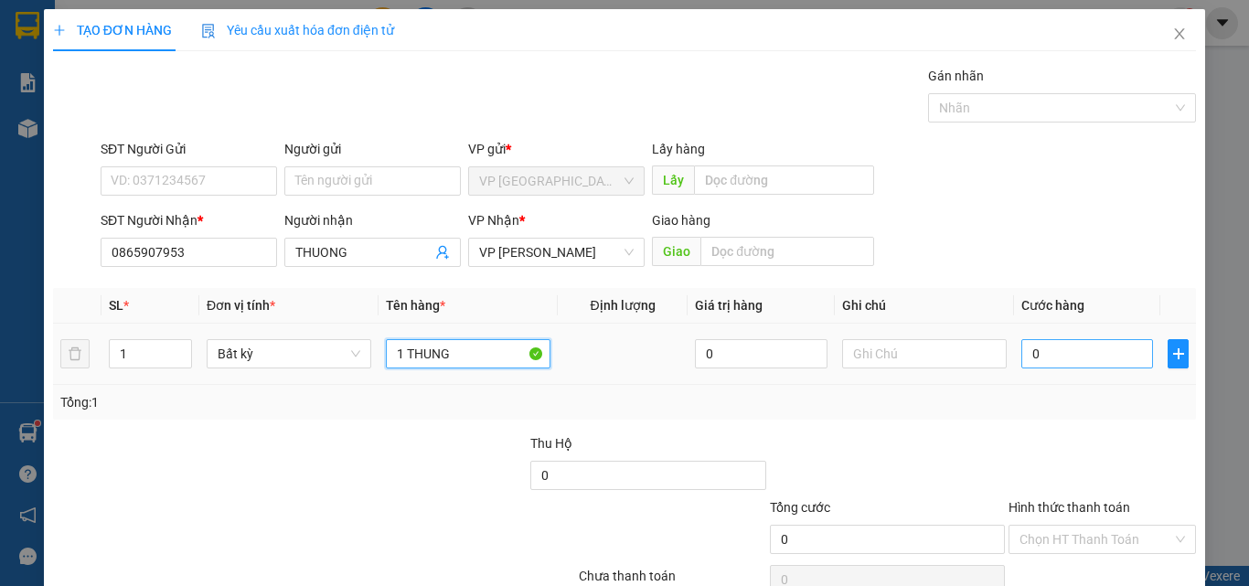
type input "1 THUNG"
click at [1062, 356] on input "0" at bounding box center [1088, 353] width 132 height 29
type input "5"
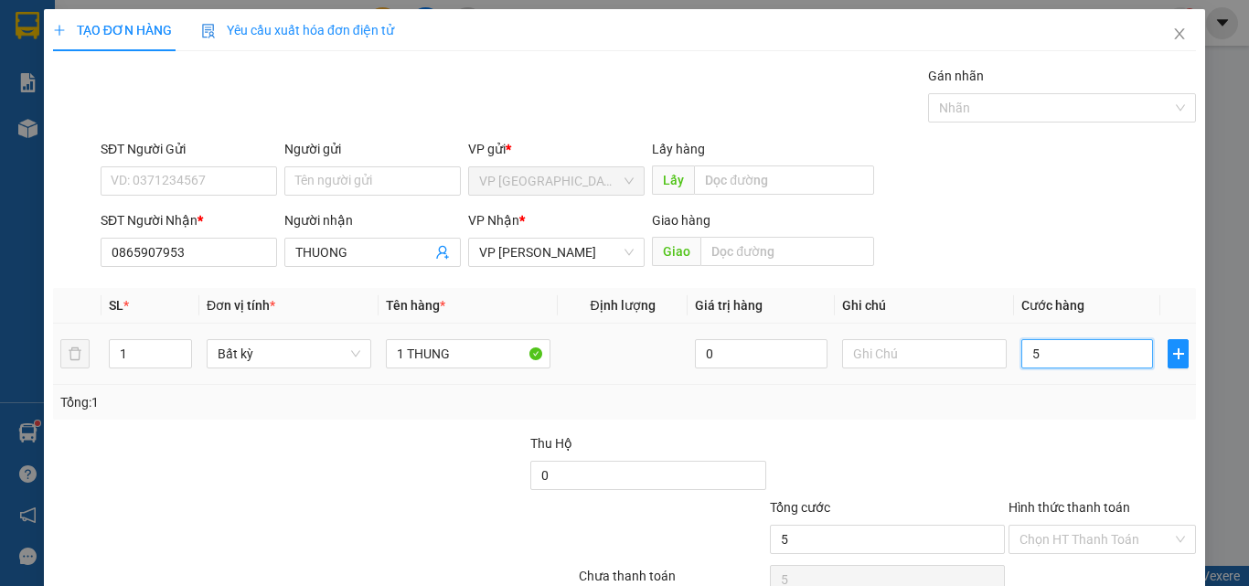
type input "50"
type input "500"
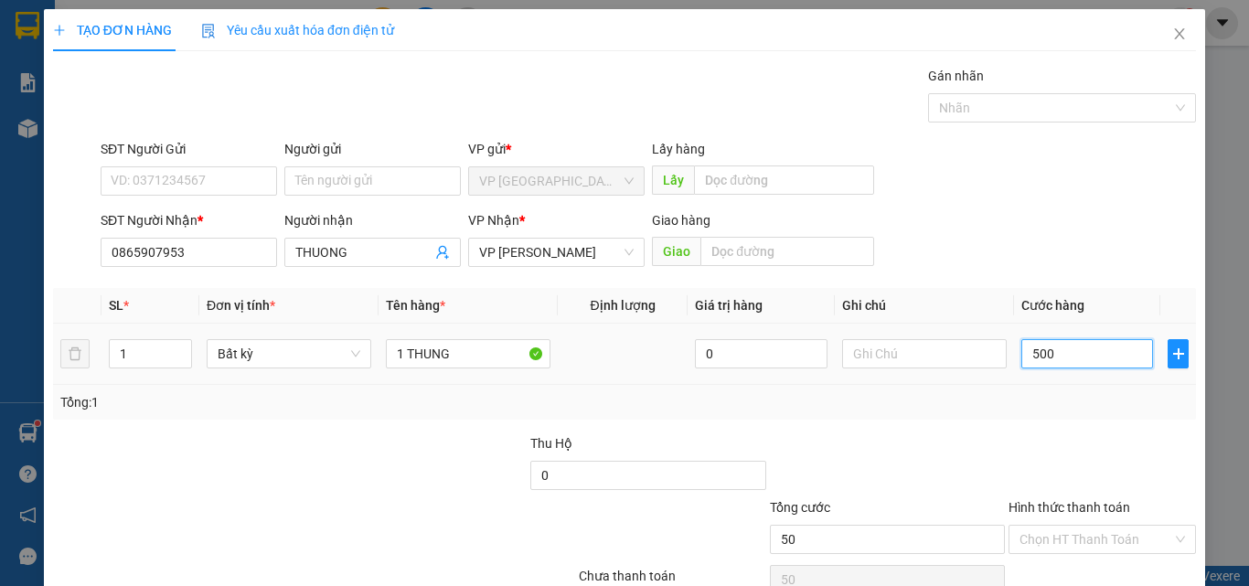
type input "500"
type input "5.000"
type input "50.000"
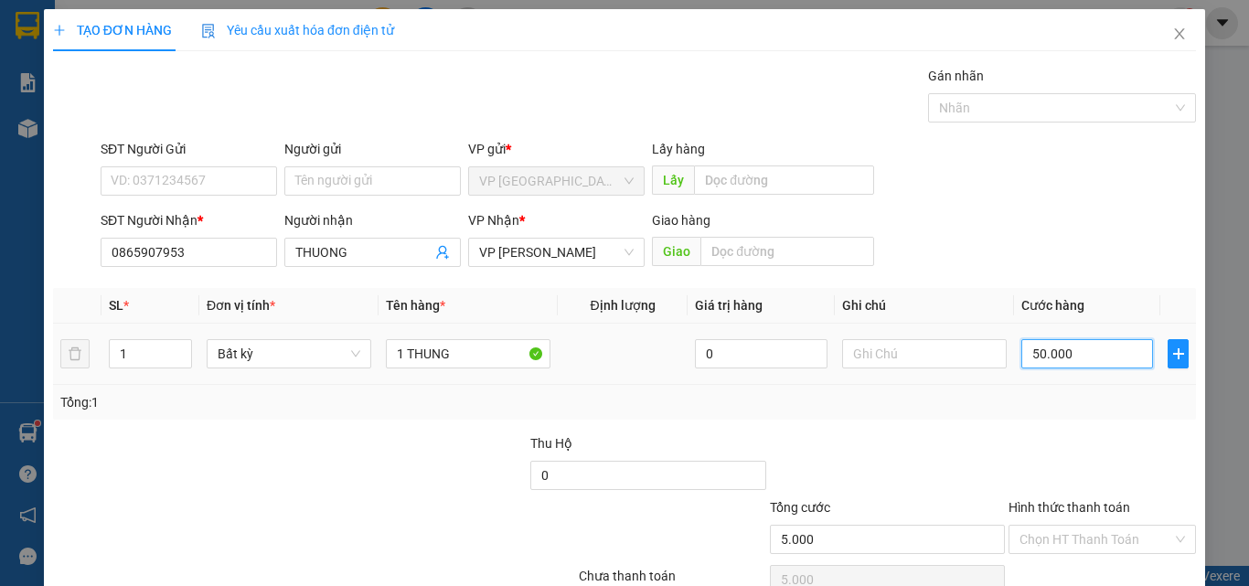
type input "50.000"
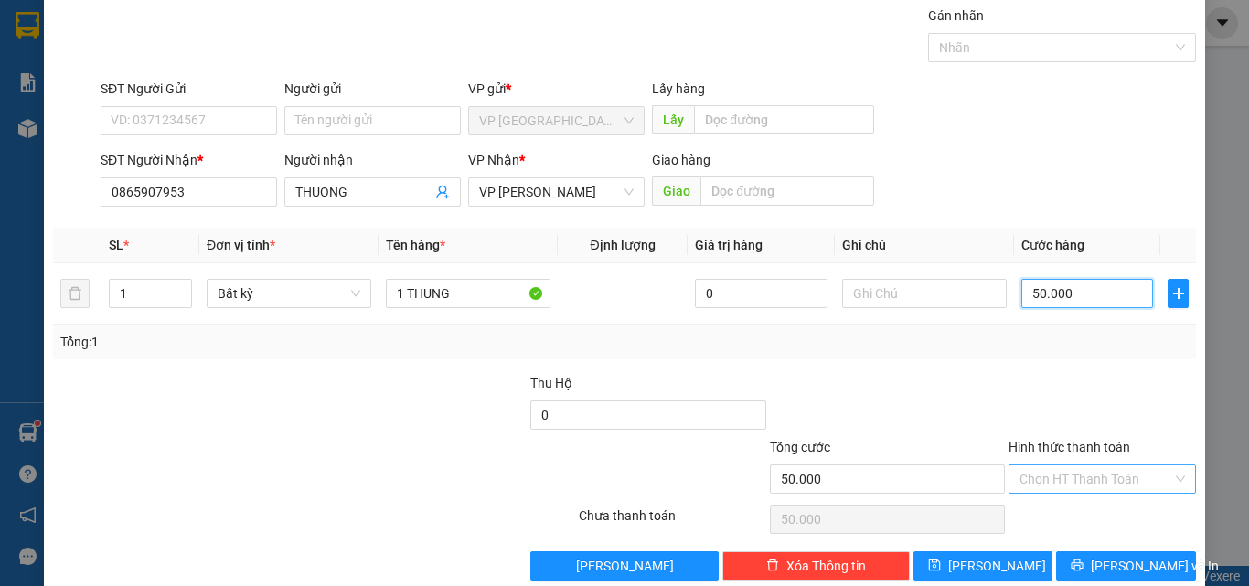
scroll to position [91, 0]
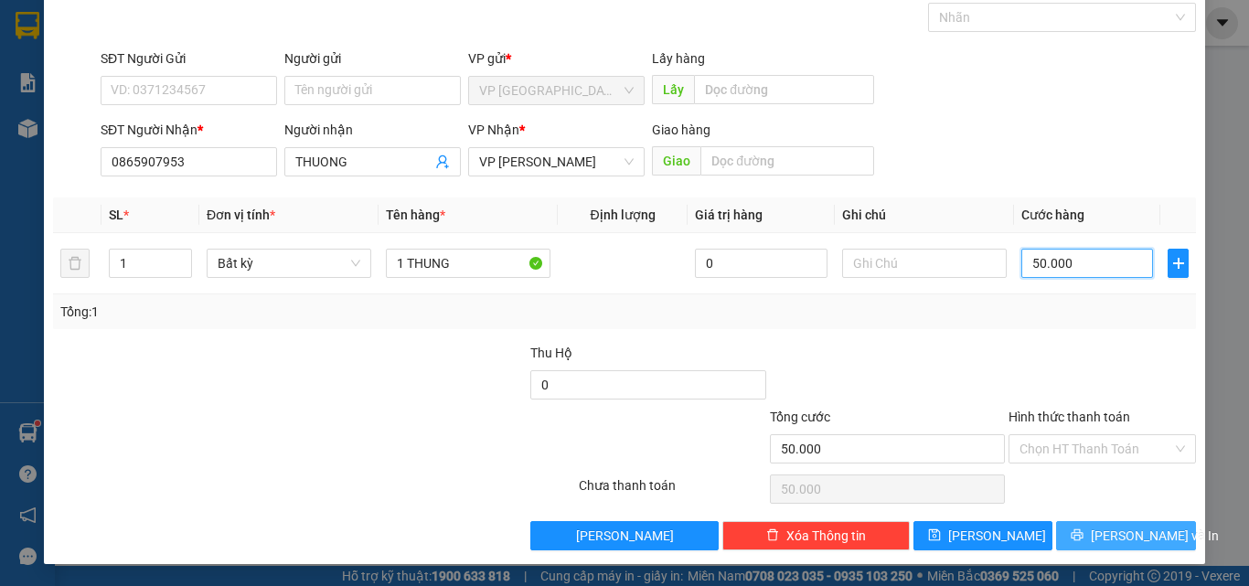
type input "50.000"
click at [1076, 526] on button "[PERSON_NAME] và In" at bounding box center [1126, 535] width 140 height 29
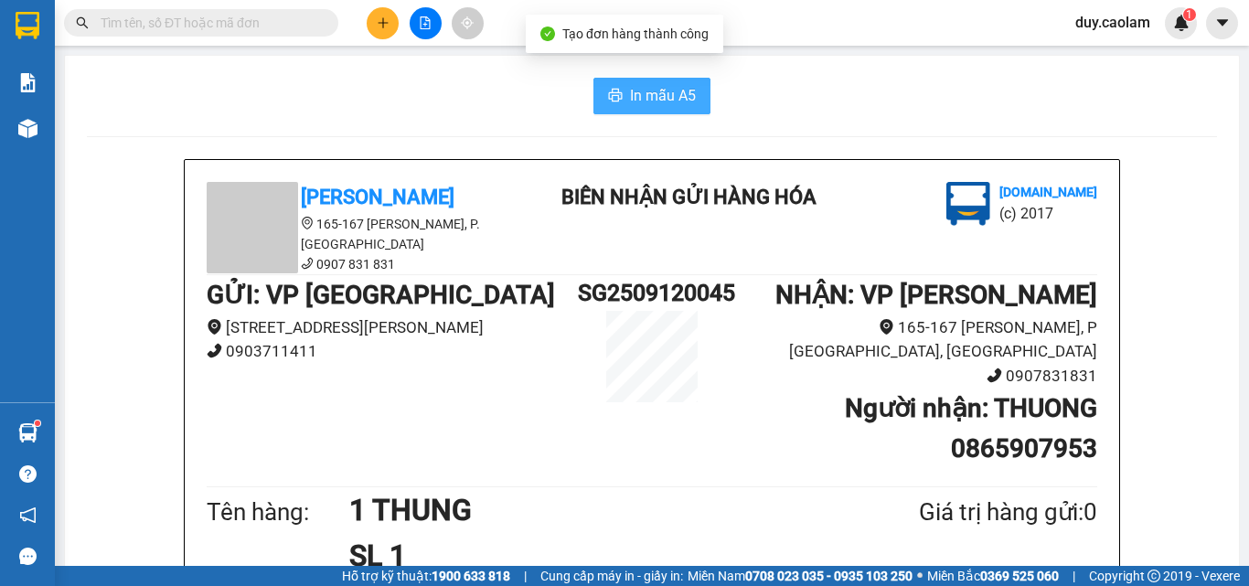
drag, startPoint x: 639, startPoint y: 89, endPoint x: 669, endPoint y: 137, distance: 56.6
click at [638, 89] on span "In mẫu A5" at bounding box center [663, 95] width 66 height 23
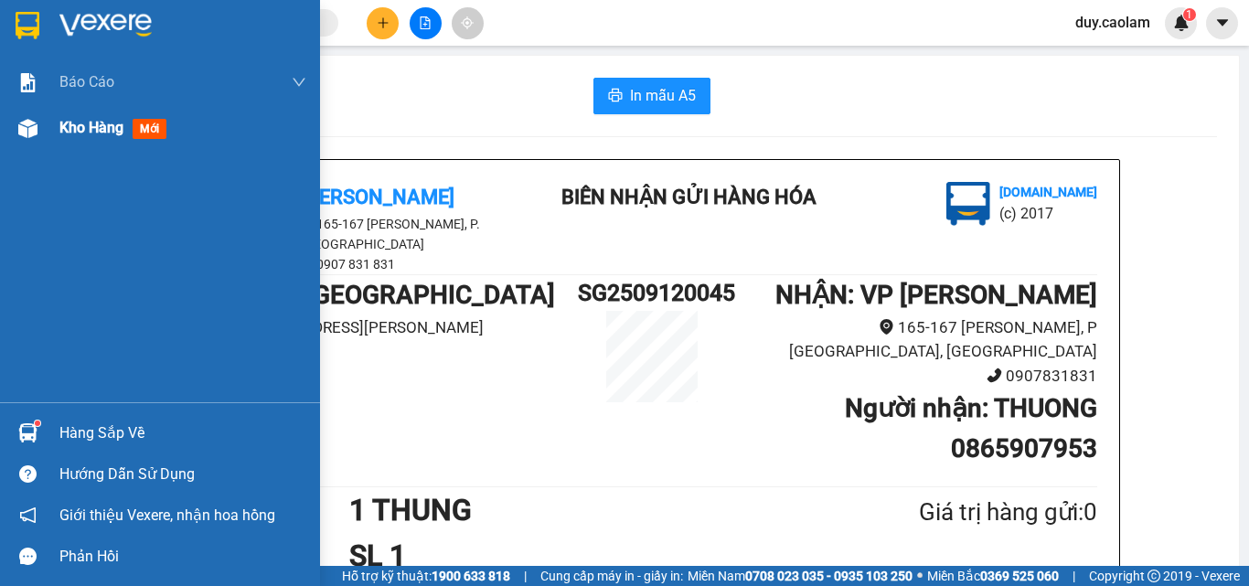
click at [59, 145] on div "Kho hàng mới" at bounding box center [160, 128] width 320 height 46
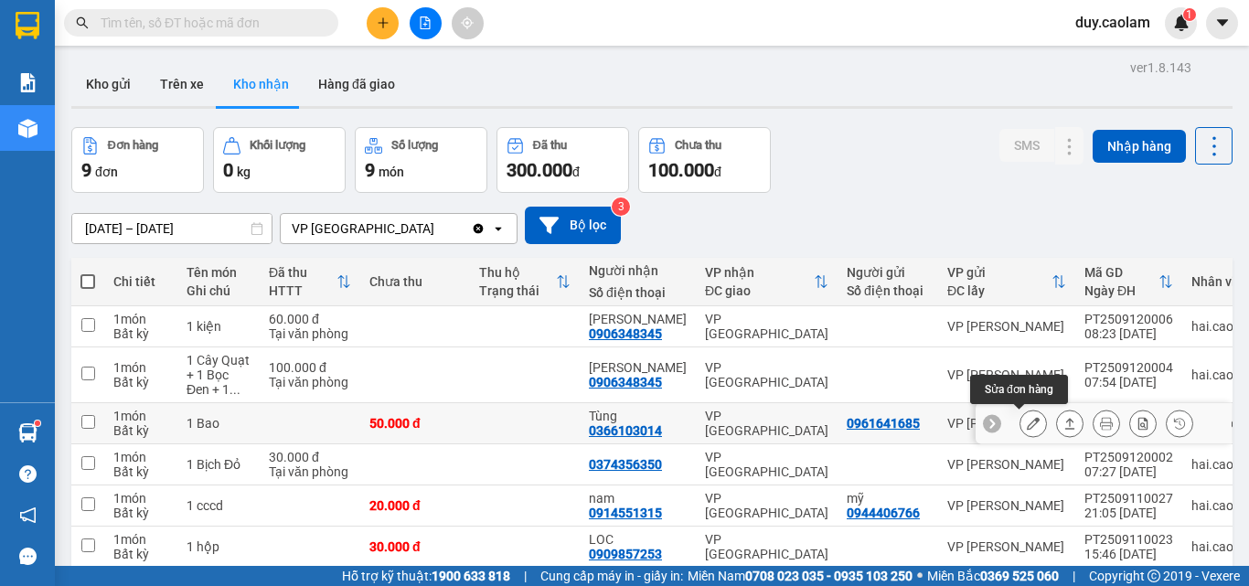
click at [1021, 421] on button at bounding box center [1034, 424] width 26 height 32
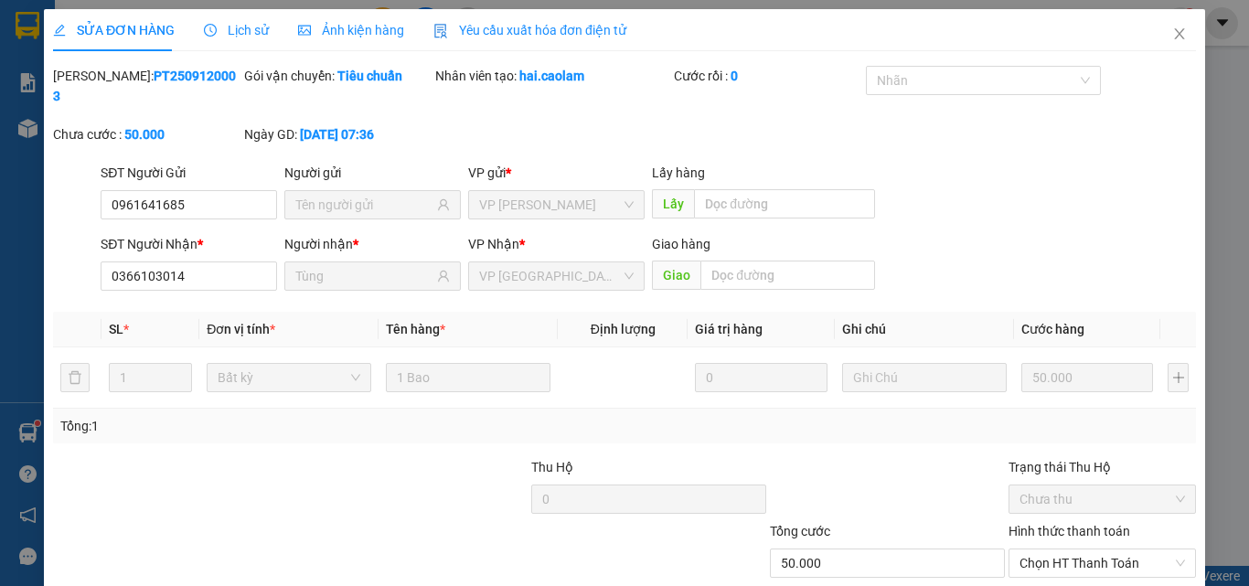
type input "0961641685"
type input "0366103014"
type input "Tùng"
type input "50.000"
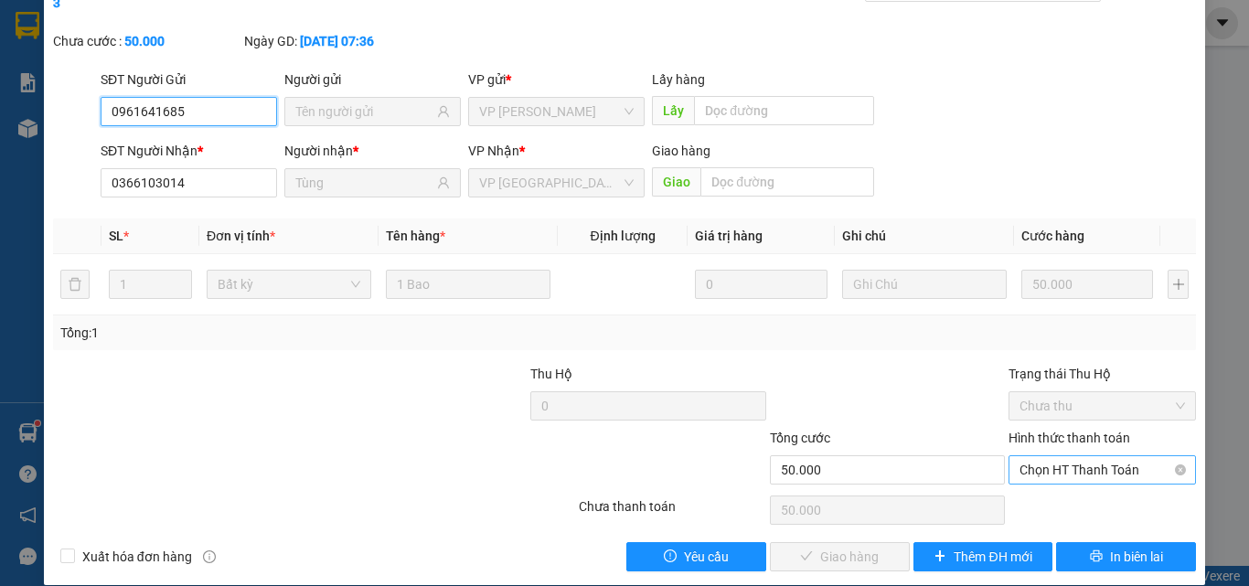
scroll to position [94, 0]
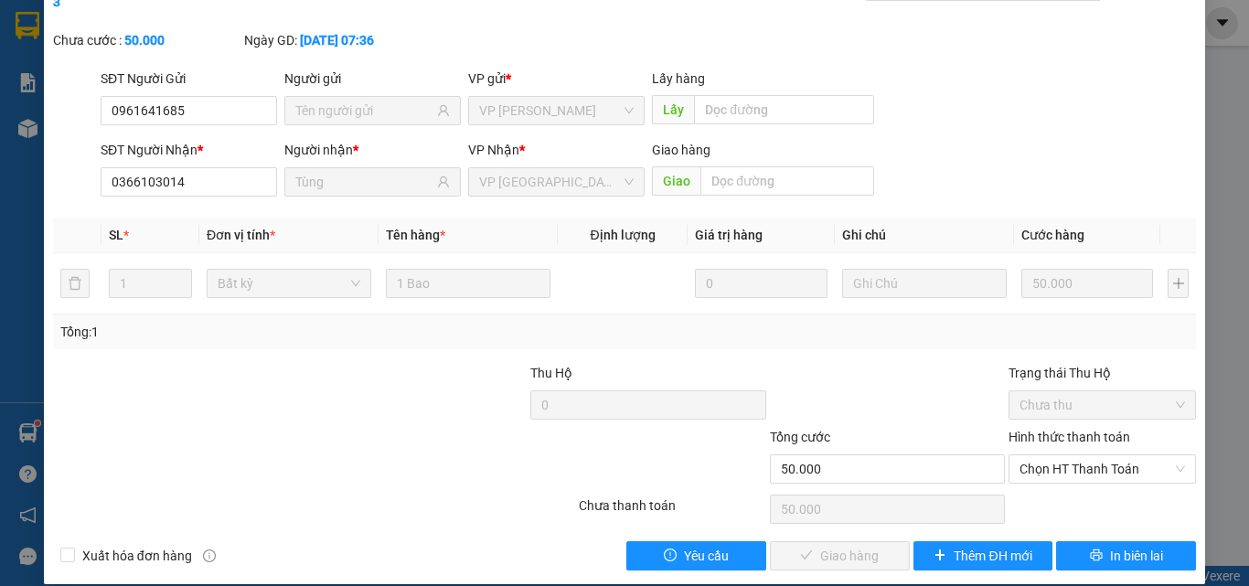
click at [1075, 430] on label "Hình thức thanh toán" at bounding box center [1070, 437] width 122 height 15
click at [1075, 456] on input "Hình thức thanh toán" at bounding box center [1096, 469] width 153 height 27
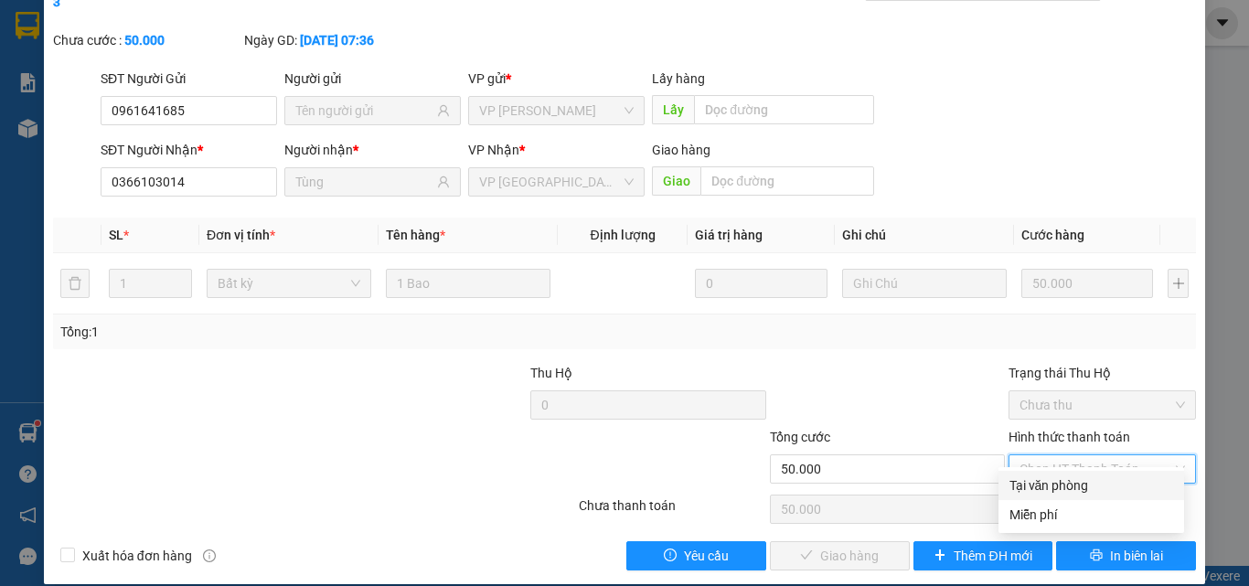
click at [1070, 484] on div "Tại văn phòng" at bounding box center [1092, 486] width 164 height 20
type input "0"
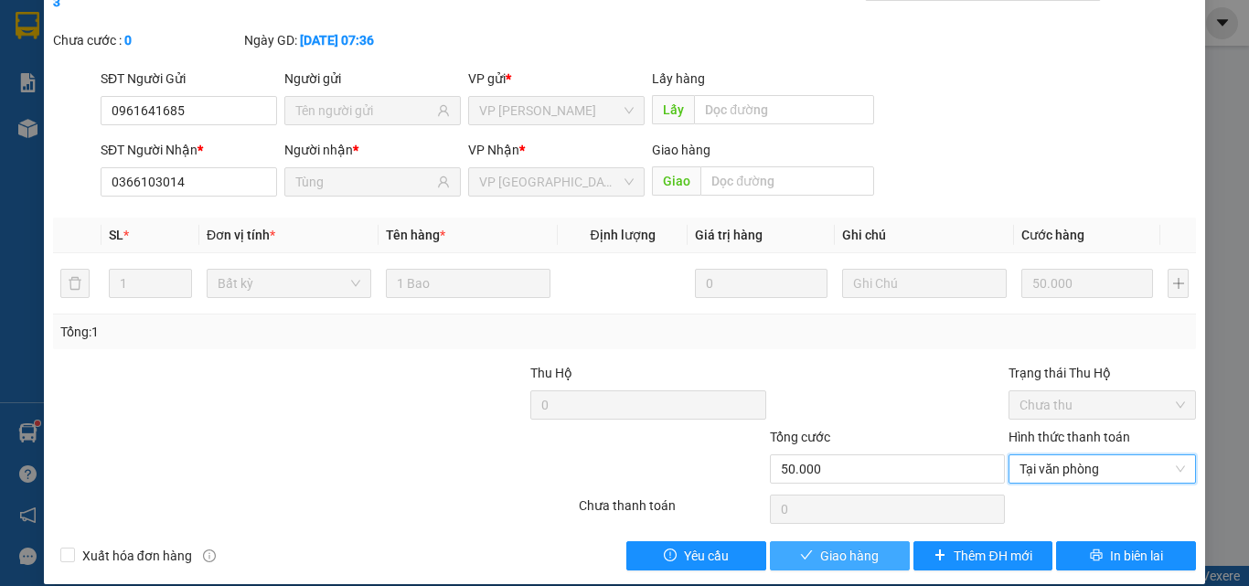
click at [846, 546] on span "Giao hàng" at bounding box center [849, 556] width 59 height 20
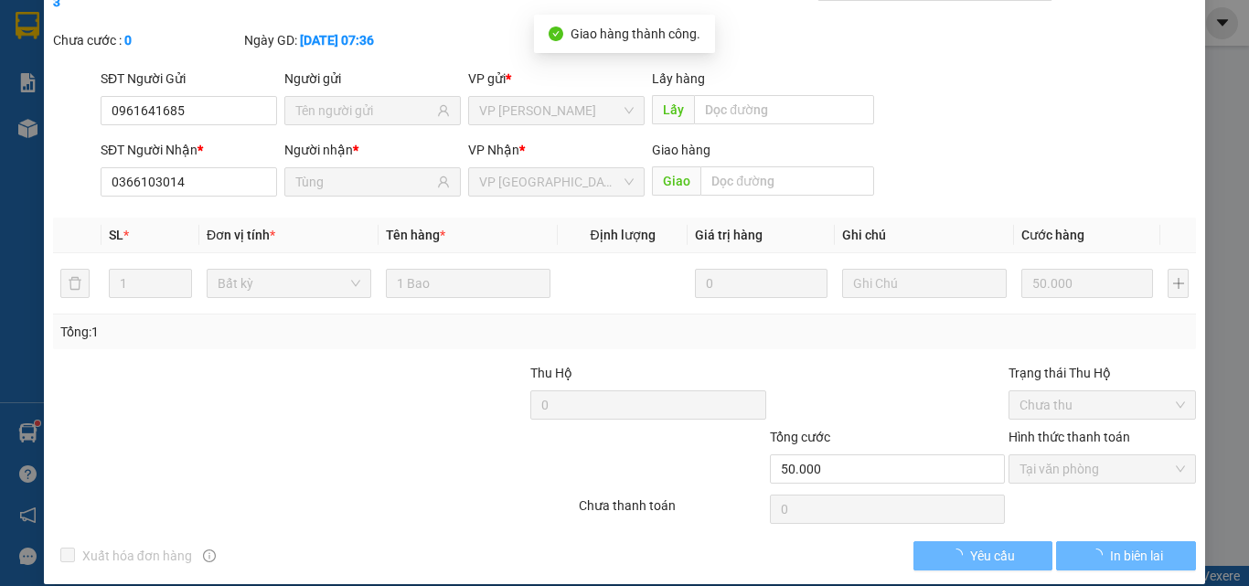
scroll to position [0, 0]
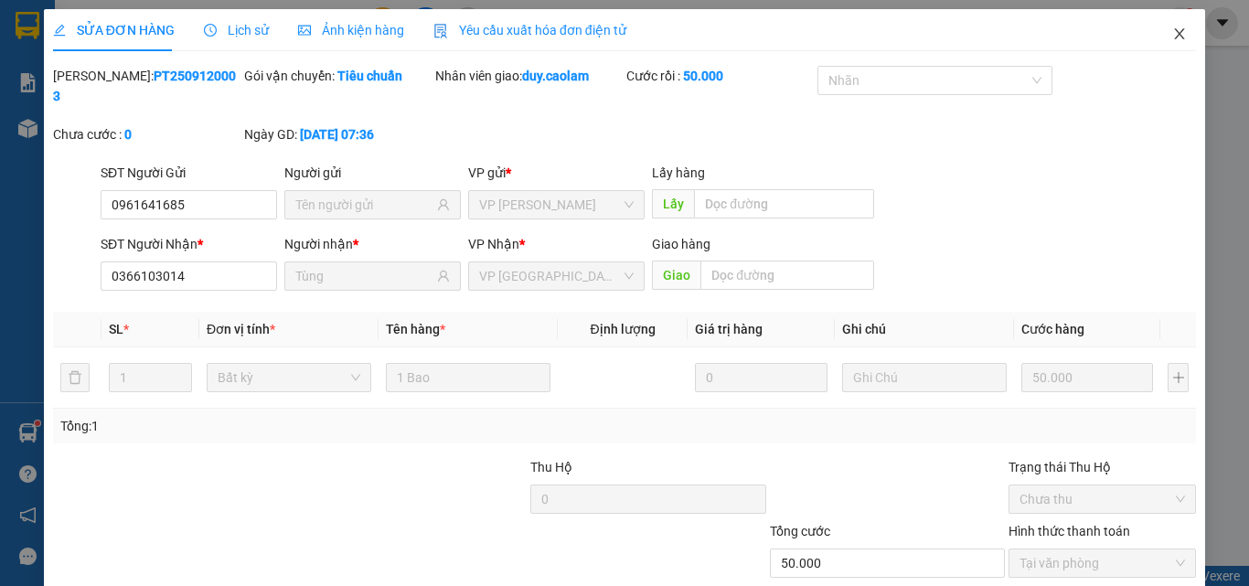
drag, startPoint x: 1171, startPoint y: 40, endPoint x: 750, endPoint y: 49, distance: 420.9
click at [1173, 40] on icon "close" at bounding box center [1180, 34] width 15 height 15
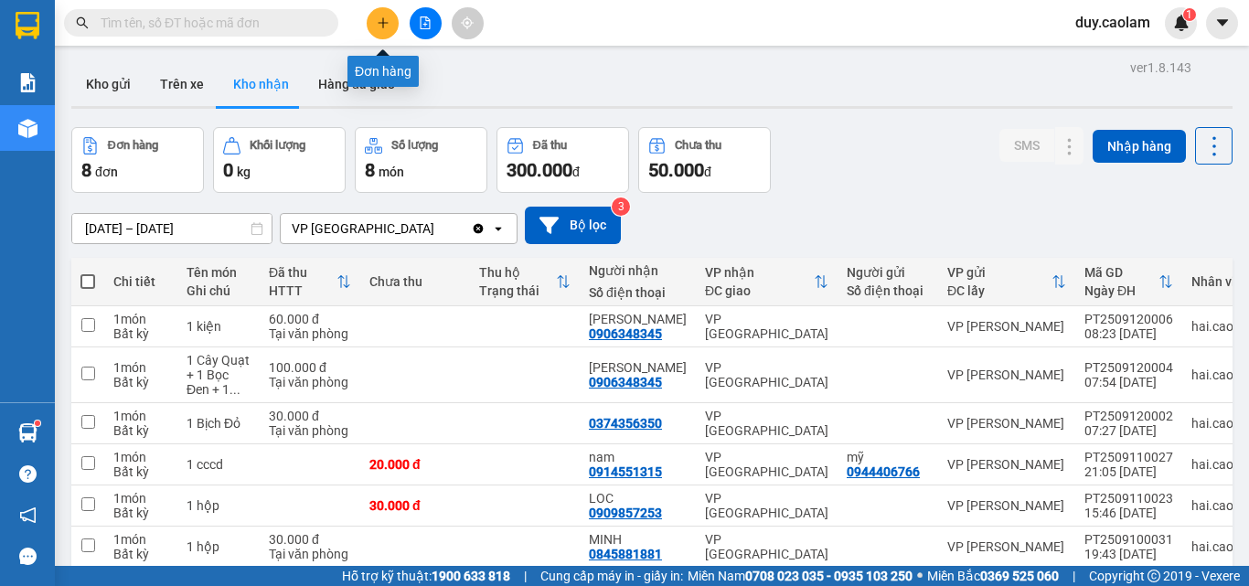
click at [383, 30] on button at bounding box center [383, 23] width 32 height 32
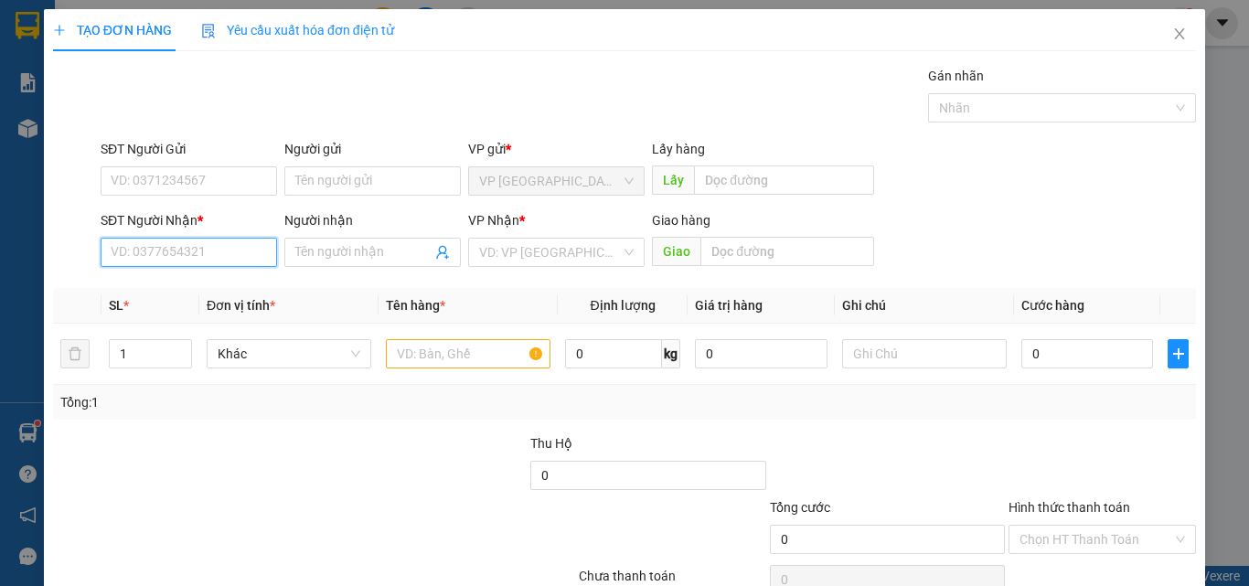
click at [191, 255] on input "SĐT Người Nhận *" at bounding box center [189, 252] width 177 height 29
click at [166, 246] on input "037" at bounding box center [189, 252] width 177 height 29
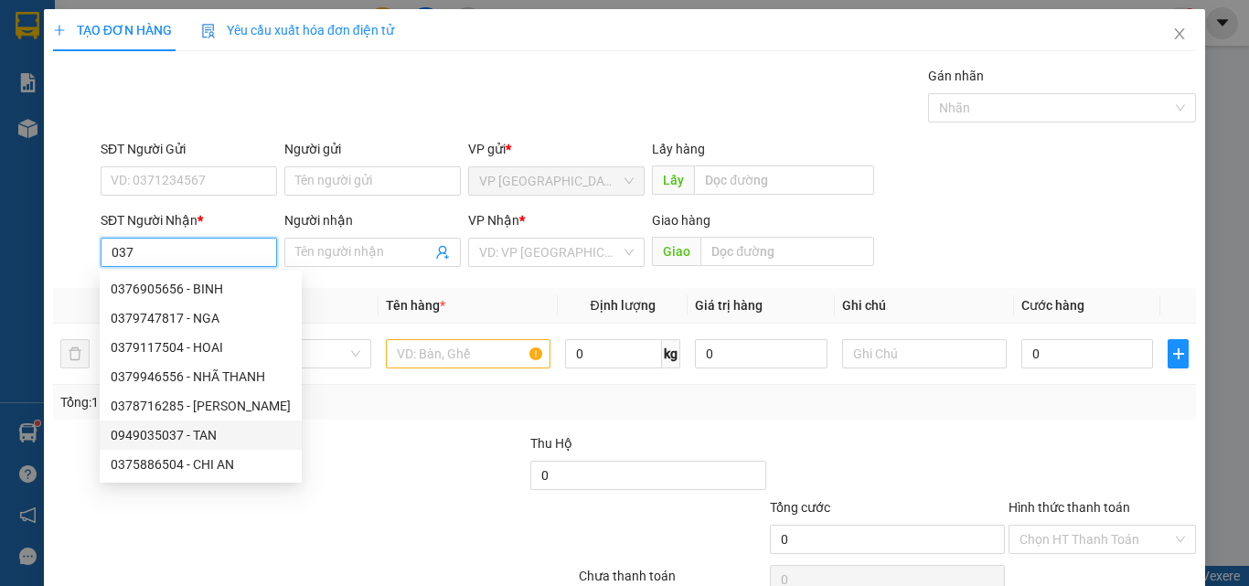
click at [165, 427] on div "0949035037 - TAN" at bounding box center [201, 435] width 180 height 20
type input "0949035037"
type input "TAN"
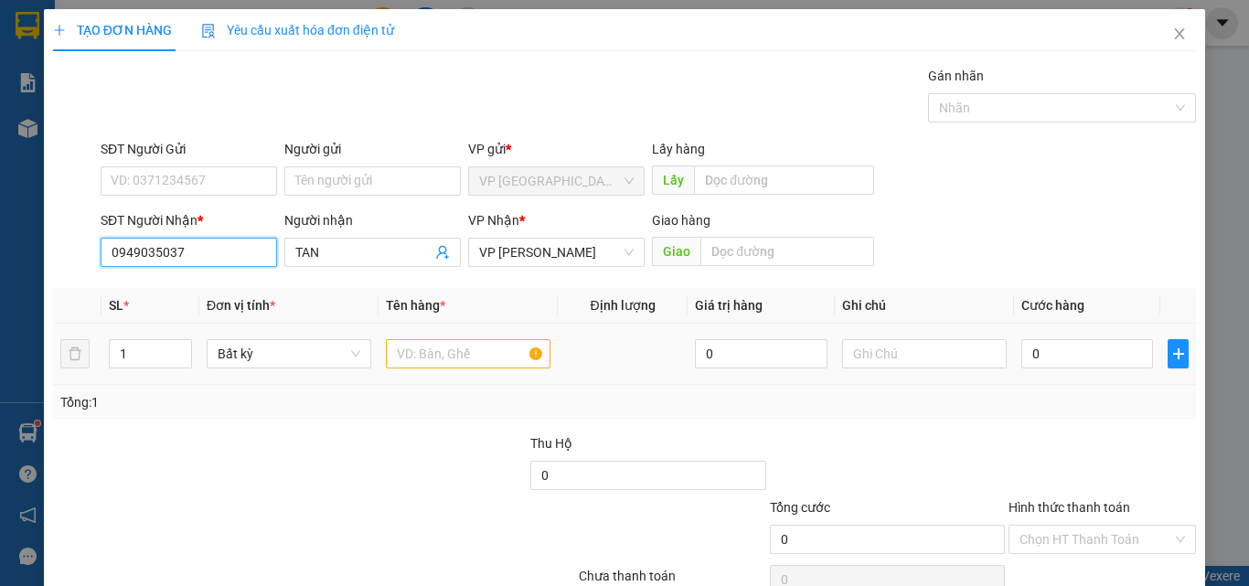
type input "0949035037"
click at [469, 359] on input "text" at bounding box center [468, 353] width 165 height 29
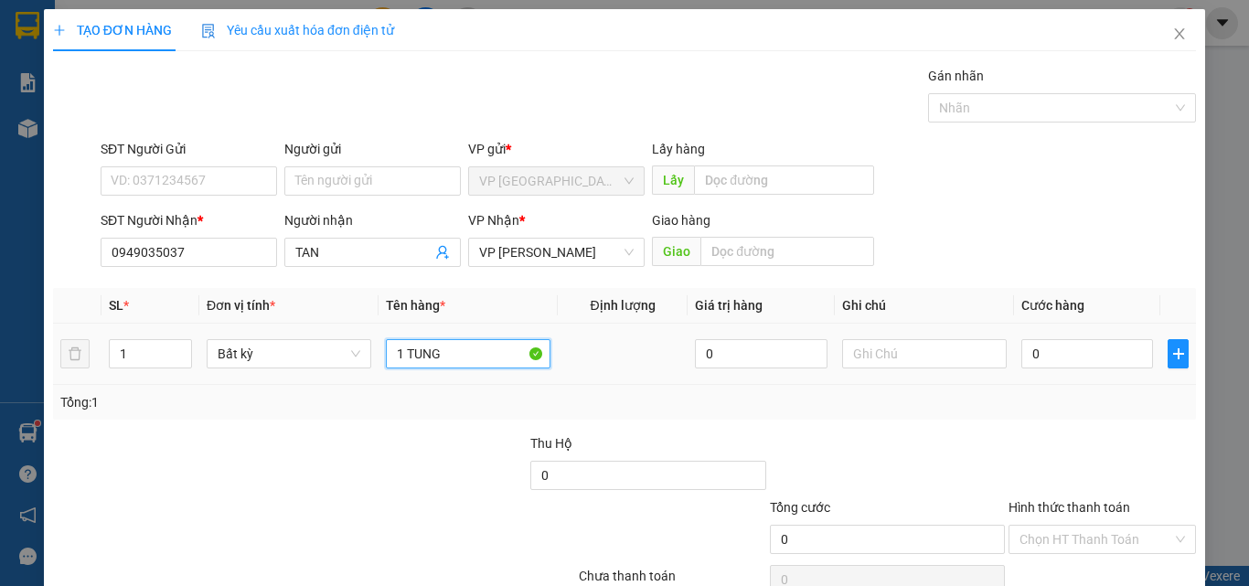
click at [412, 359] on input "1 TUNG" at bounding box center [468, 353] width 165 height 29
type input "1 THUNG"
click at [1079, 359] on input "0" at bounding box center [1088, 353] width 132 height 29
type input "4"
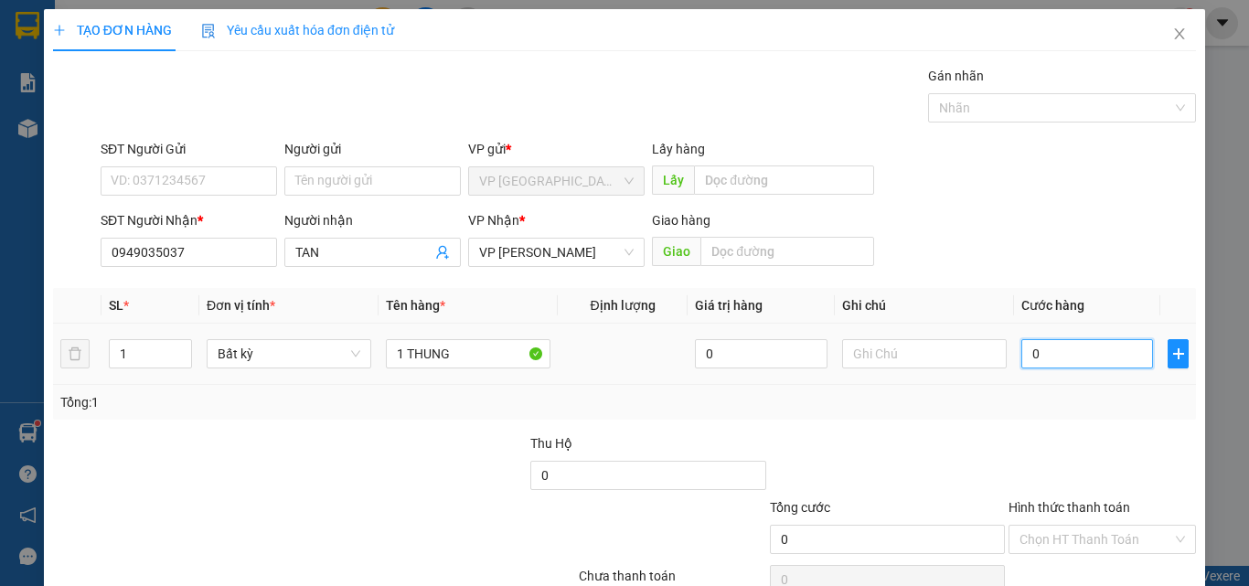
type input "4"
type input "40"
type input "400"
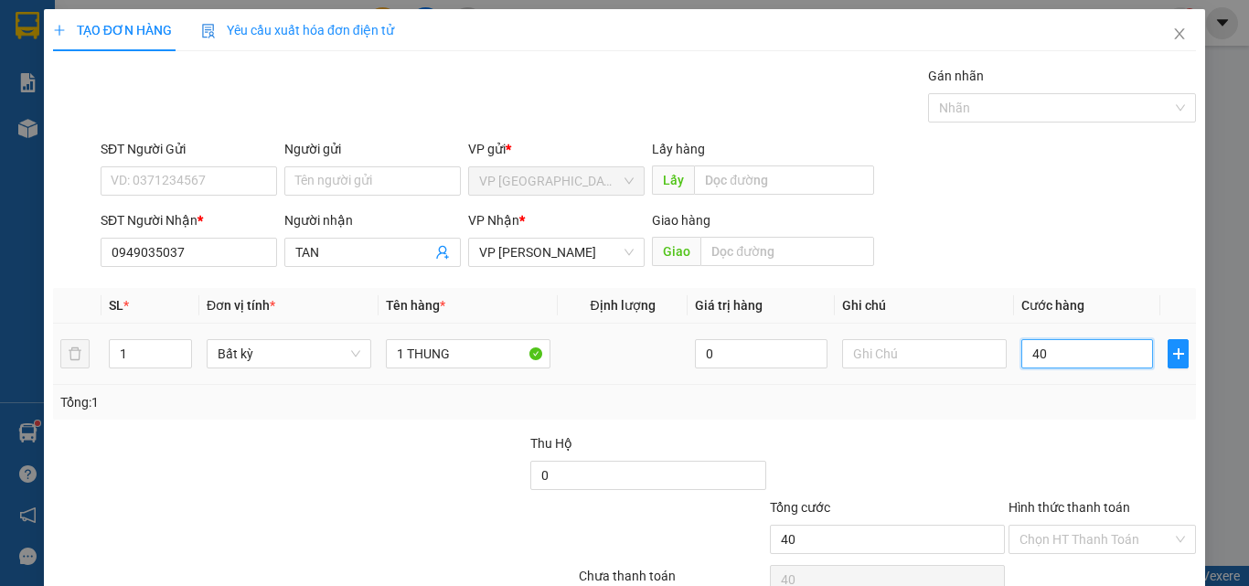
type input "400"
type input "4.000"
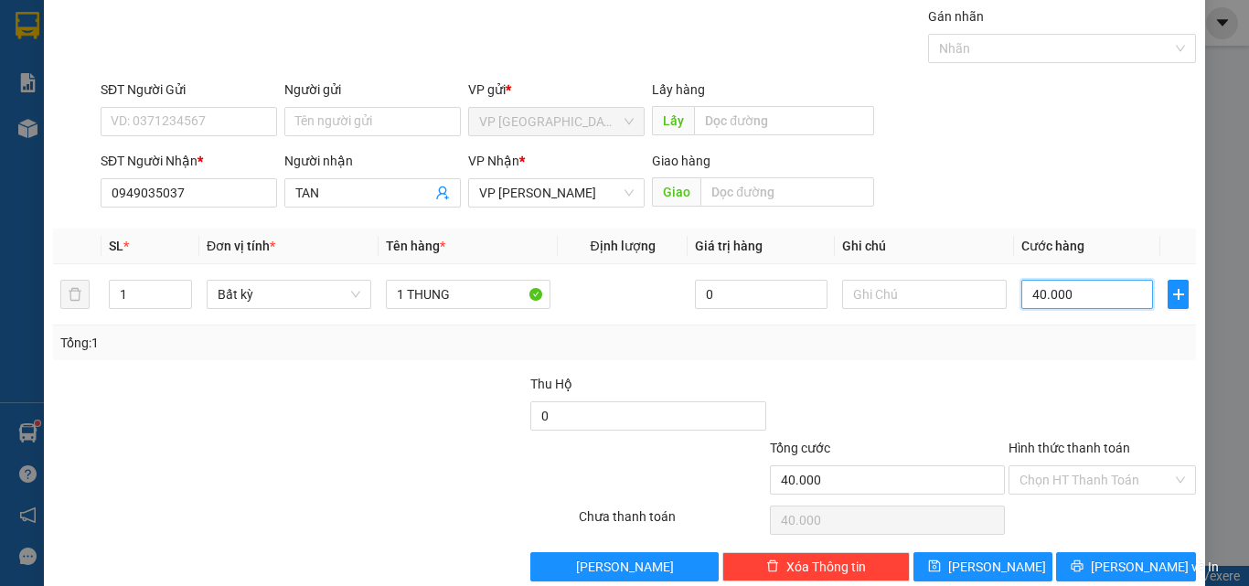
scroll to position [91, 0]
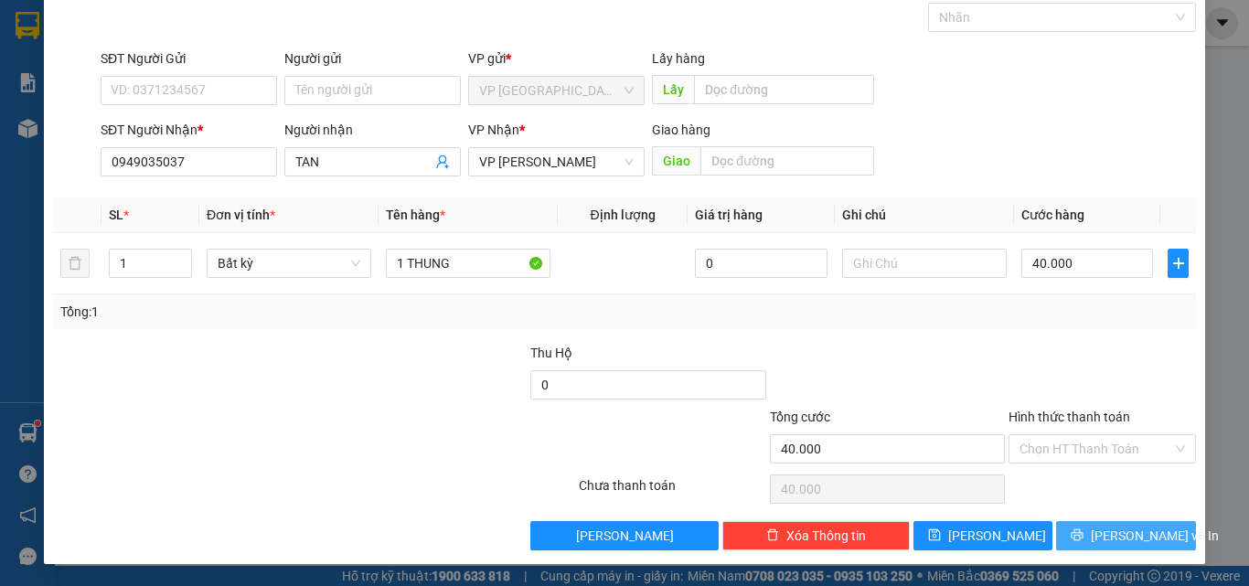
click at [1112, 539] on span "[PERSON_NAME] và In" at bounding box center [1155, 536] width 128 height 20
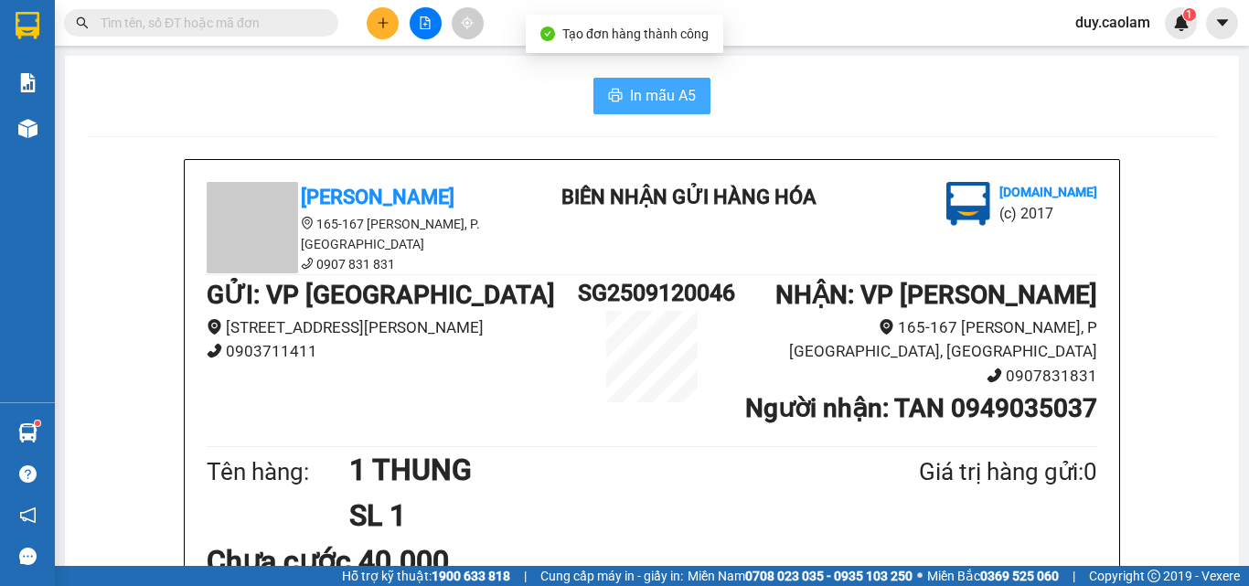
click at [689, 101] on span "In mẫu A5" at bounding box center [663, 95] width 66 height 23
click at [384, 33] on button at bounding box center [383, 23] width 32 height 32
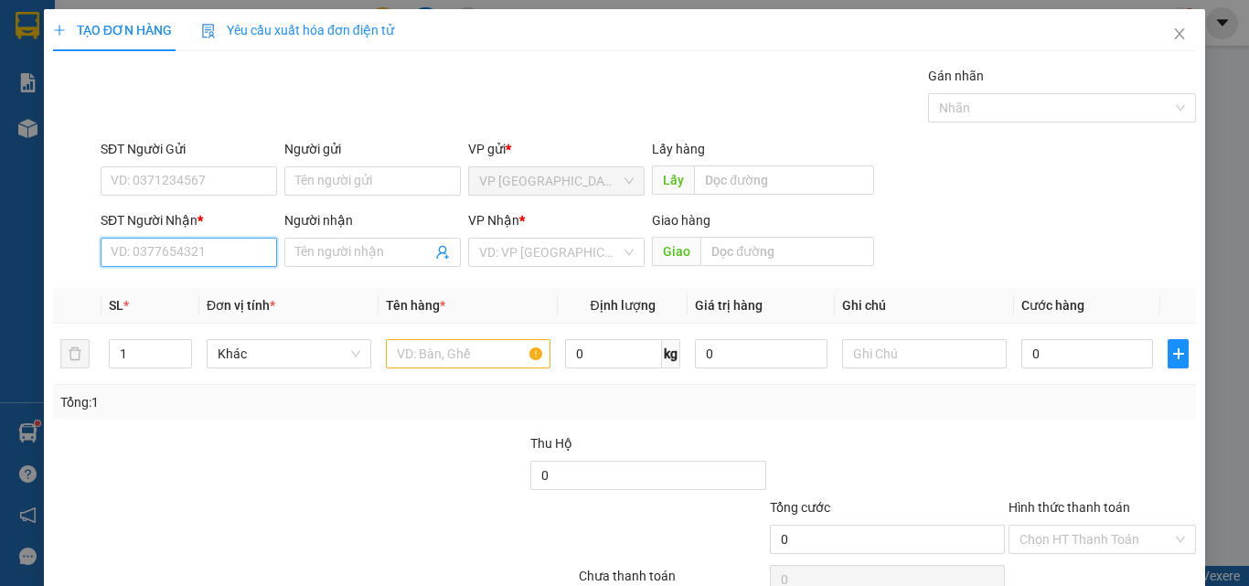
click at [197, 250] on input "SĐT Người Nhận *" at bounding box center [189, 252] width 177 height 29
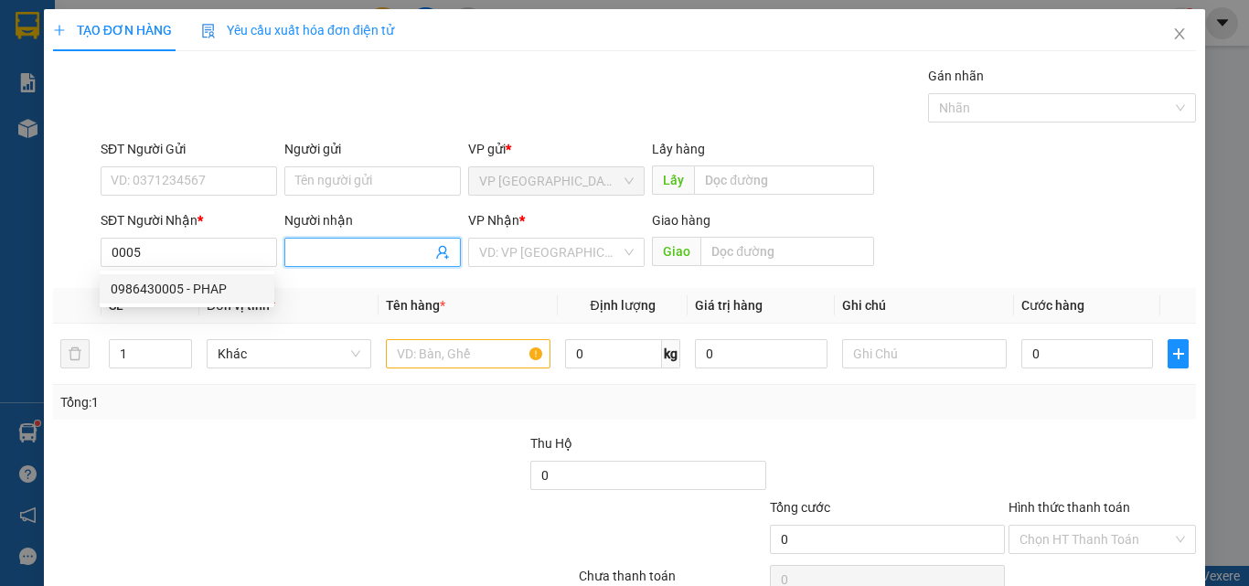
click at [339, 246] on input "Người nhận" at bounding box center [363, 252] width 136 height 20
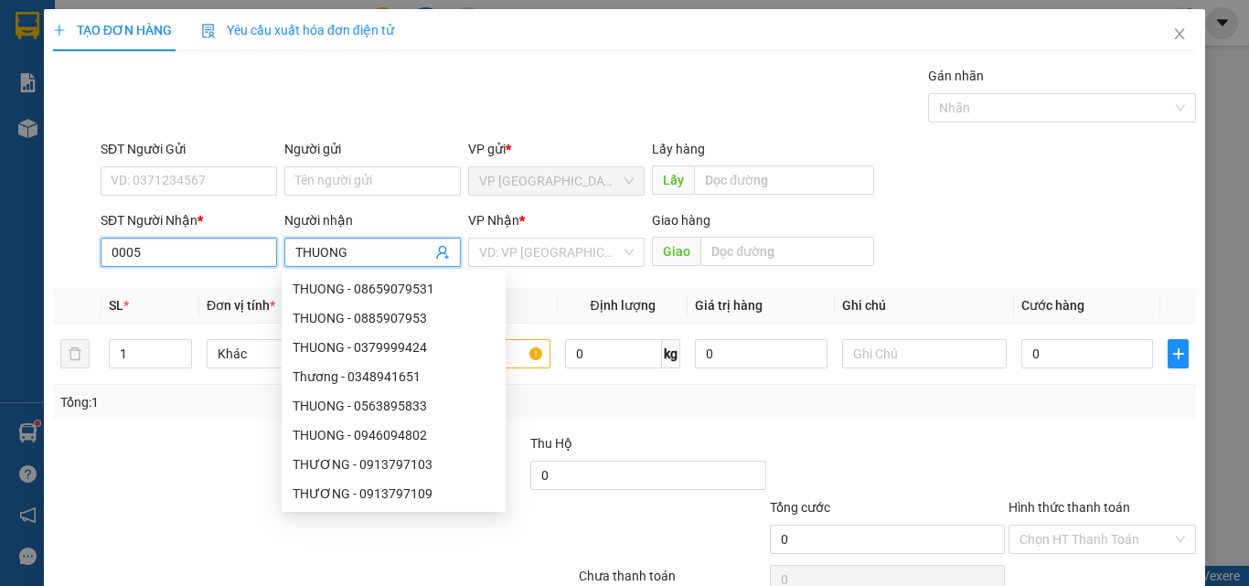
click at [121, 251] on input "0005" at bounding box center [189, 252] width 177 height 29
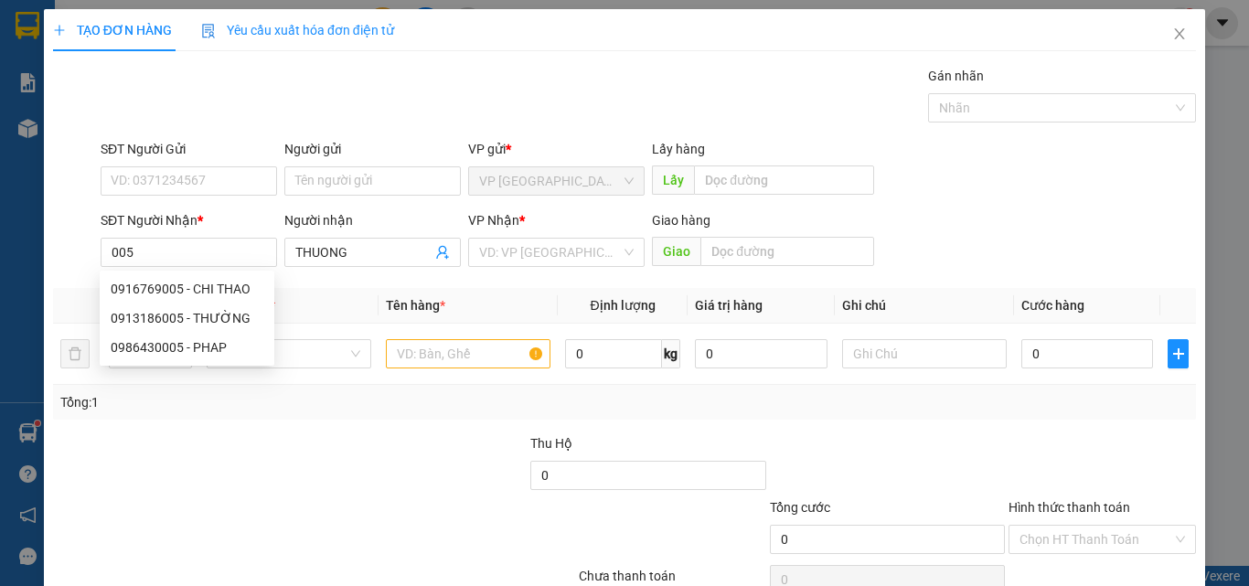
drag, startPoint x: 119, startPoint y: 245, endPoint x: 656, endPoint y: 272, distance: 537.6
click at [656, 272] on div "Giao hàng Giao" at bounding box center [763, 242] width 222 height 64
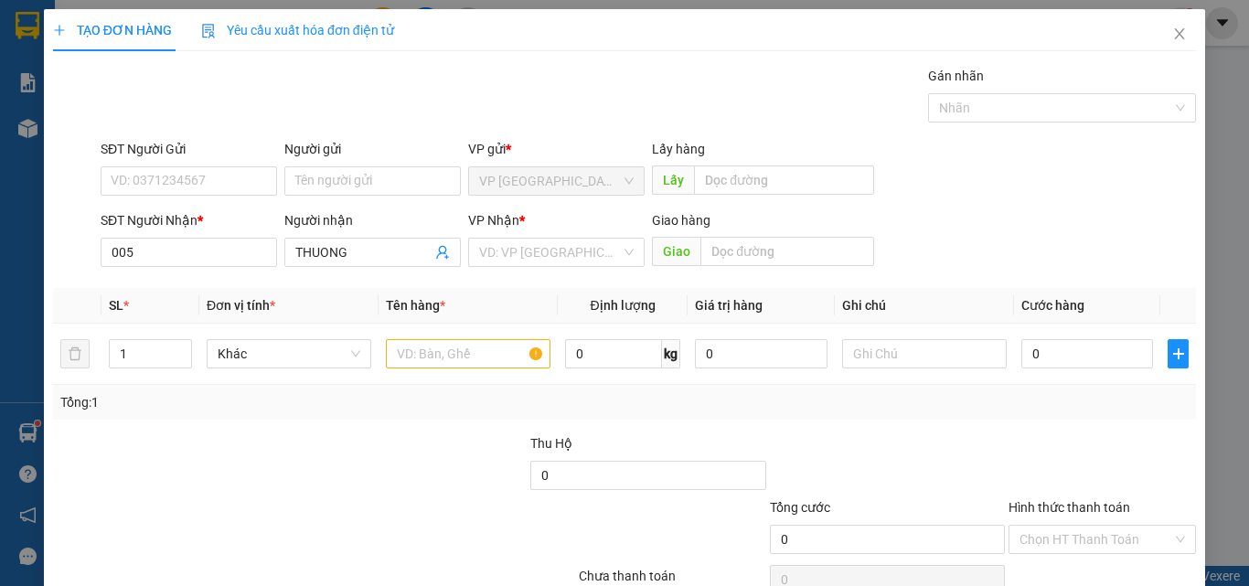
click at [220, 267] on div "SĐT Người Nhận * 005" at bounding box center [189, 242] width 177 height 64
click at [207, 258] on input "005" at bounding box center [189, 252] width 177 height 29
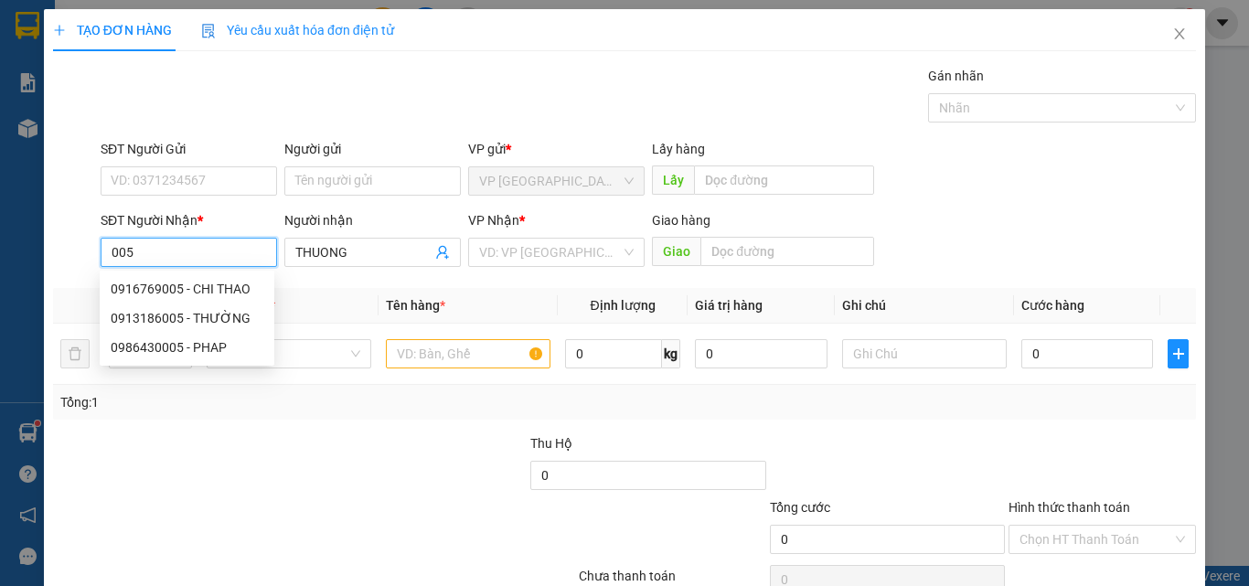
click at [207, 252] on input "005" at bounding box center [189, 252] width 177 height 29
click at [198, 315] on div "0913186005 - THƯỜNG" at bounding box center [187, 318] width 153 height 20
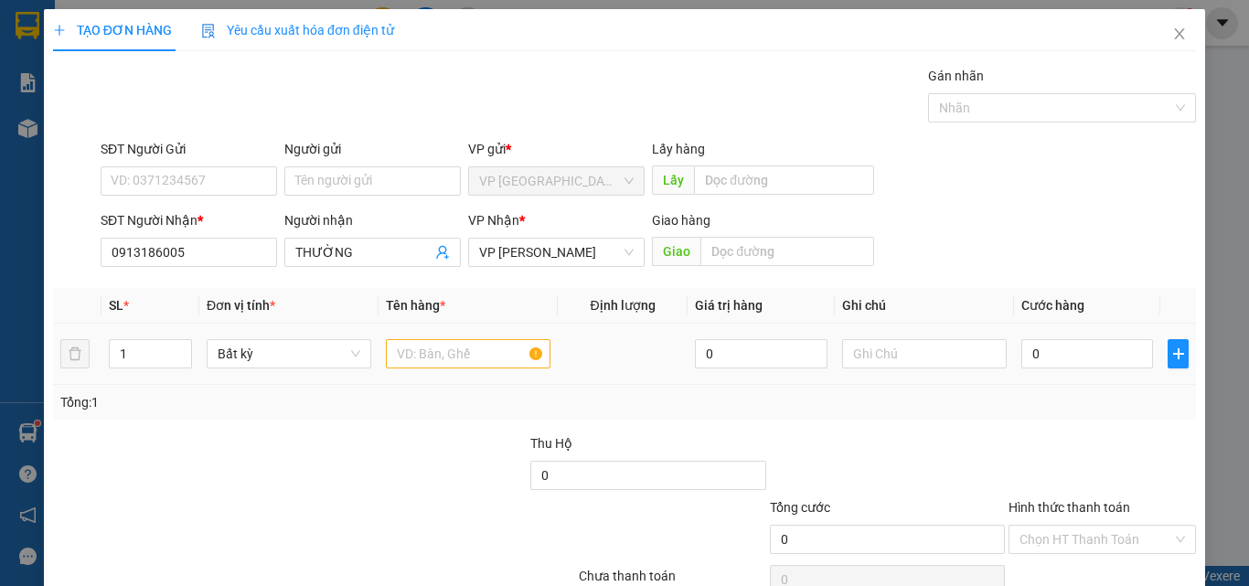
click at [428, 327] on td at bounding box center [468, 354] width 179 height 61
click at [432, 352] on input "text" at bounding box center [468, 353] width 165 height 29
click at [1036, 341] on input "0" at bounding box center [1088, 353] width 132 height 29
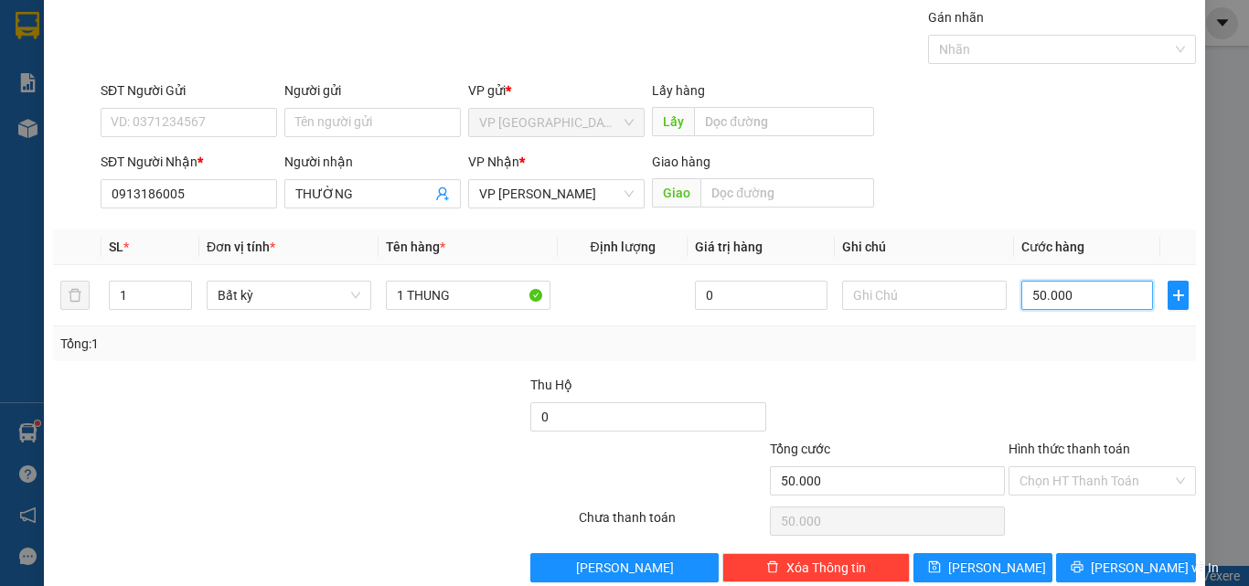
scroll to position [91, 0]
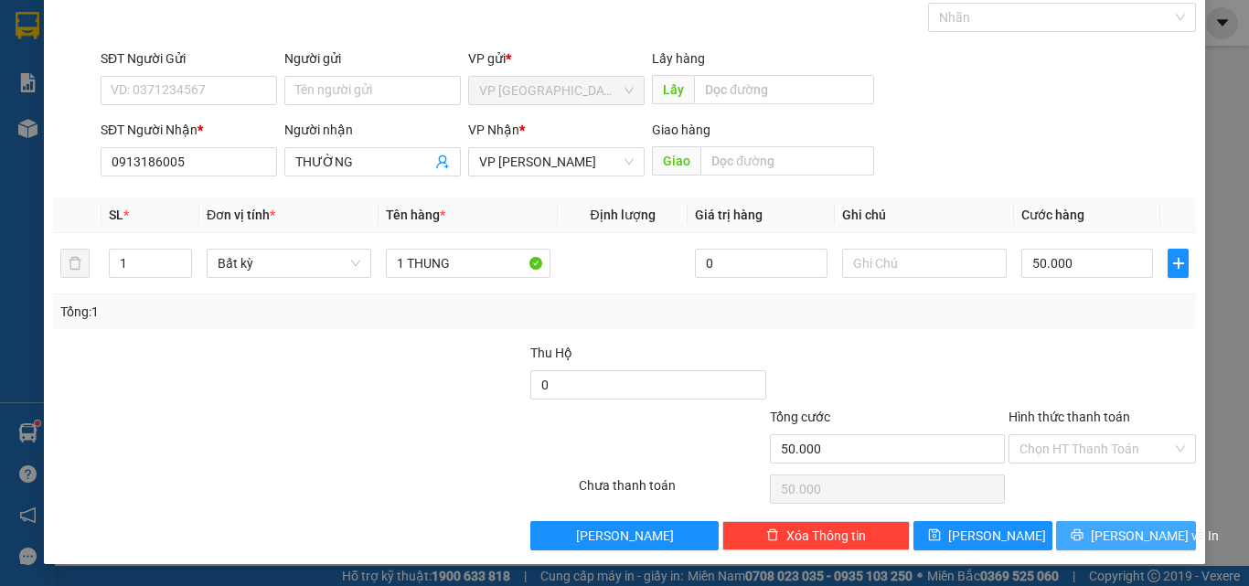
click at [1066, 531] on button "[PERSON_NAME] và In" at bounding box center [1126, 535] width 140 height 29
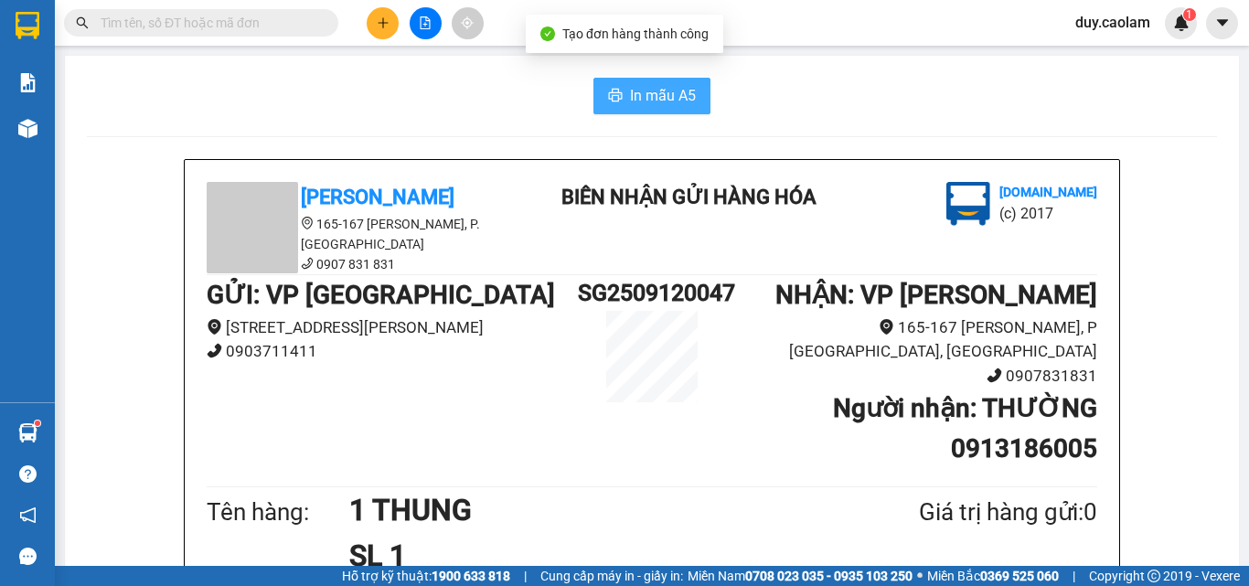
drag, startPoint x: 648, startPoint y: 96, endPoint x: 670, endPoint y: 114, distance: 28.6
click at [649, 96] on span "In mẫu A5" at bounding box center [663, 95] width 66 height 23
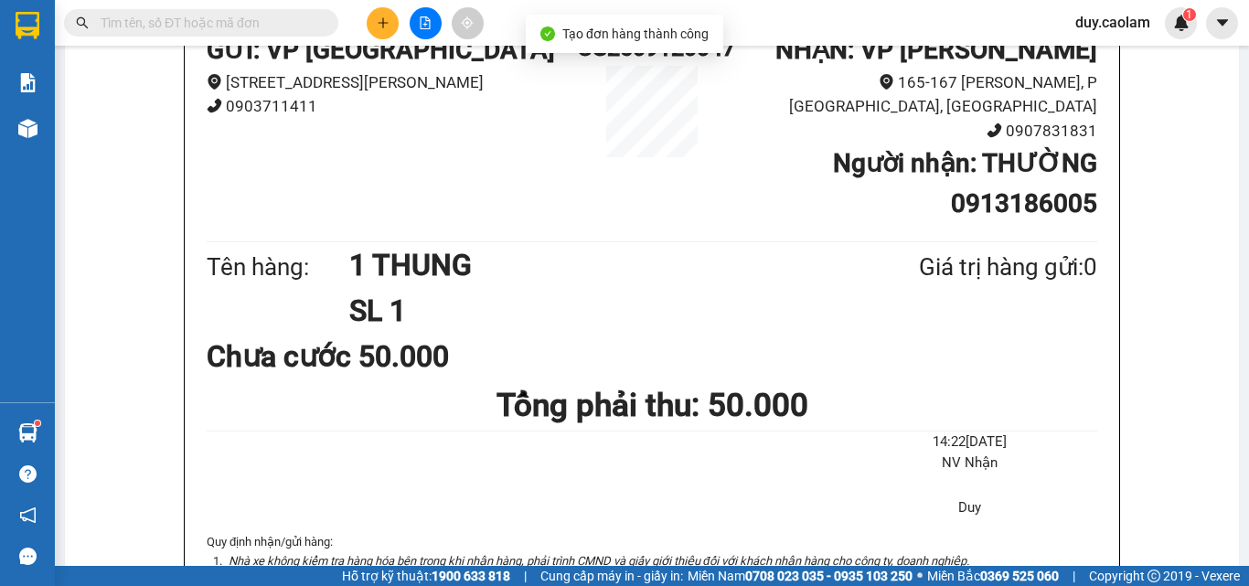
scroll to position [366, 0]
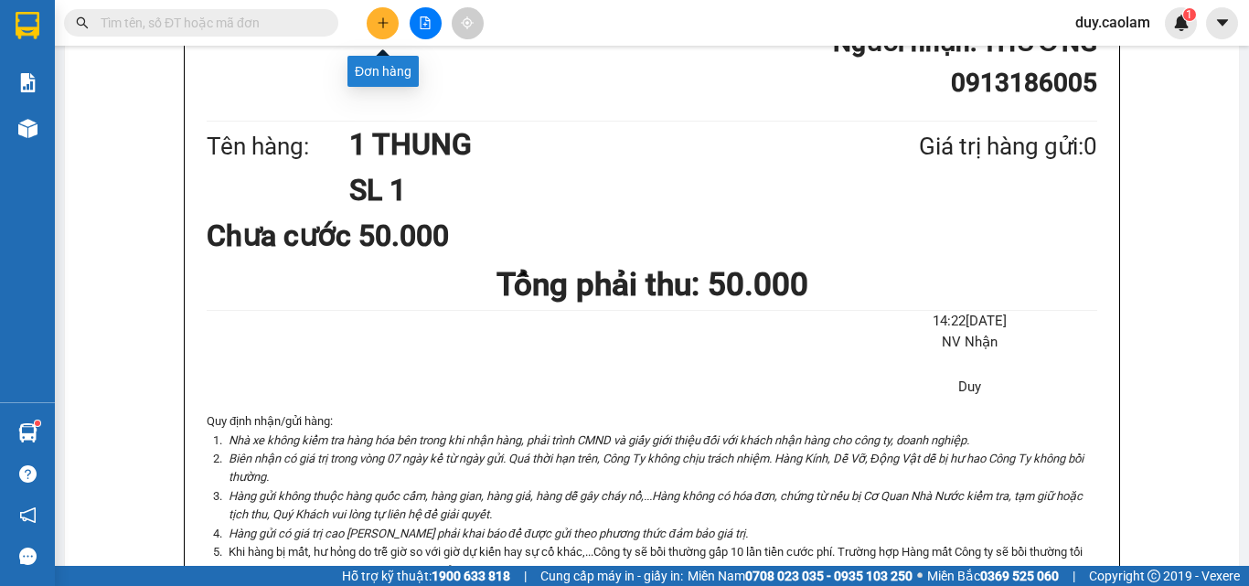
click at [382, 27] on icon "plus" at bounding box center [383, 22] width 13 height 13
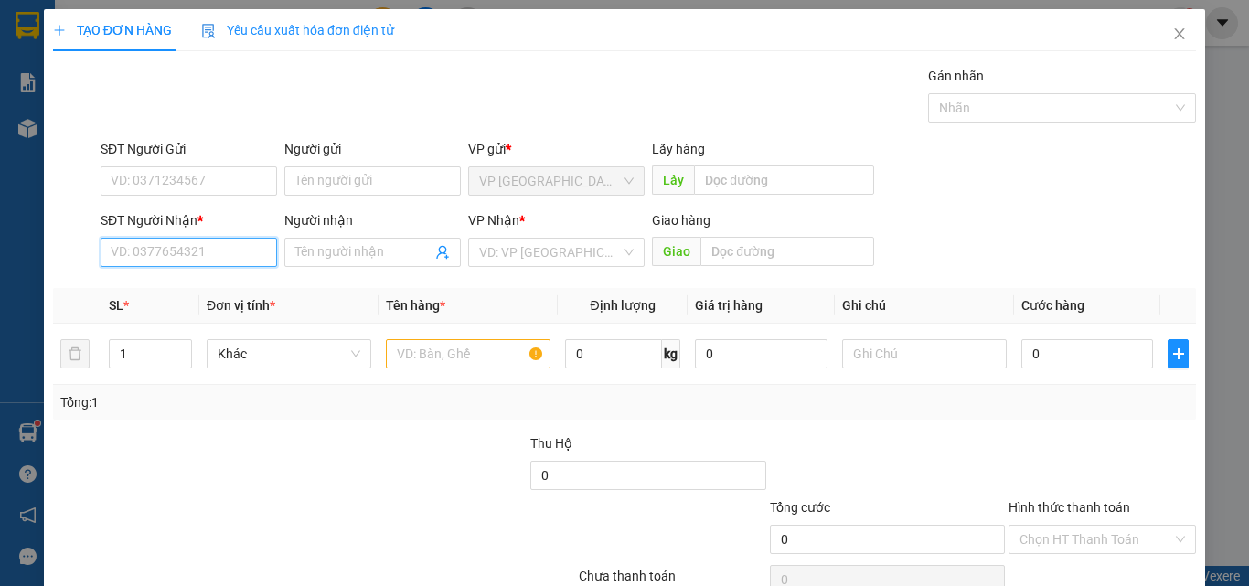
click at [189, 253] on input "SĐT Người Nhận *" at bounding box center [189, 252] width 177 height 29
drag, startPoint x: 176, startPoint y: 263, endPoint x: 197, endPoint y: 256, distance: 22.0
click at [177, 263] on input "9033" at bounding box center [189, 252] width 177 height 29
click at [194, 260] on input "9033" at bounding box center [189, 252] width 177 height 29
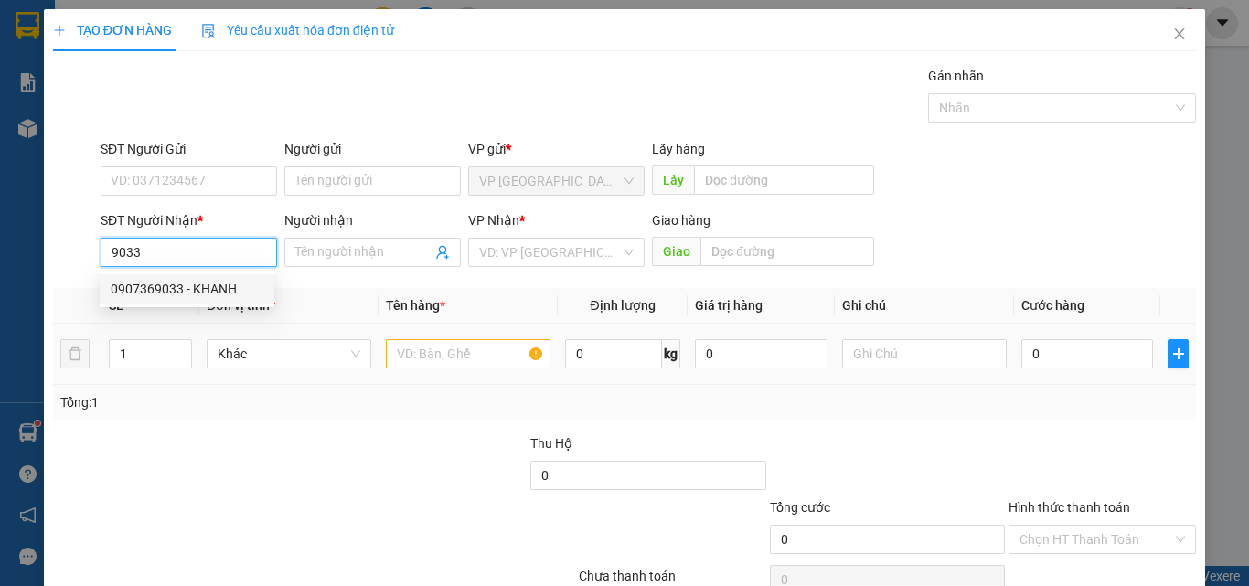
drag, startPoint x: 178, startPoint y: 285, endPoint x: 392, endPoint y: 332, distance: 219.1
click at [178, 286] on div "0907369033 - KHANH" at bounding box center [187, 289] width 153 height 20
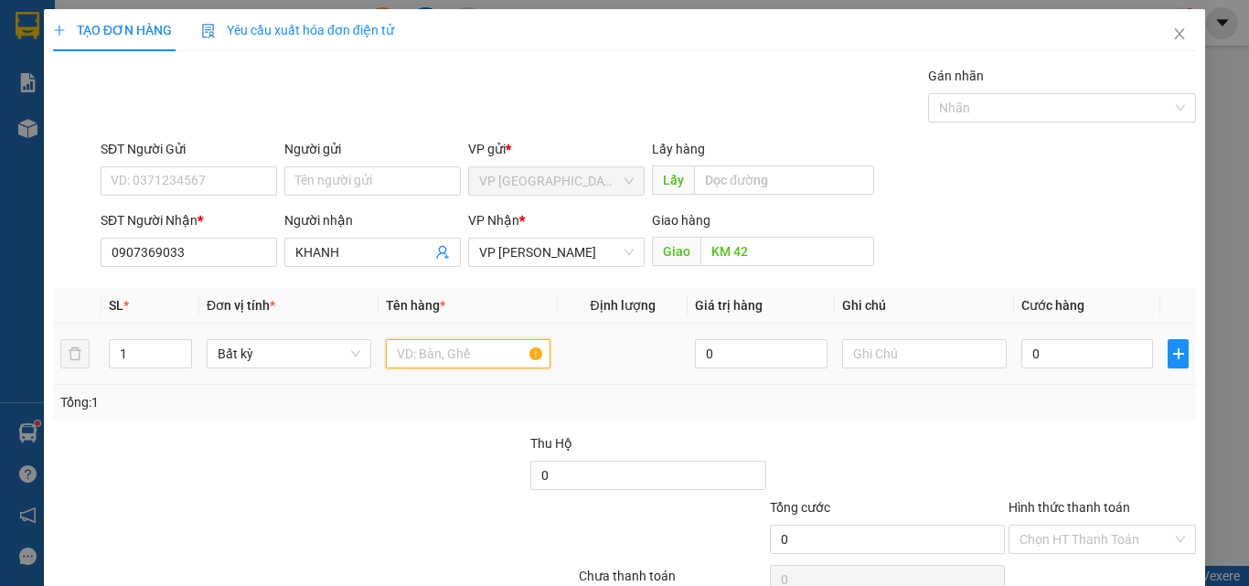
click at [478, 358] on input "text" at bounding box center [468, 353] width 165 height 29
click at [1056, 361] on input "0" at bounding box center [1088, 353] width 132 height 29
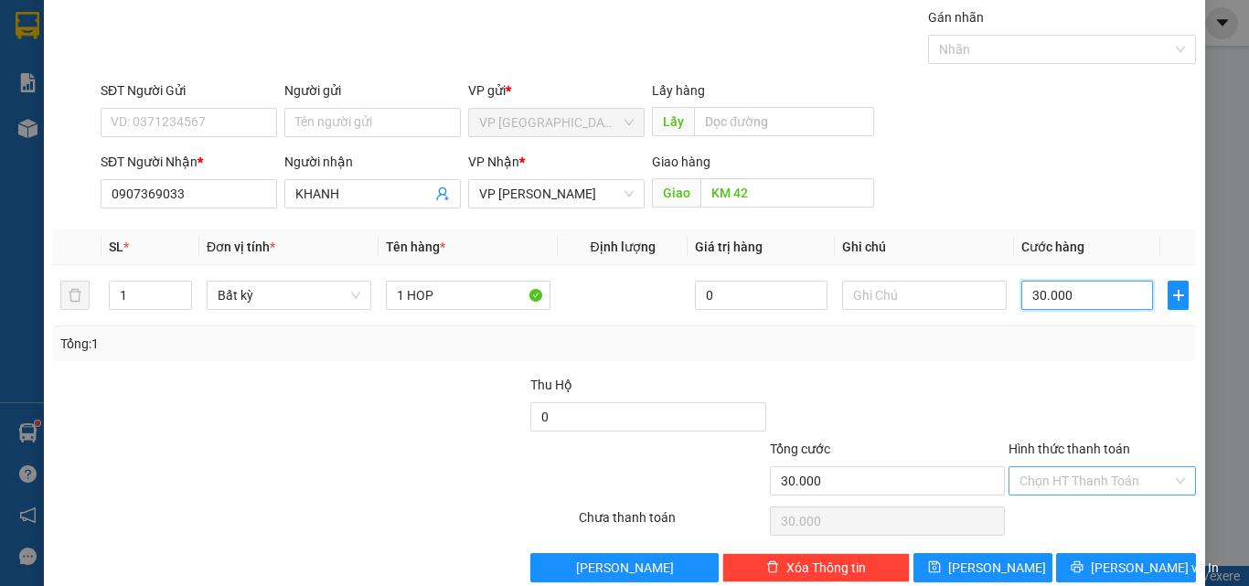
scroll to position [91, 0]
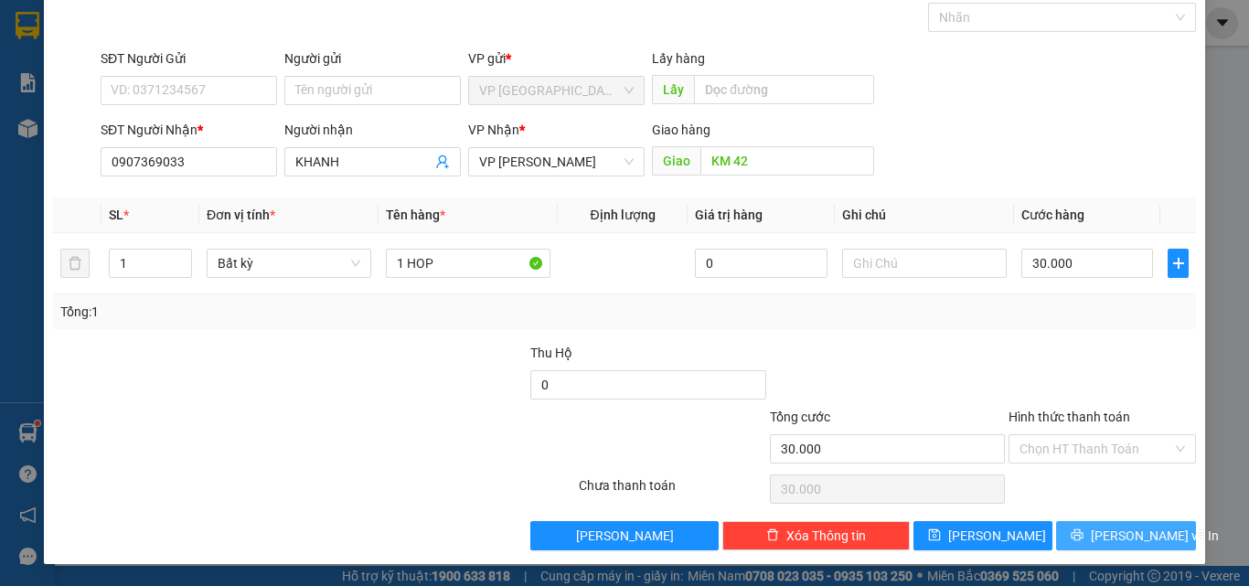
click at [1100, 543] on span "[PERSON_NAME] và In" at bounding box center [1155, 536] width 128 height 20
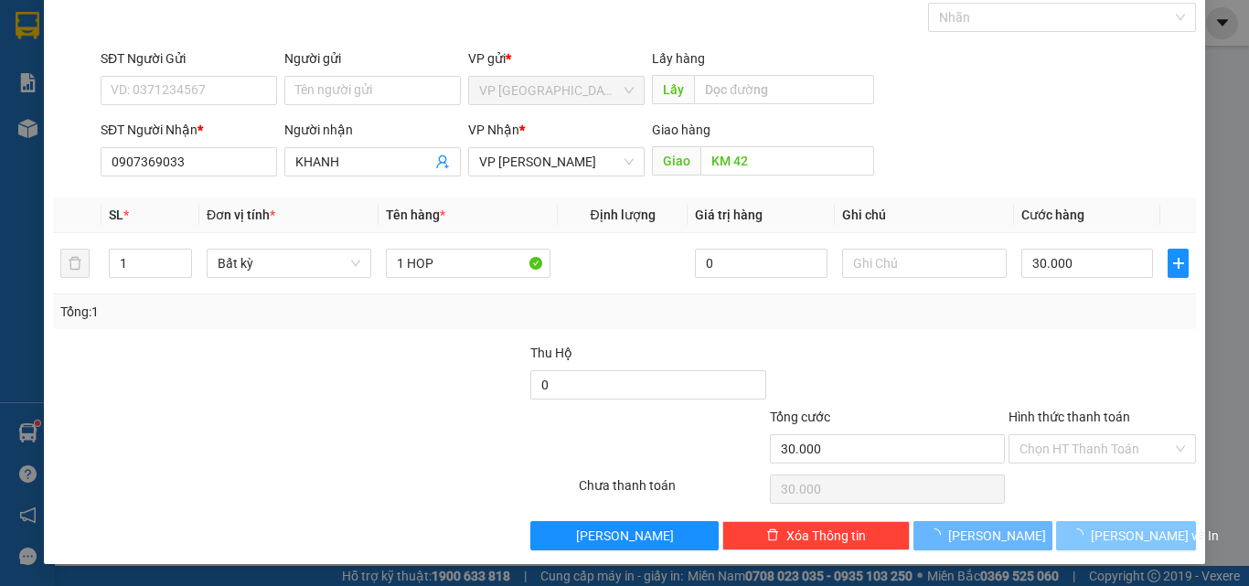
scroll to position [31, 0]
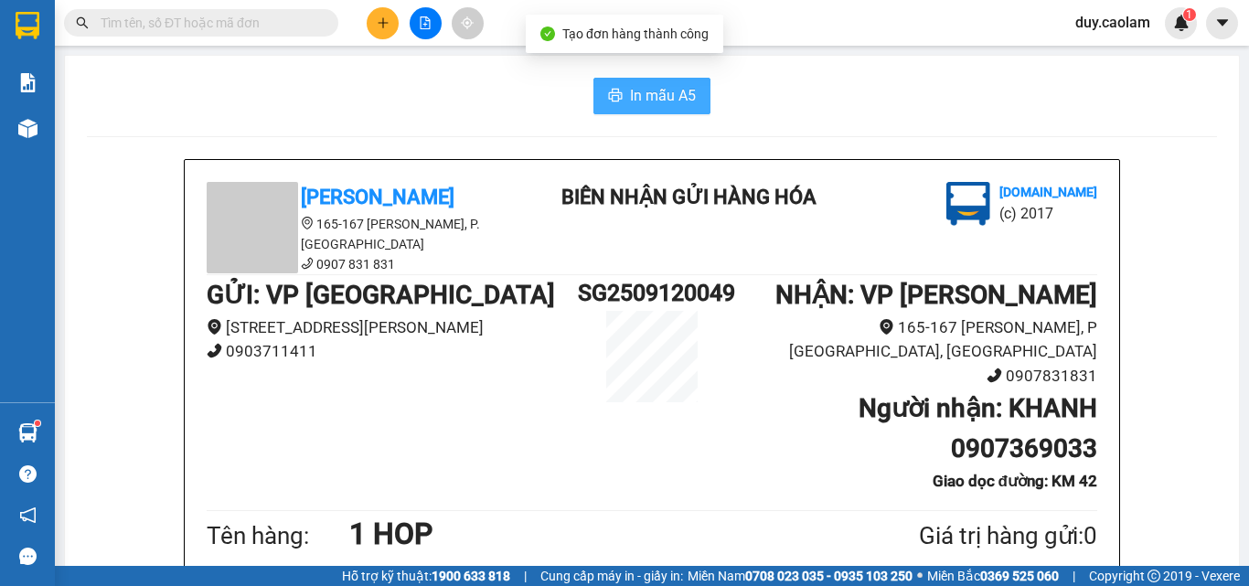
click at [648, 97] on span "In mẫu A5" at bounding box center [663, 95] width 66 height 23
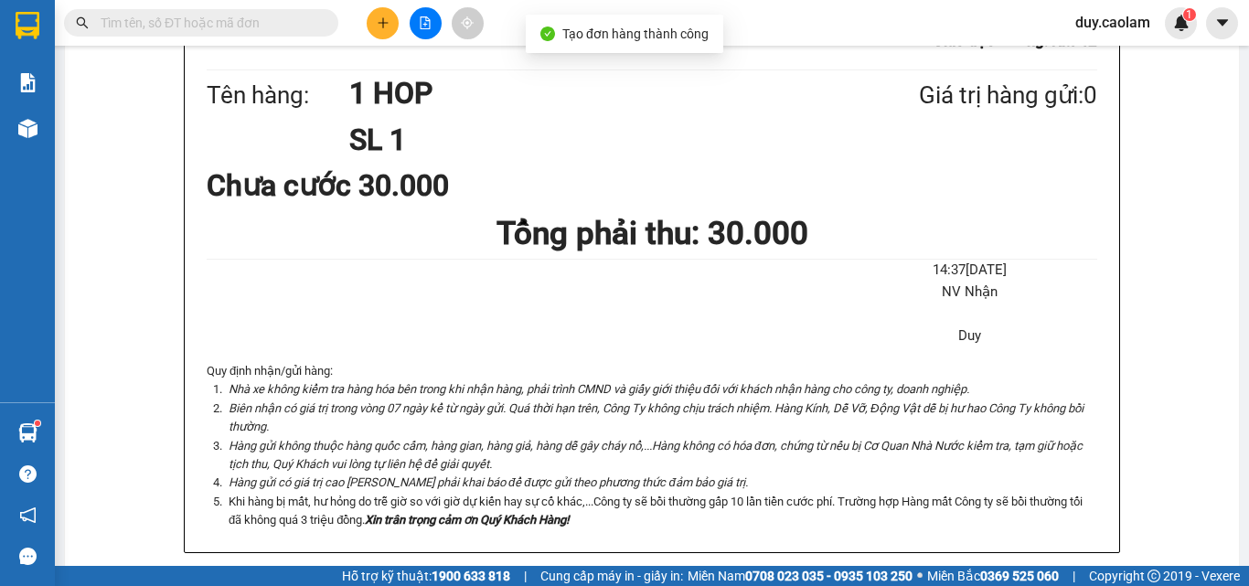
scroll to position [457, 0]
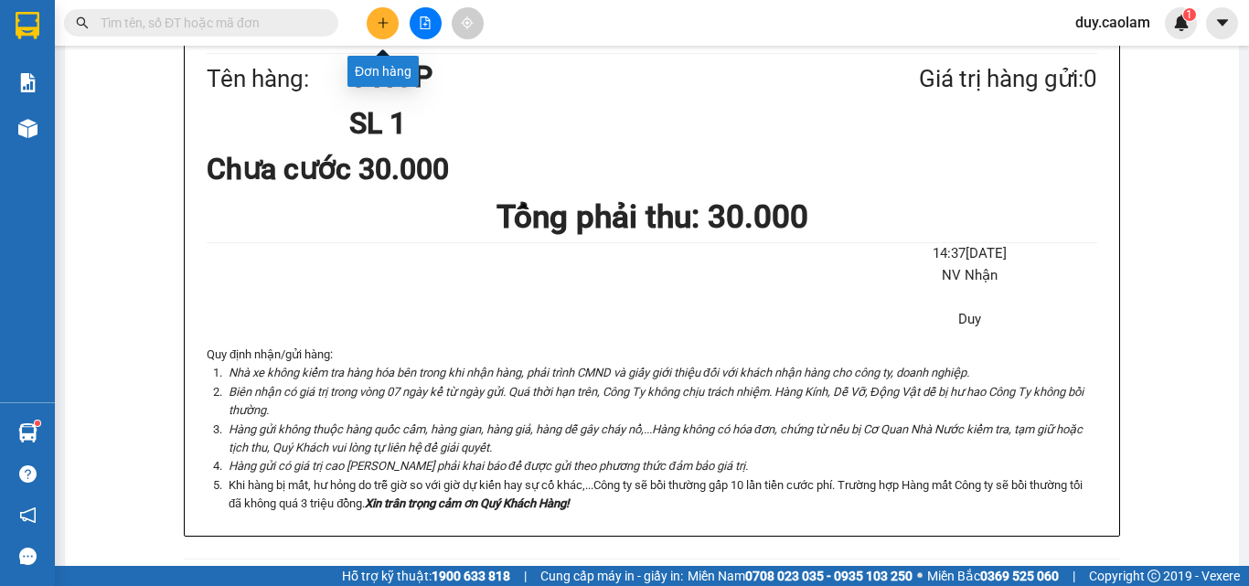
click at [384, 25] on icon "plus" at bounding box center [383, 22] width 13 height 13
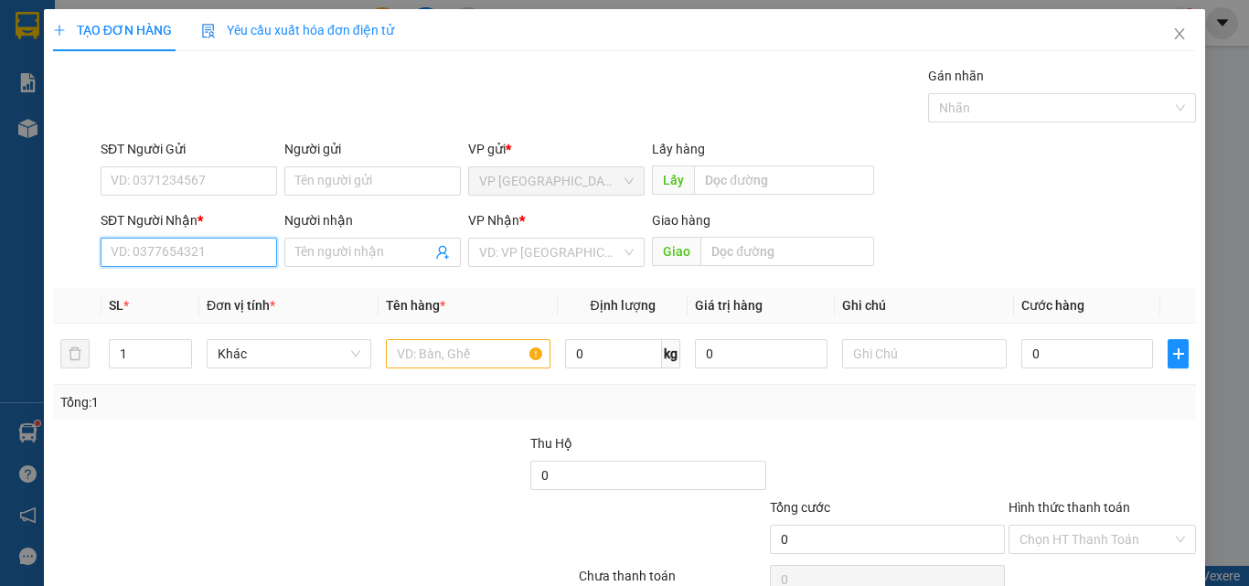
click at [158, 249] on input "SĐT Người Nhận *" at bounding box center [189, 252] width 177 height 29
click at [169, 245] on input "171" at bounding box center [189, 252] width 177 height 29
drag, startPoint x: 209, startPoint y: 290, endPoint x: 234, endPoint y: 290, distance: 25.6
click at [208, 291] on div "0913932171 - ANH LAP" at bounding box center [187, 289] width 153 height 20
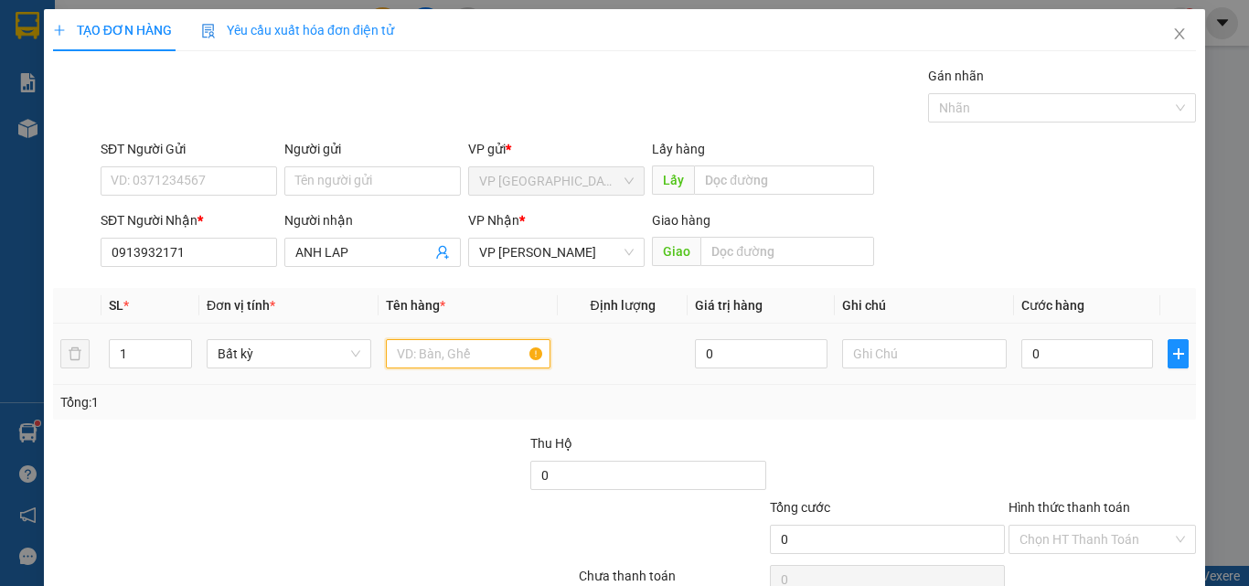
click at [481, 348] on input "text" at bounding box center [468, 353] width 165 height 29
click at [1024, 349] on input "0" at bounding box center [1088, 353] width 132 height 29
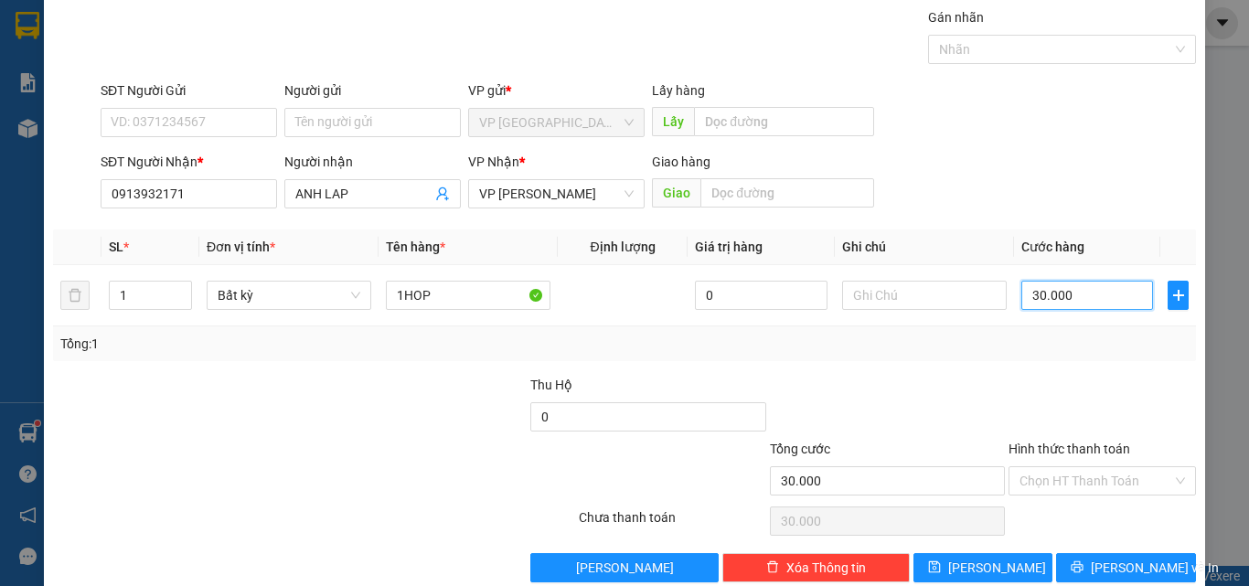
scroll to position [91, 0]
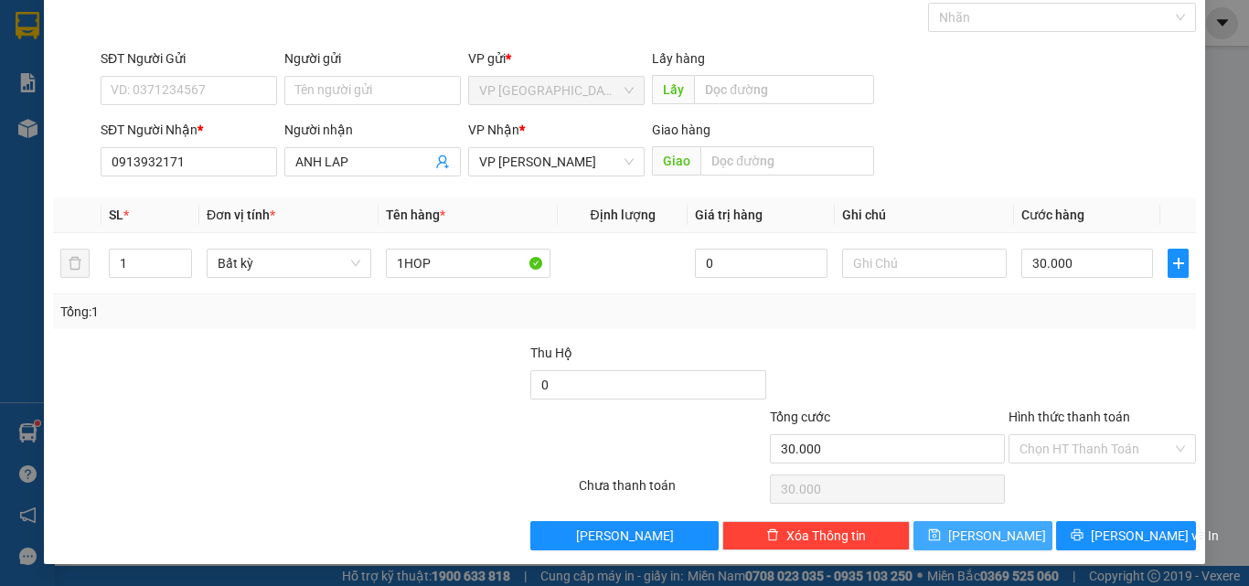
drag, startPoint x: 1005, startPoint y: 531, endPoint x: 996, endPoint y: 516, distance: 17.3
click at [1004, 531] on button "[PERSON_NAME]" at bounding box center [984, 535] width 140 height 29
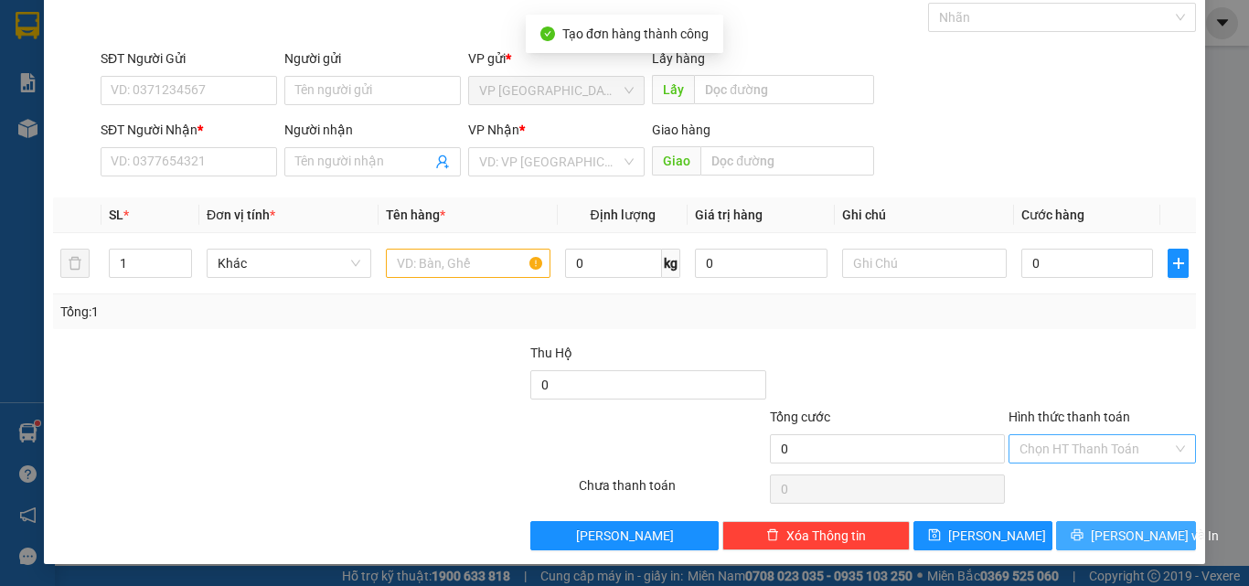
drag, startPoint x: 1140, startPoint y: 533, endPoint x: 1061, endPoint y: 483, distance: 93.4
click at [1138, 533] on span "[PERSON_NAME] và In" at bounding box center [1155, 536] width 128 height 20
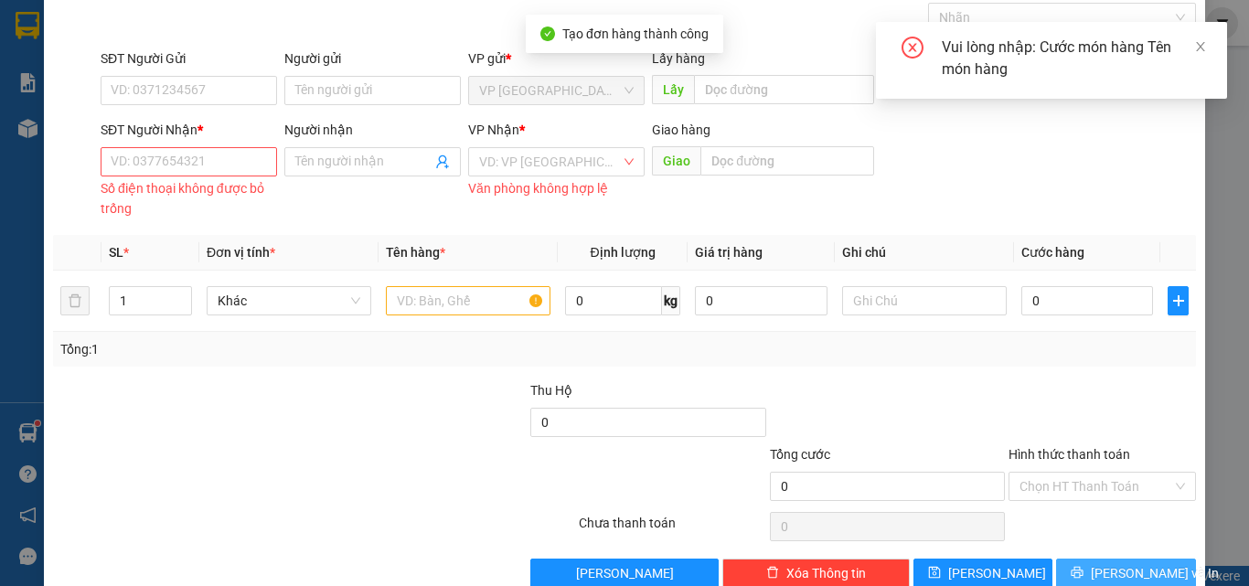
scroll to position [0, 0]
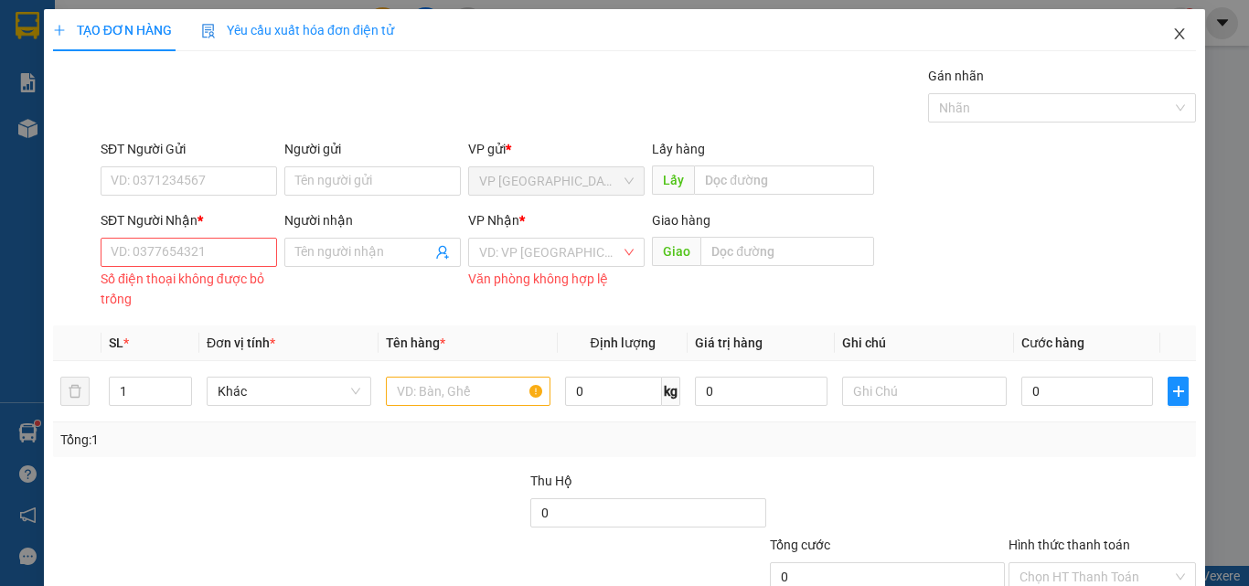
click at [1173, 33] on icon "close" at bounding box center [1180, 34] width 15 height 15
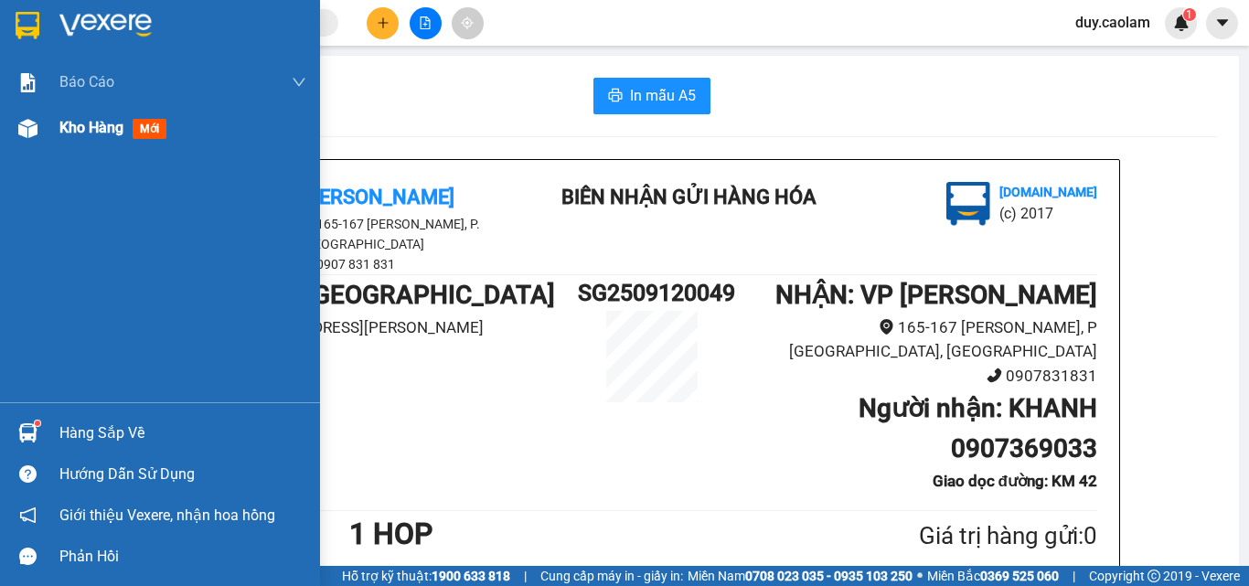
click at [42, 127] on div at bounding box center [28, 129] width 32 height 32
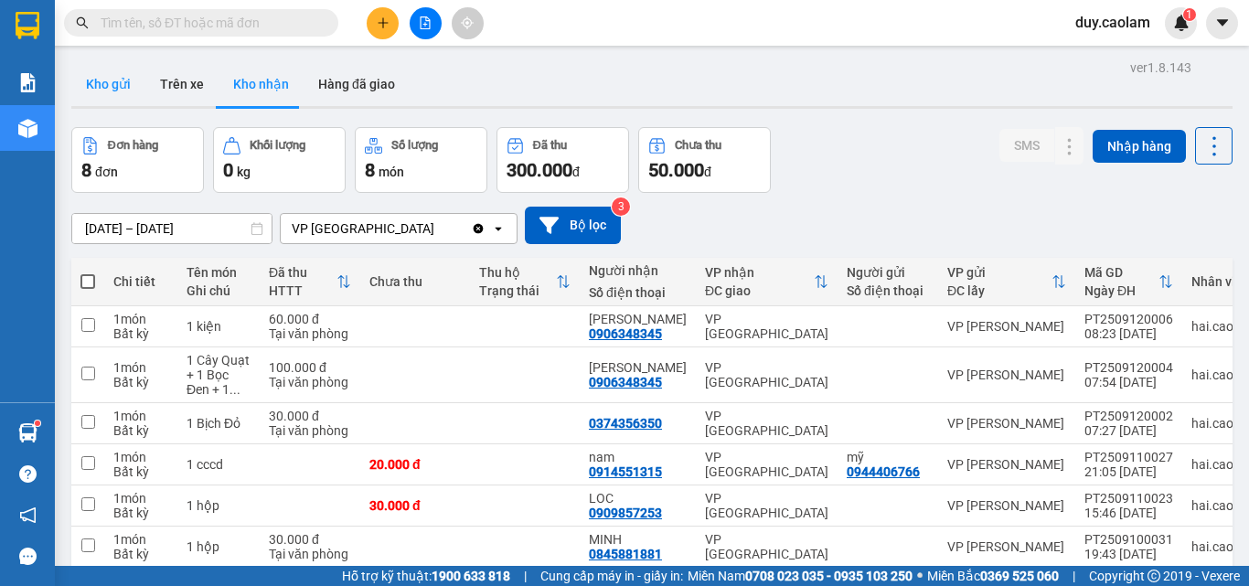
click at [124, 89] on button "Kho gửi" at bounding box center [108, 84] width 74 height 44
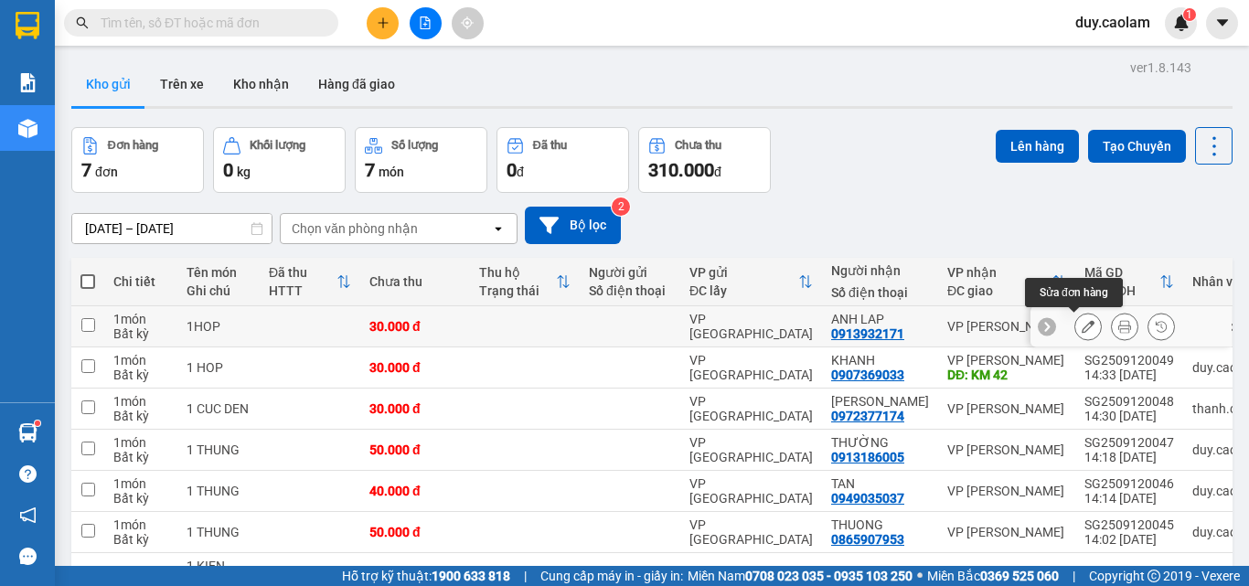
click at [1076, 322] on button at bounding box center [1089, 327] width 26 height 32
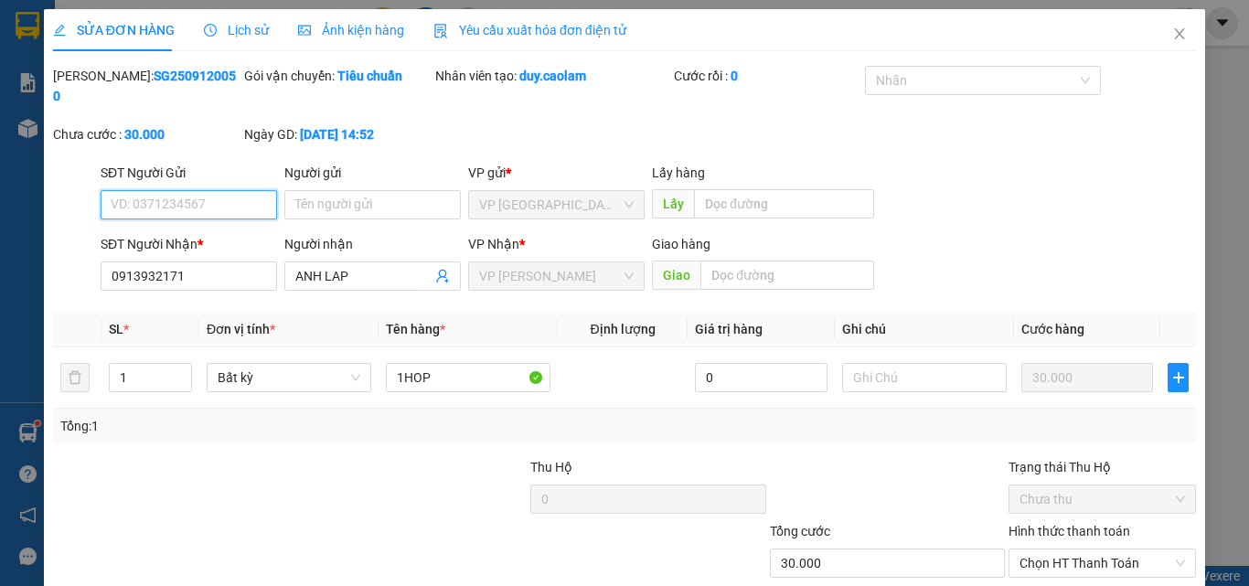
scroll to position [85, 0]
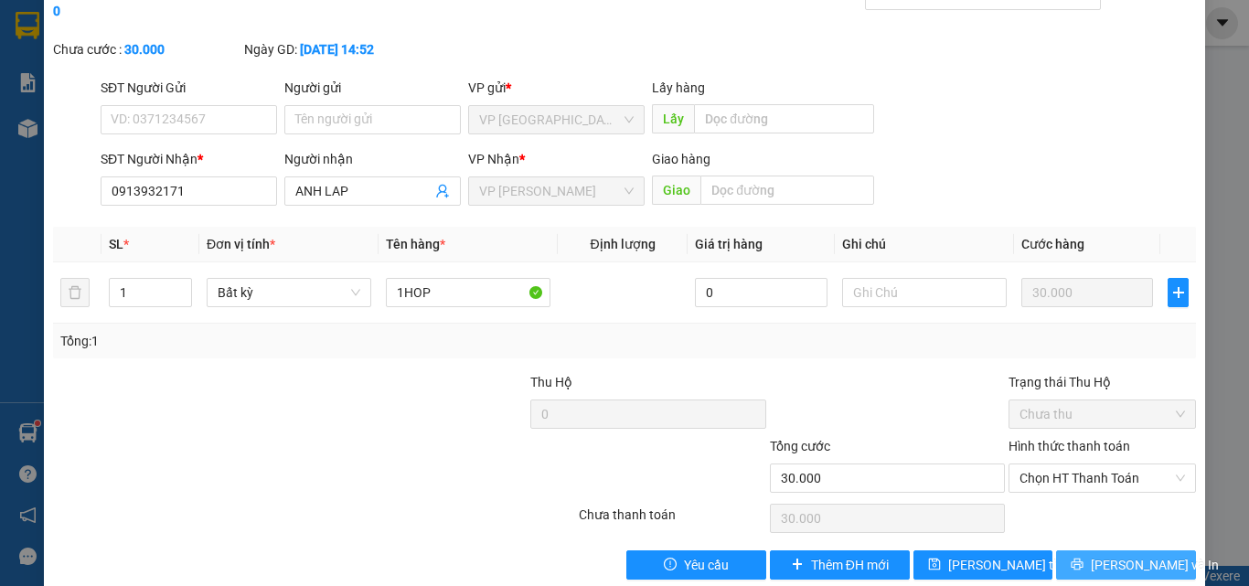
click at [1110, 555] on span "[PERSON_NAME] và In" at bounding box center [1155, 565] width 128 height 20
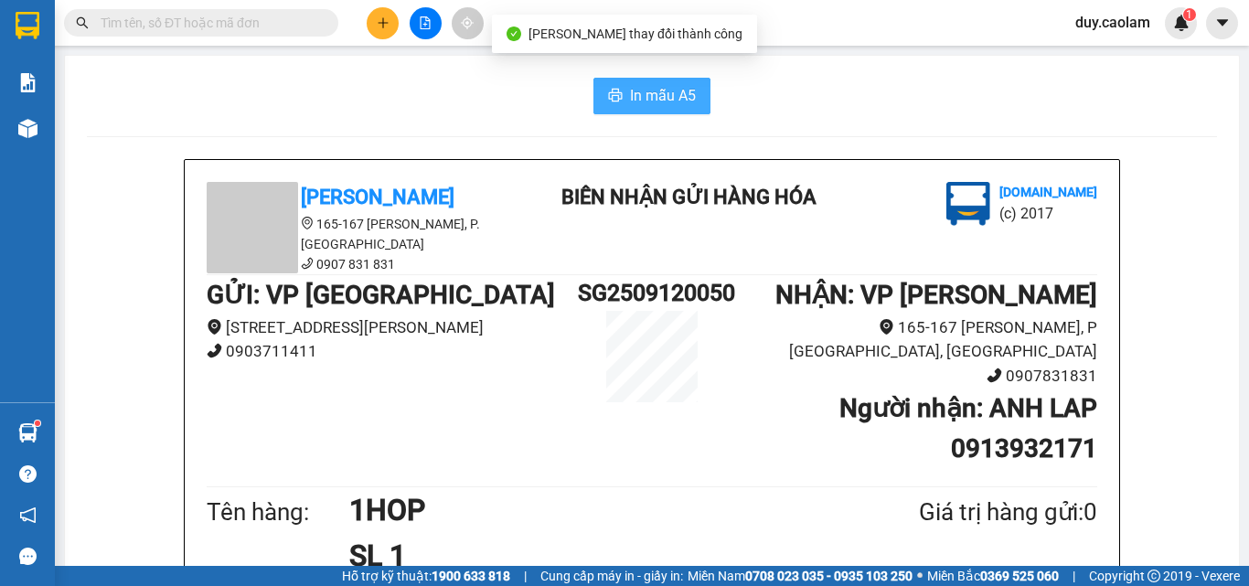
click at [611, 91] on icon "printer" at bounding box center [615, 95] width 15 height 15
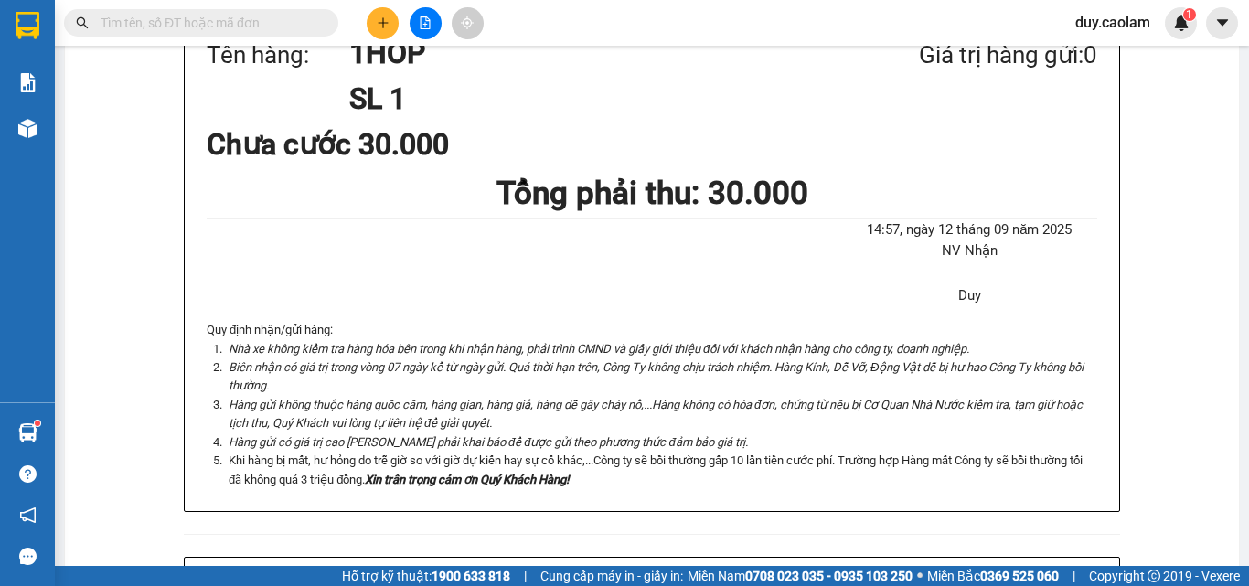
click at [377, 22] on icon "plus" at bounding box center [383, 22] width 13 height 13
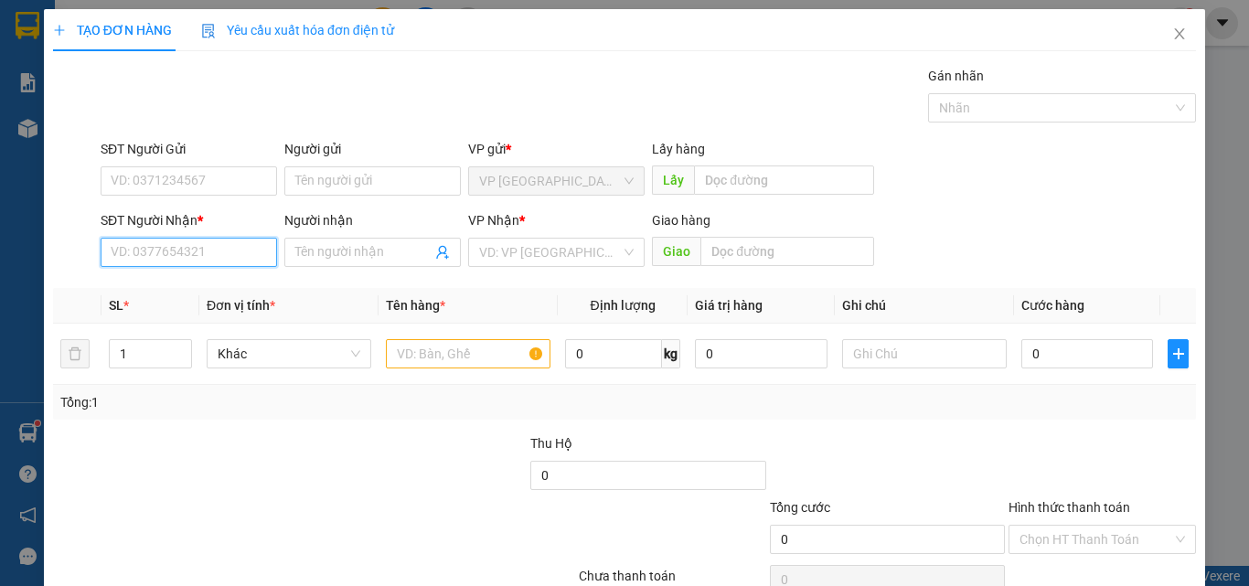
click at [136, 257] on input "SĐT Người Nhận *" at bounding box center [189, 252] width 177 height 29
click at [188, 249] on input "378" at bounding box center [189, 252] width 177 height 29
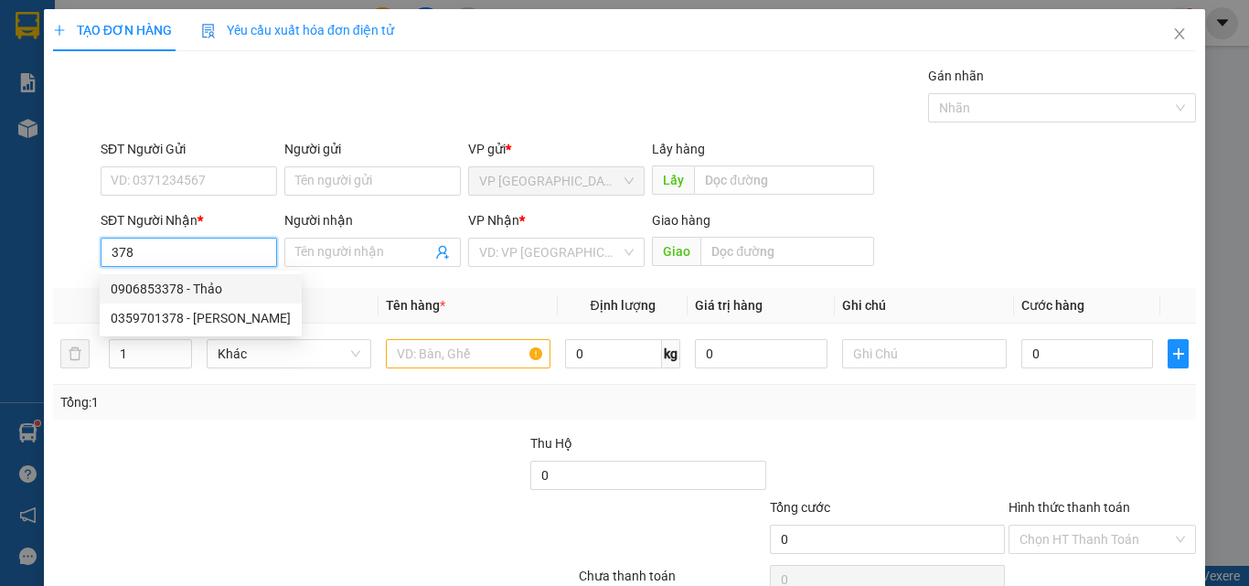
click at [198, 284] on div "0906853378 - Thảo" at bounding box center [201, 289] width 180 height 20
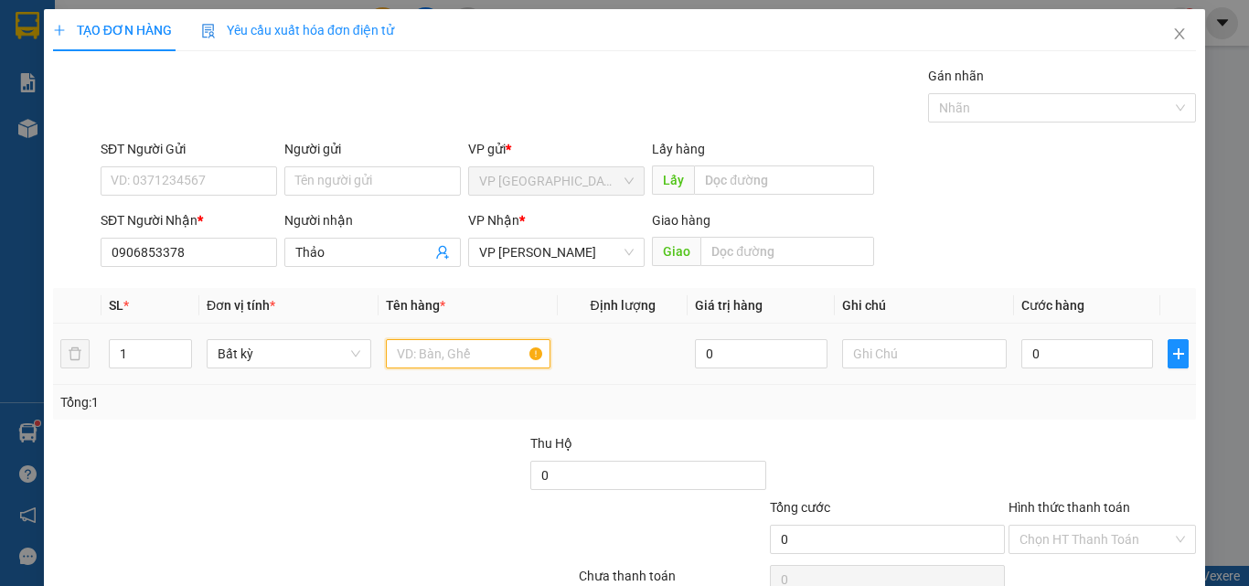
click at [456, 361] on input "text" at bounding box center [468, 353] width 165 height 29
click at [1077, 350] on input "0" at bounding box center [1088, 353] width 132 height 29
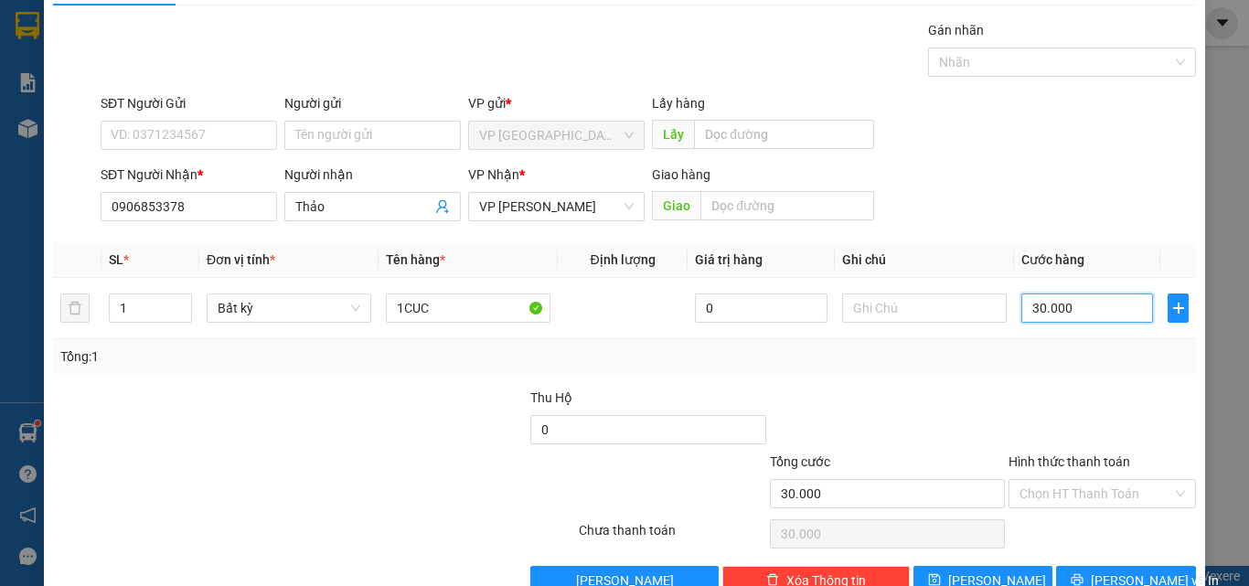
scroll to position [91, 0]
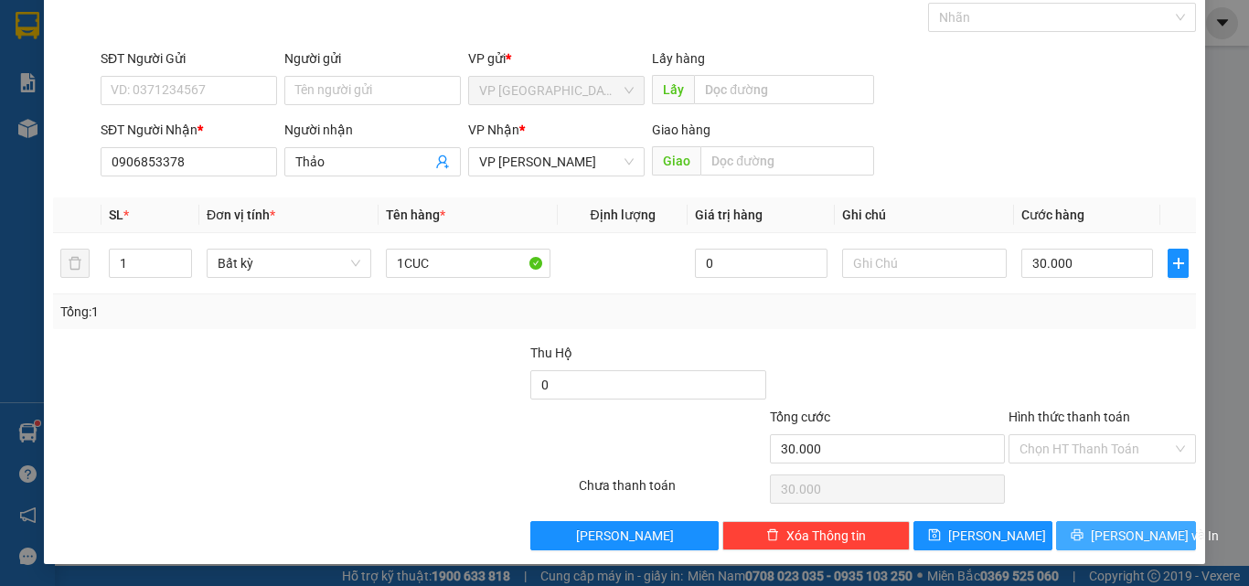
click at [1084, 541] on icon "printer" at bounding box center [1078, 536] width 12 height 12
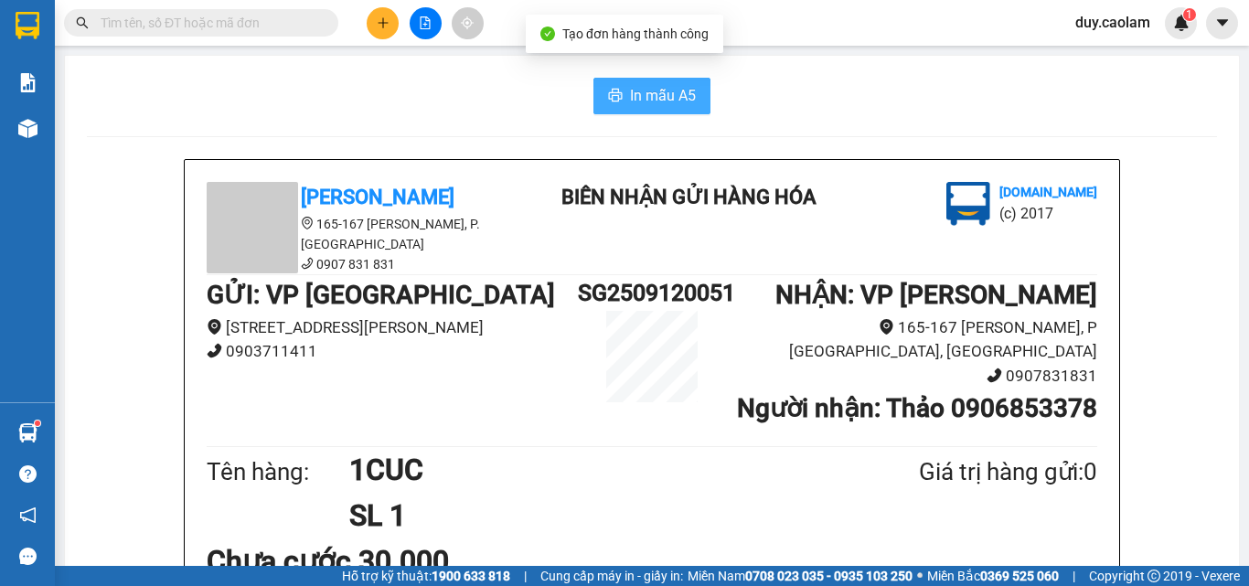
click at [692, 99] on button "In mẫu A5" at bounding box center [652, 96] width 117 height 37
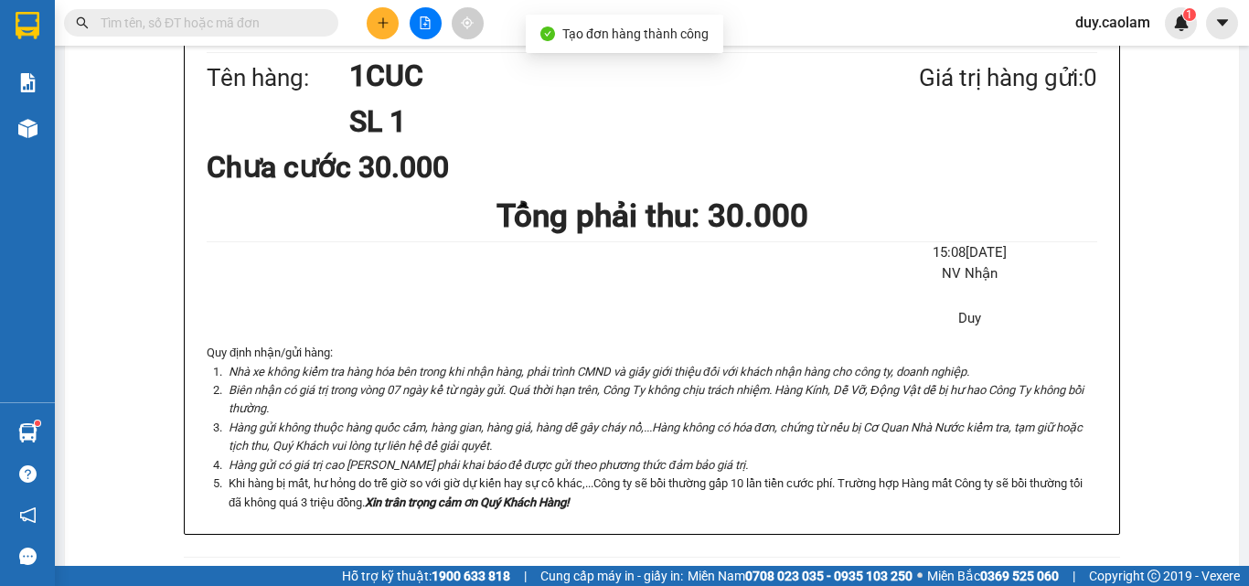
scroll to position [457, 0]
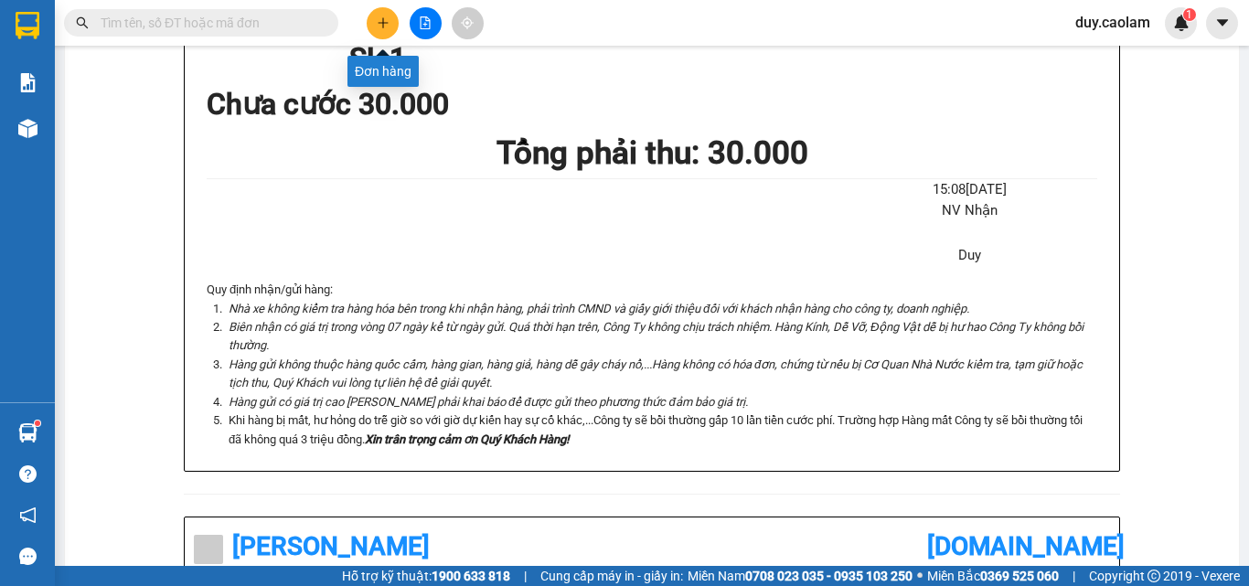
click at [377, 20] on icon "plus" at bounding box center [383, 22] width 13 height 13
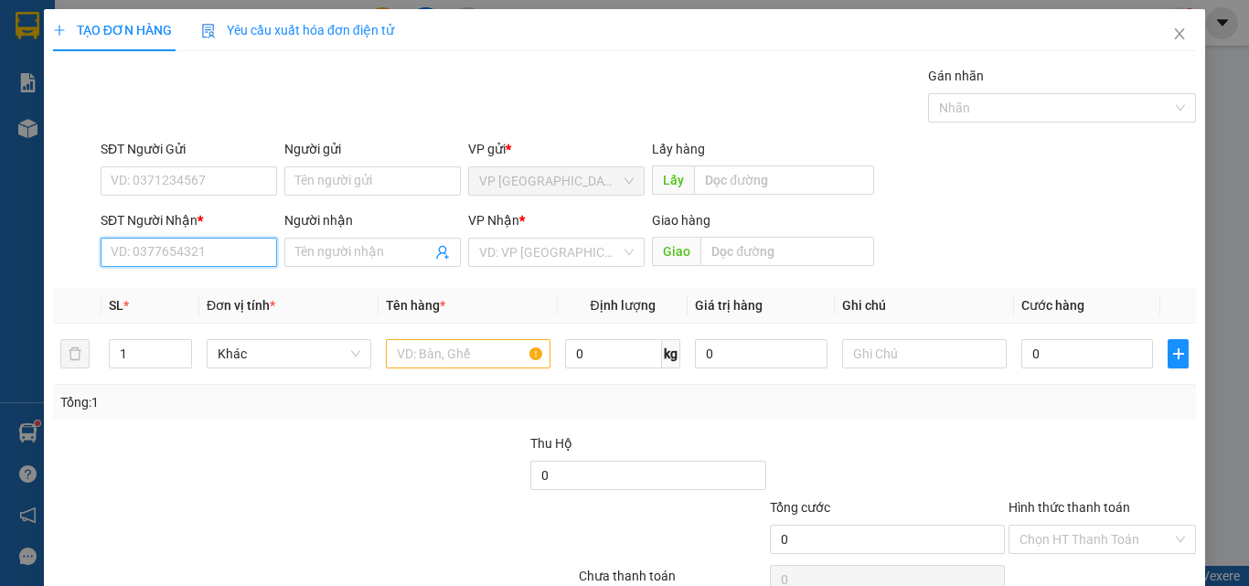
click at [211, 245] on input "SĐT Người Nhận *" at bounding box center [189, 252] width 177 height 29
click at [174, 247] on input "005" at bounding box center [189, 252] width 177 height 29
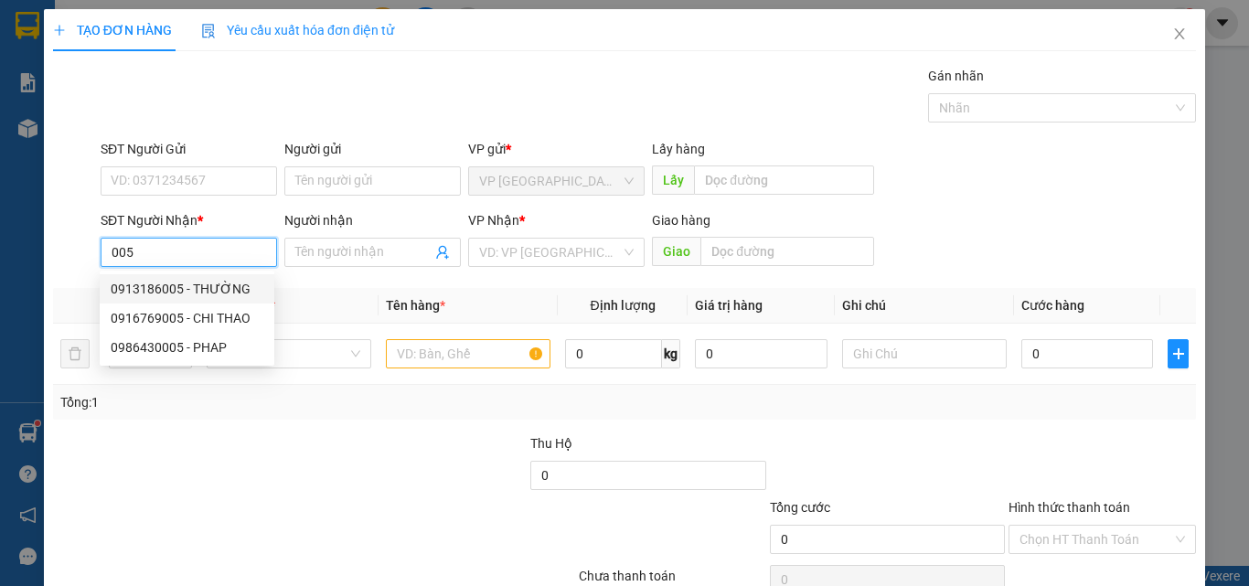
click at [200, 284] on div "0913186005 - THƯỜNG" at bounding box center [187, 289] width 153 height 20
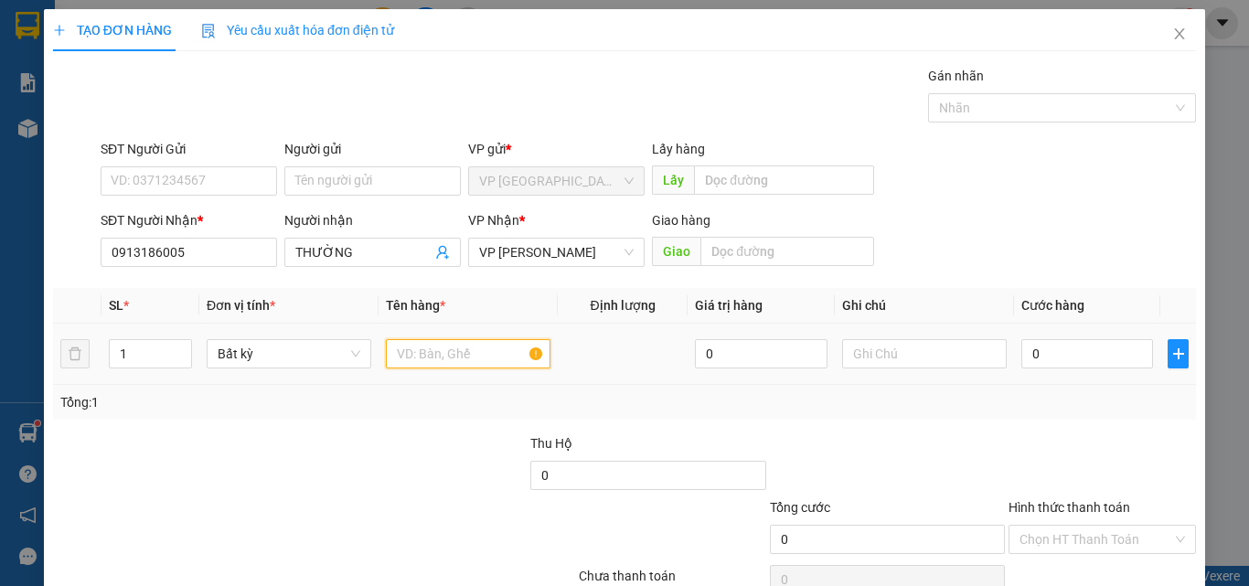
click at [425, 348] on input "text" at bounding box center [468, 353] width 165 height 29
click at [1055, 366] on input "0" at bounding box center [1088, 353] width 132 height 29
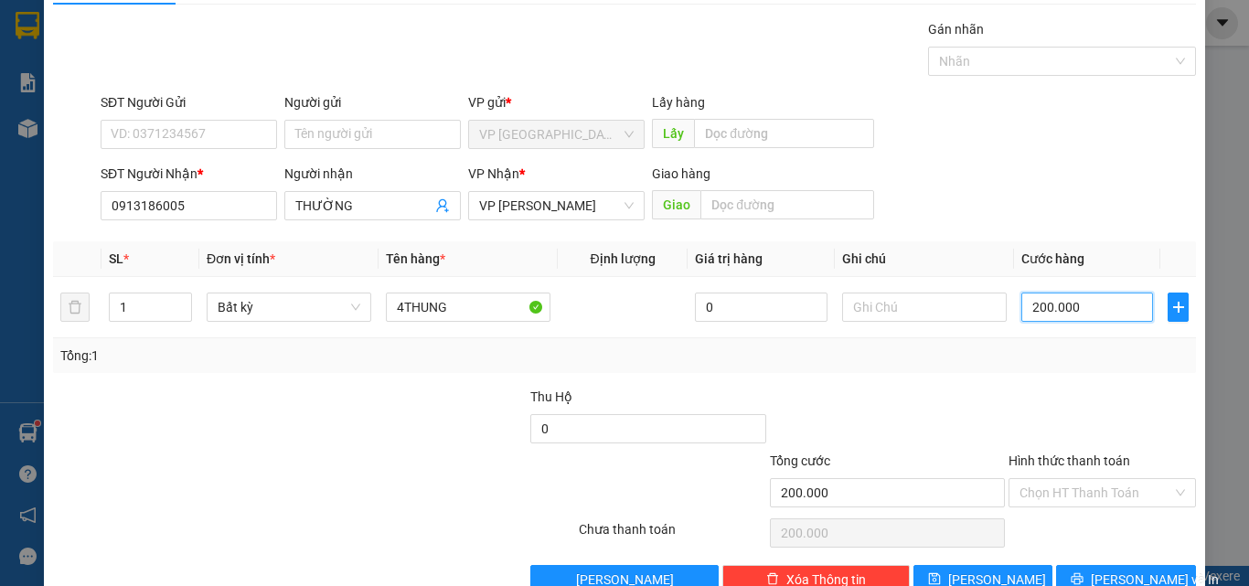
scroll to position [91, 0]
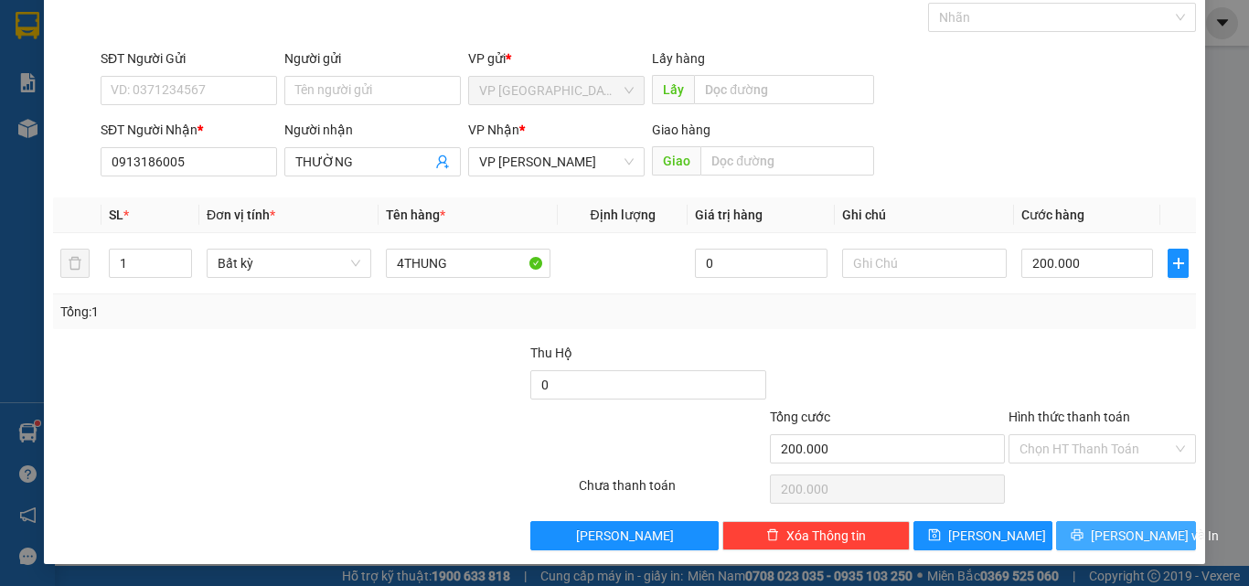
click at [1103, 548] on button "[PERSON_NAME] và In" at bounding box center [1126, 535] width 140 height 29
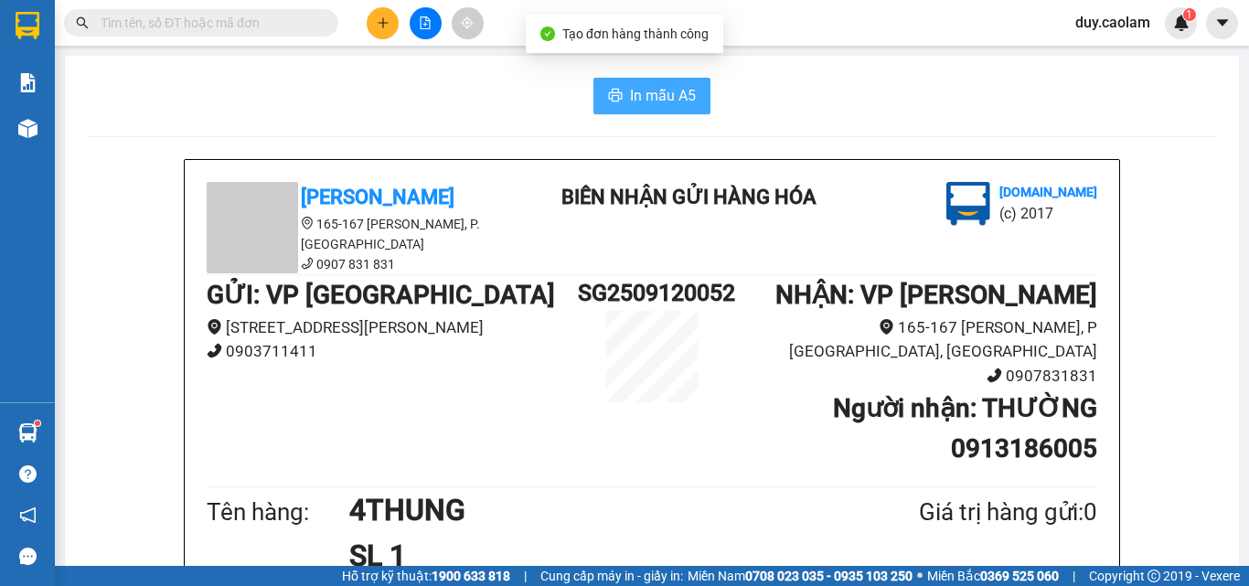
click at [668, 101] on span "In mẫu A5" at bounding box center [663, 95] width 66 height 23
